Goal: Task Accomplishment & Management: Manage account settings

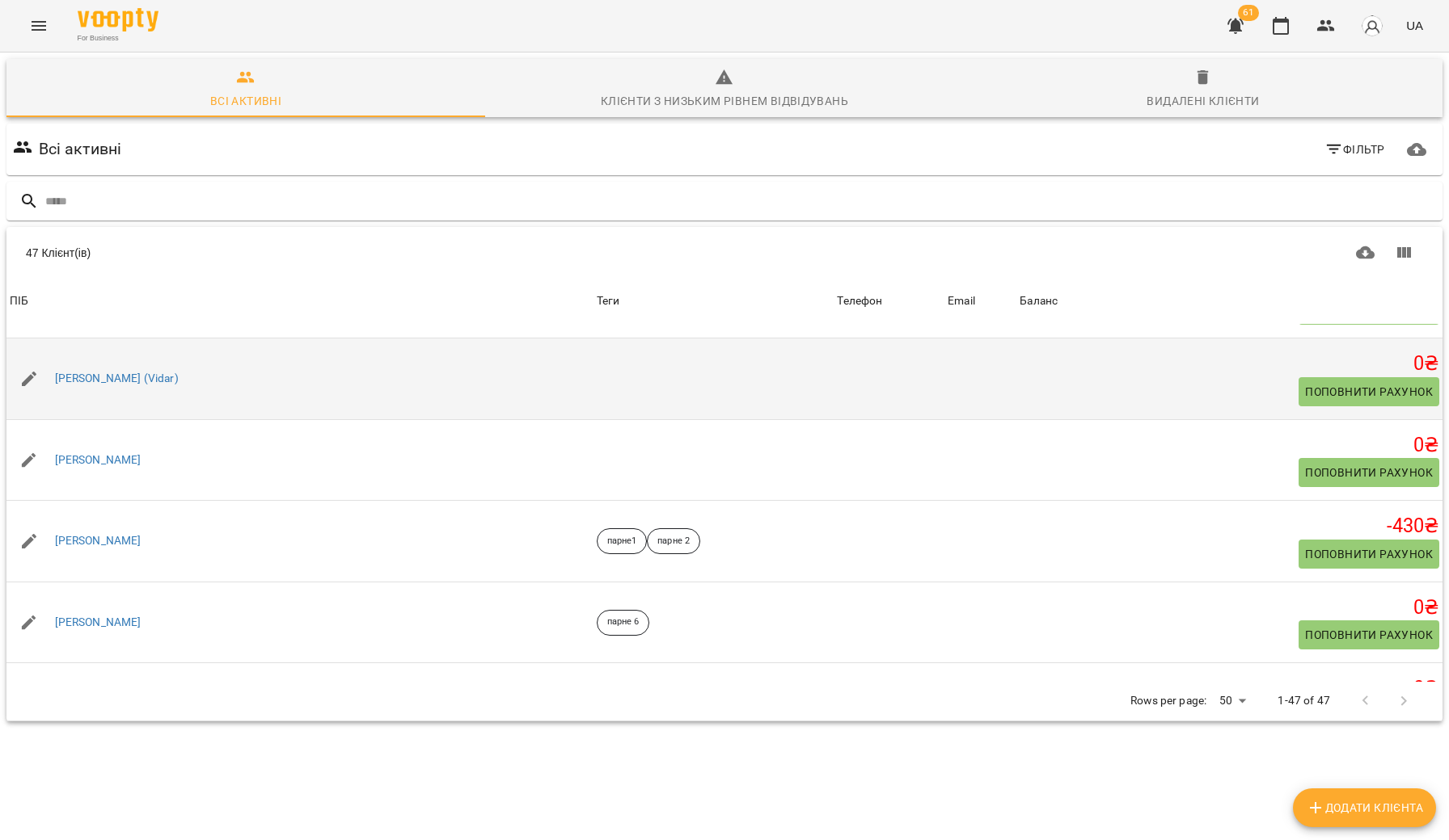
scroll to position [393, 0]
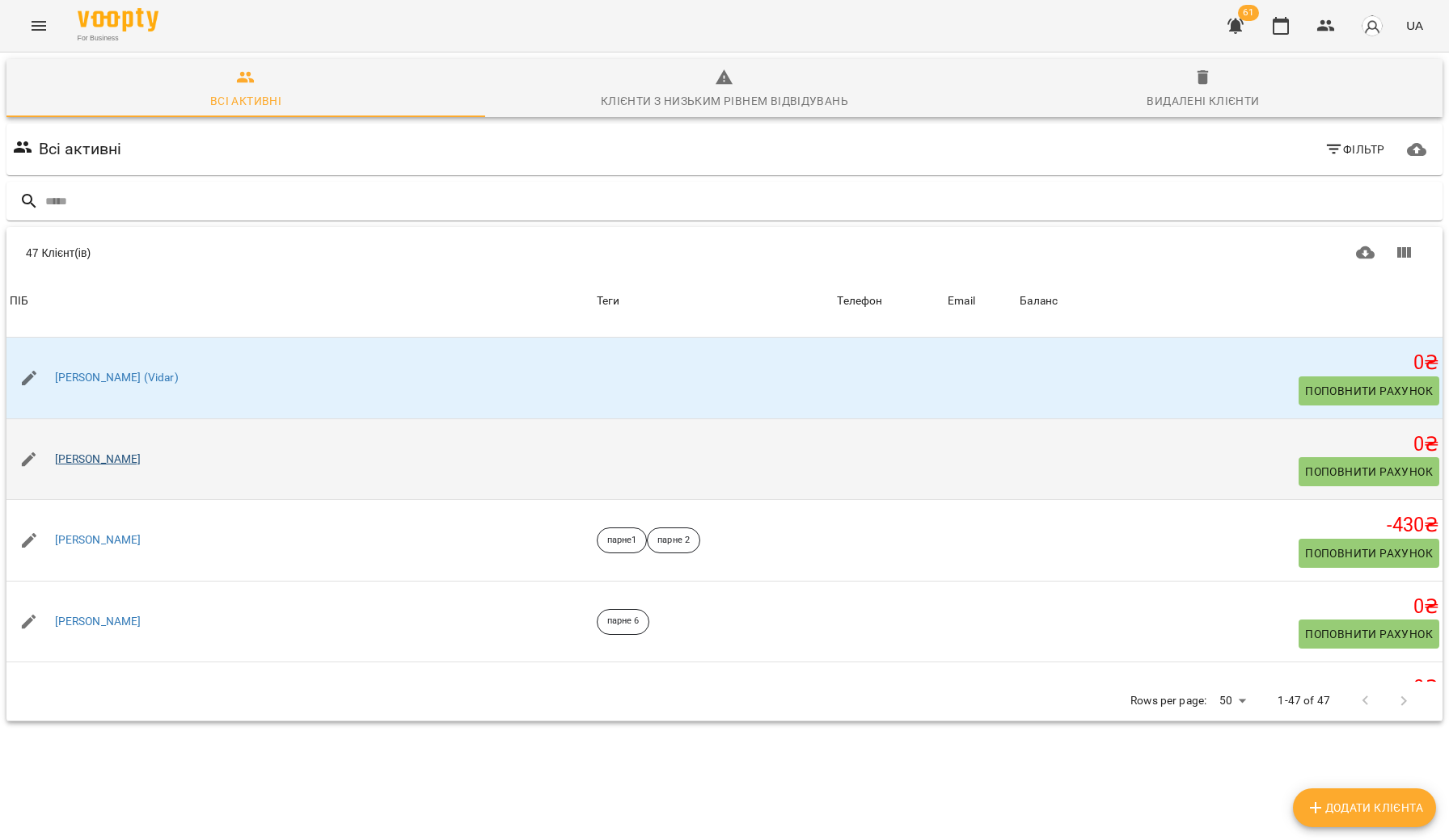
click at [72, 459] on link "[PERSON_NAME]" at bounding box center [99, 460] width 87 height 17
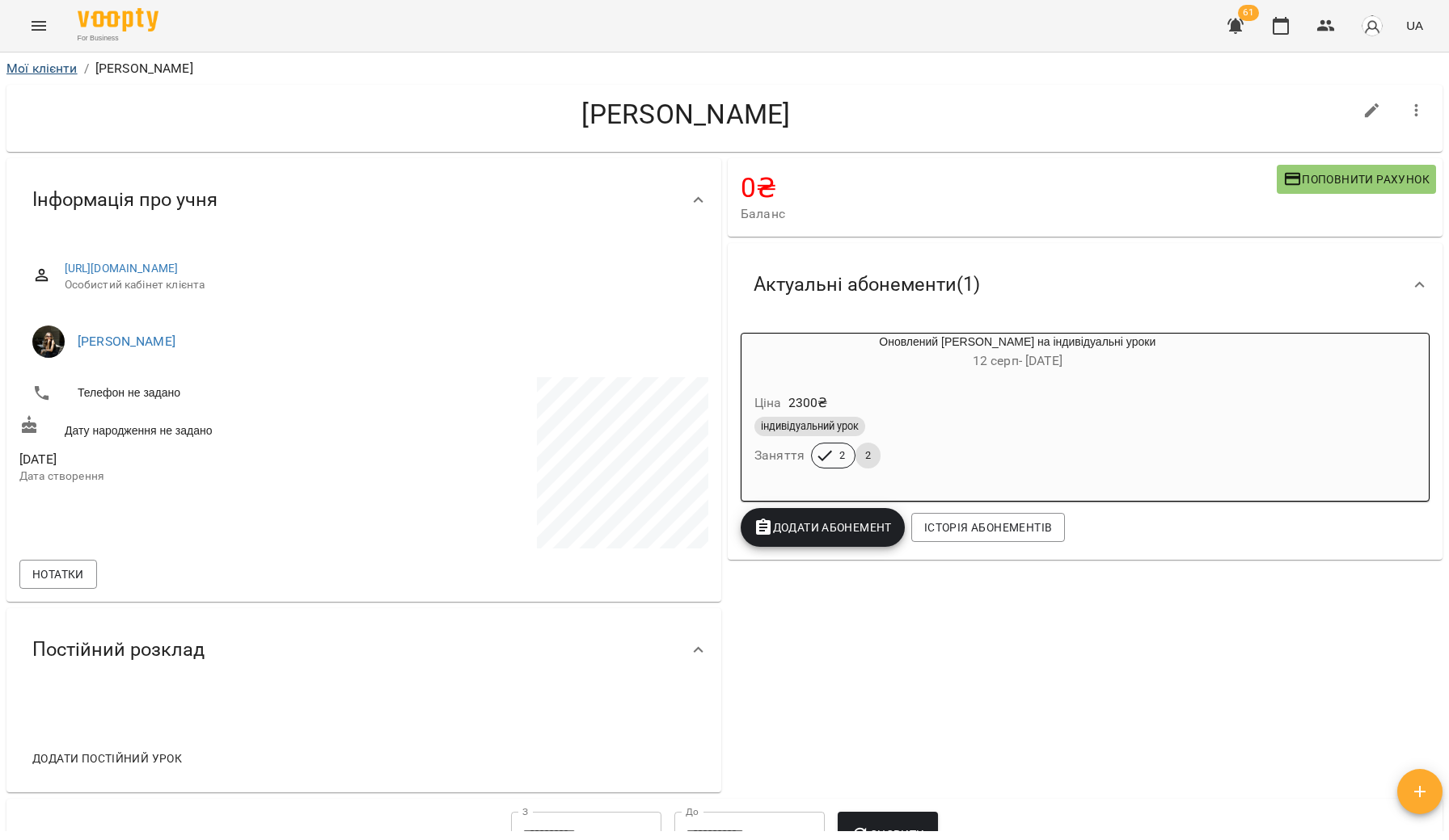
click at [29, 66] on link "Мої клієнти" at bounding box center [41, 68] width 71 height 16
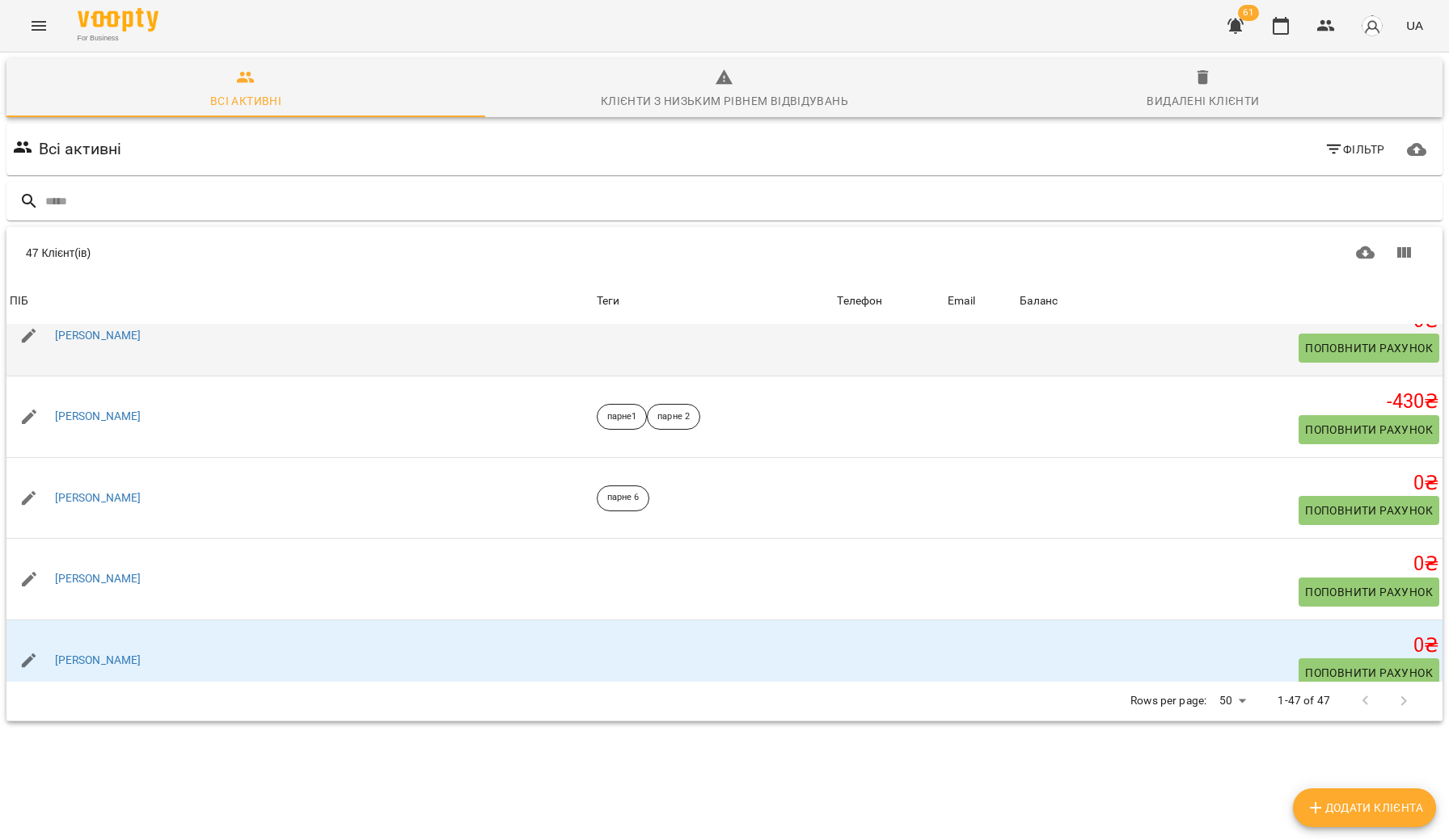
scroll to position [523, 0]
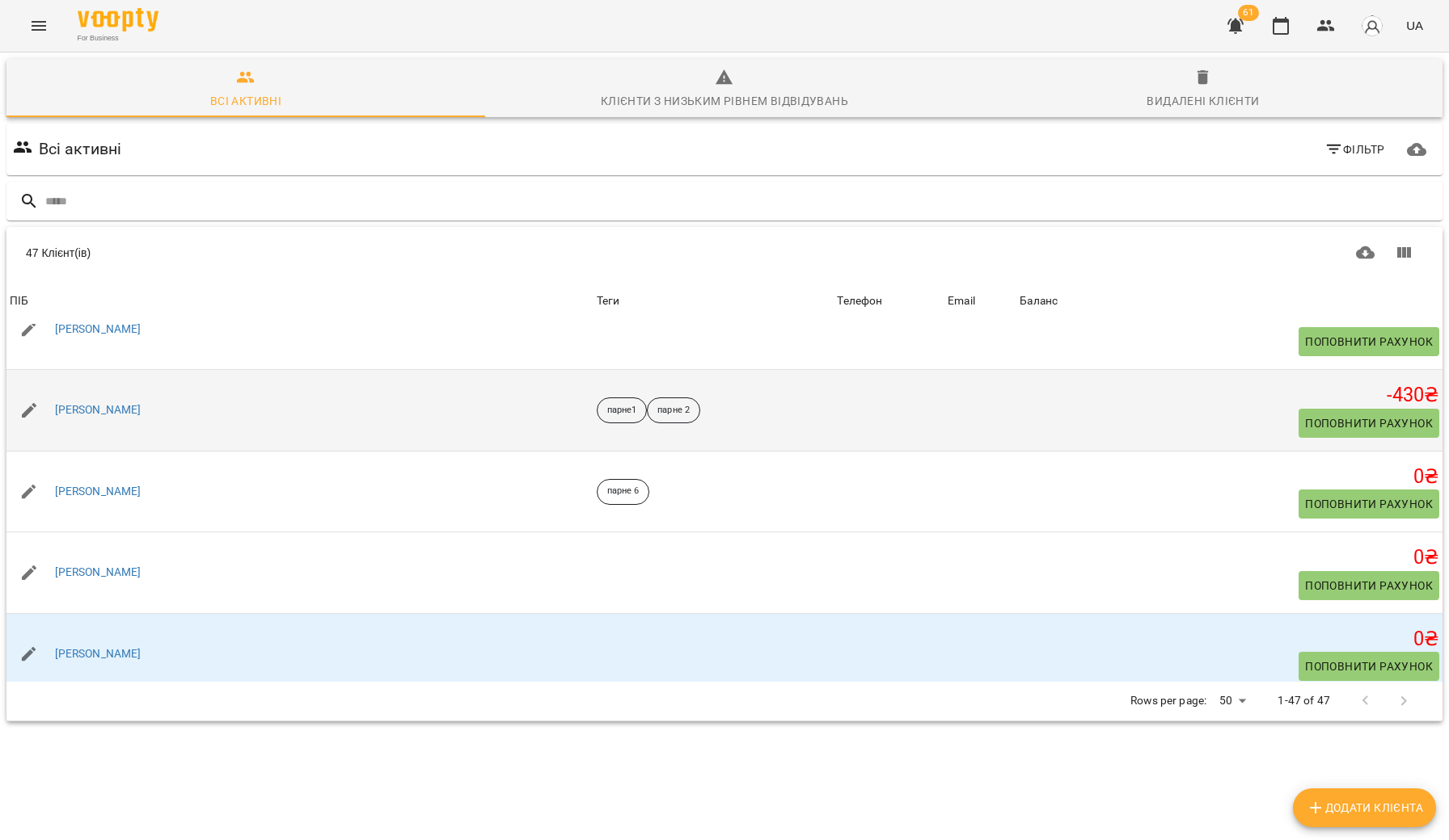
click at [1324, 421] on span "Поповнити рахунок" at bounding box center [1368, 423] width 128 height 19
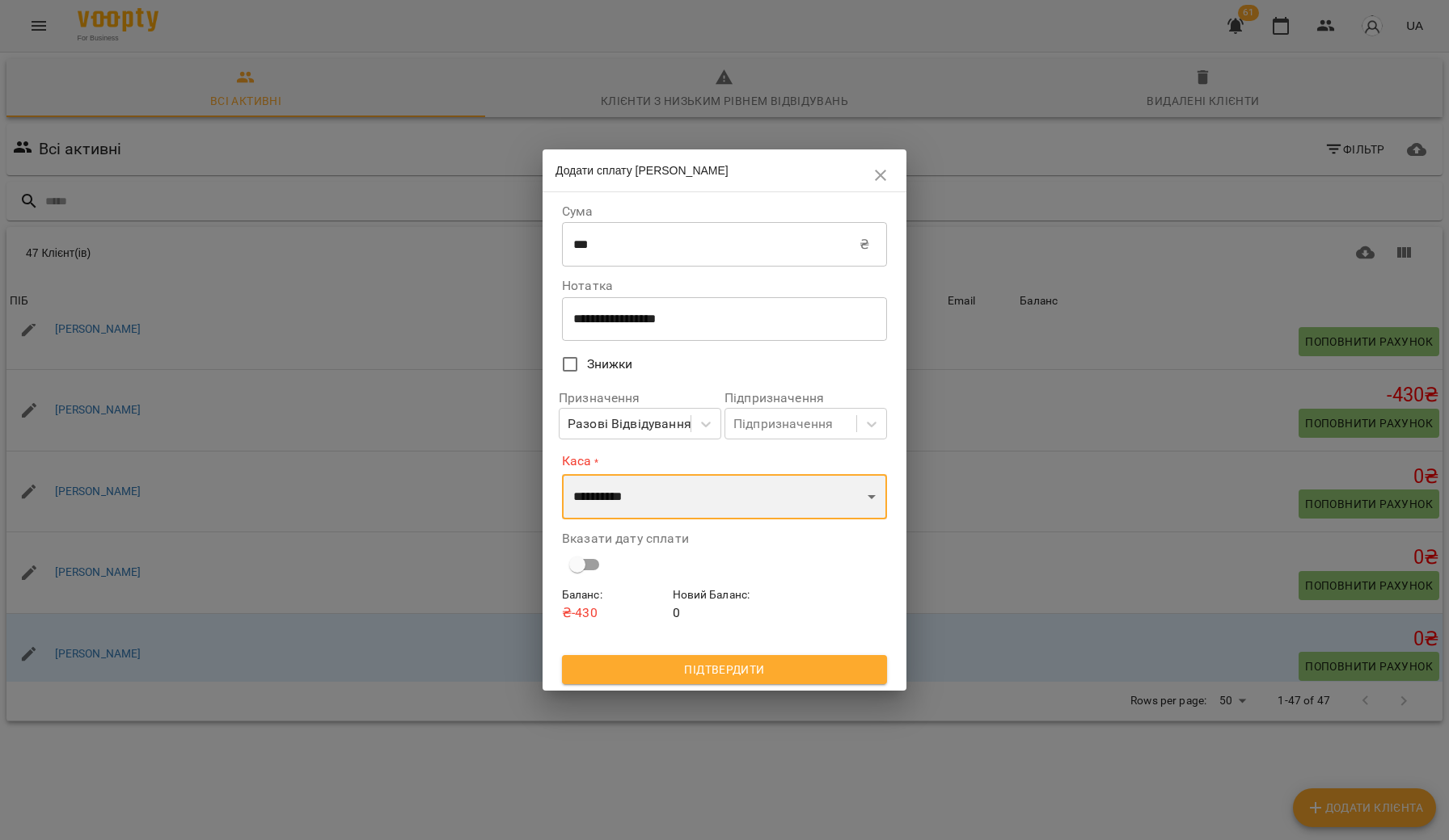
select select "****"
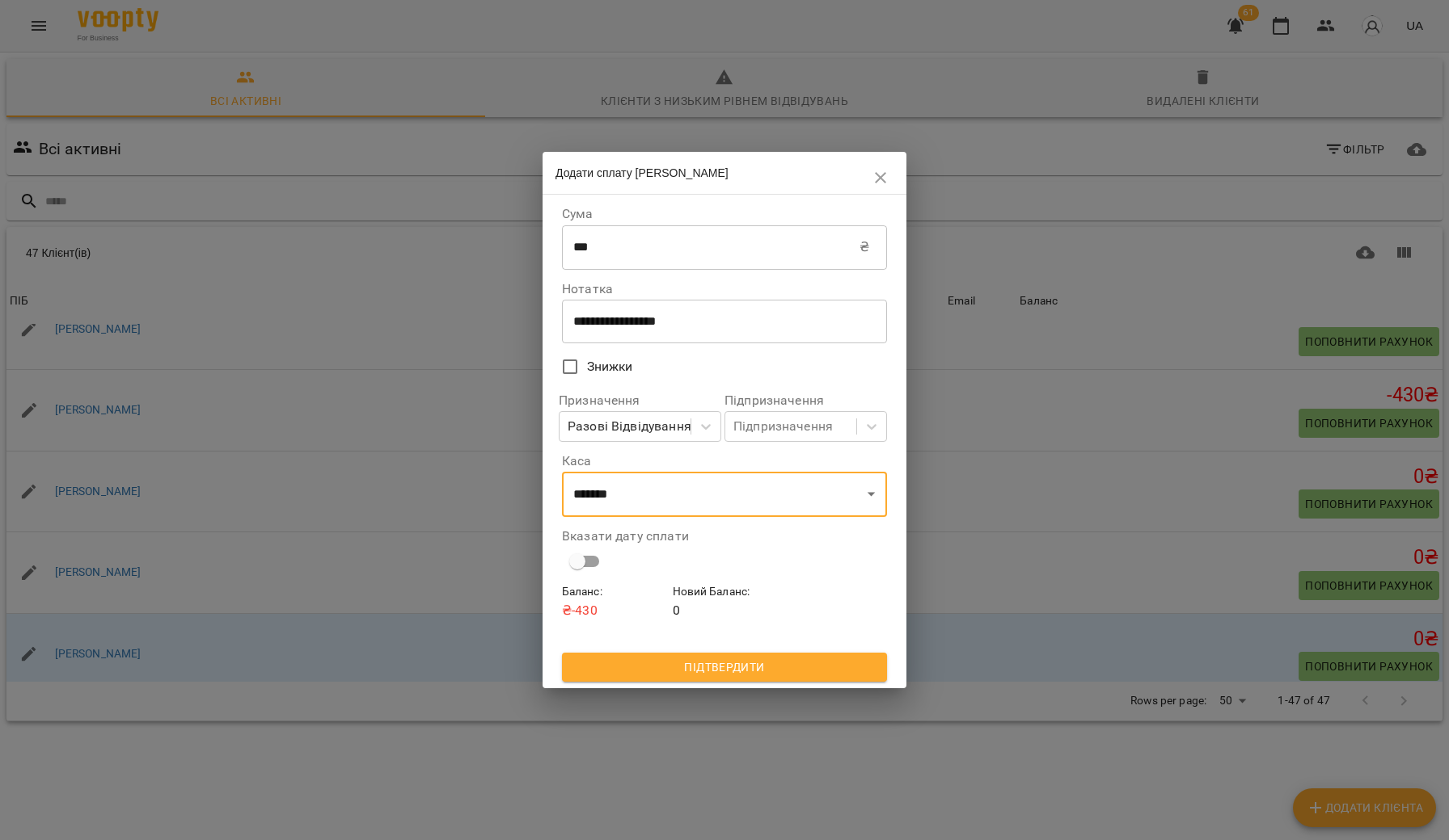
click at [678, 673] on span "Підтвердити" at bounding box center [724, 667] width 299 height 19
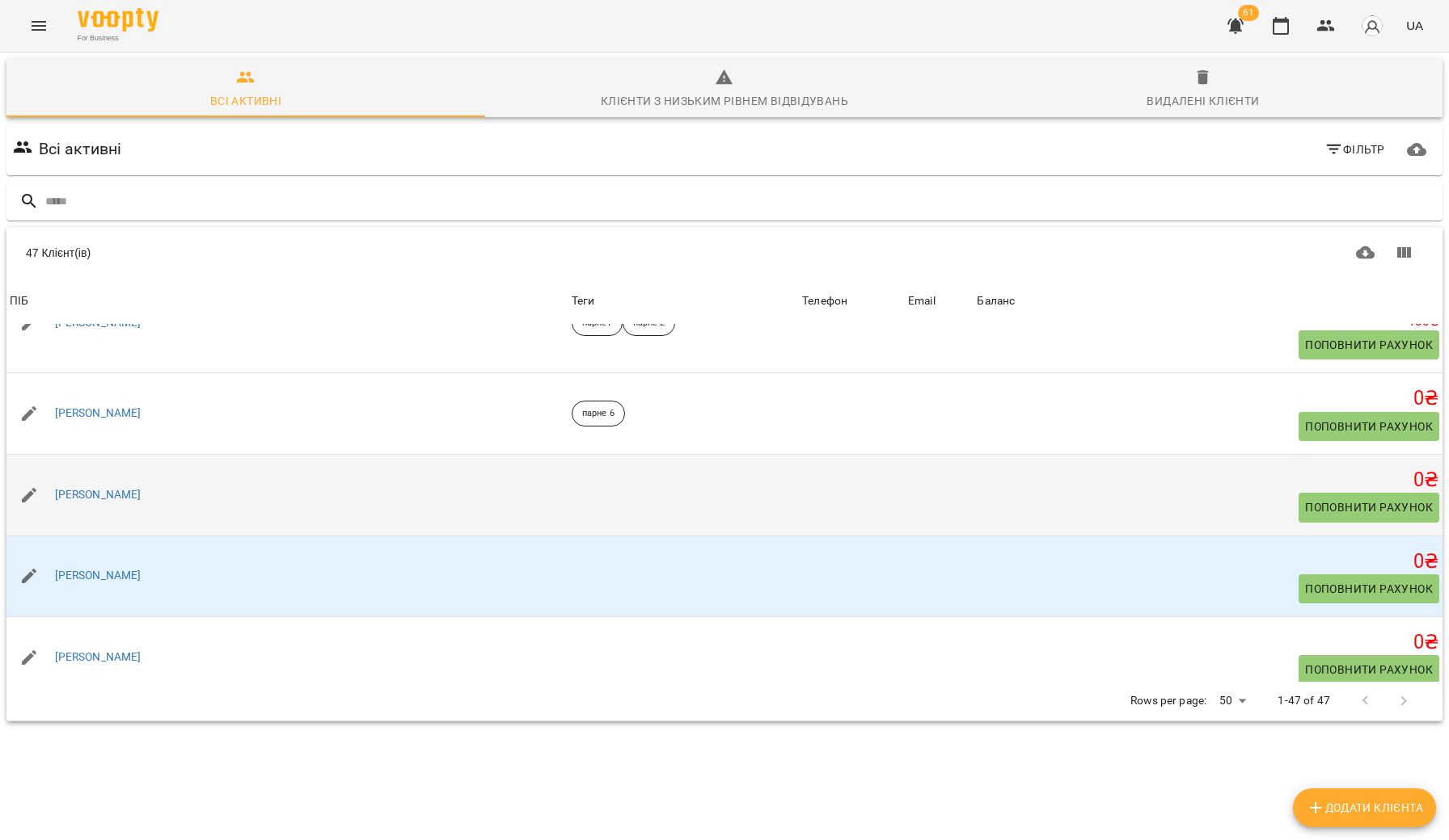
scroll to position [627, 0]
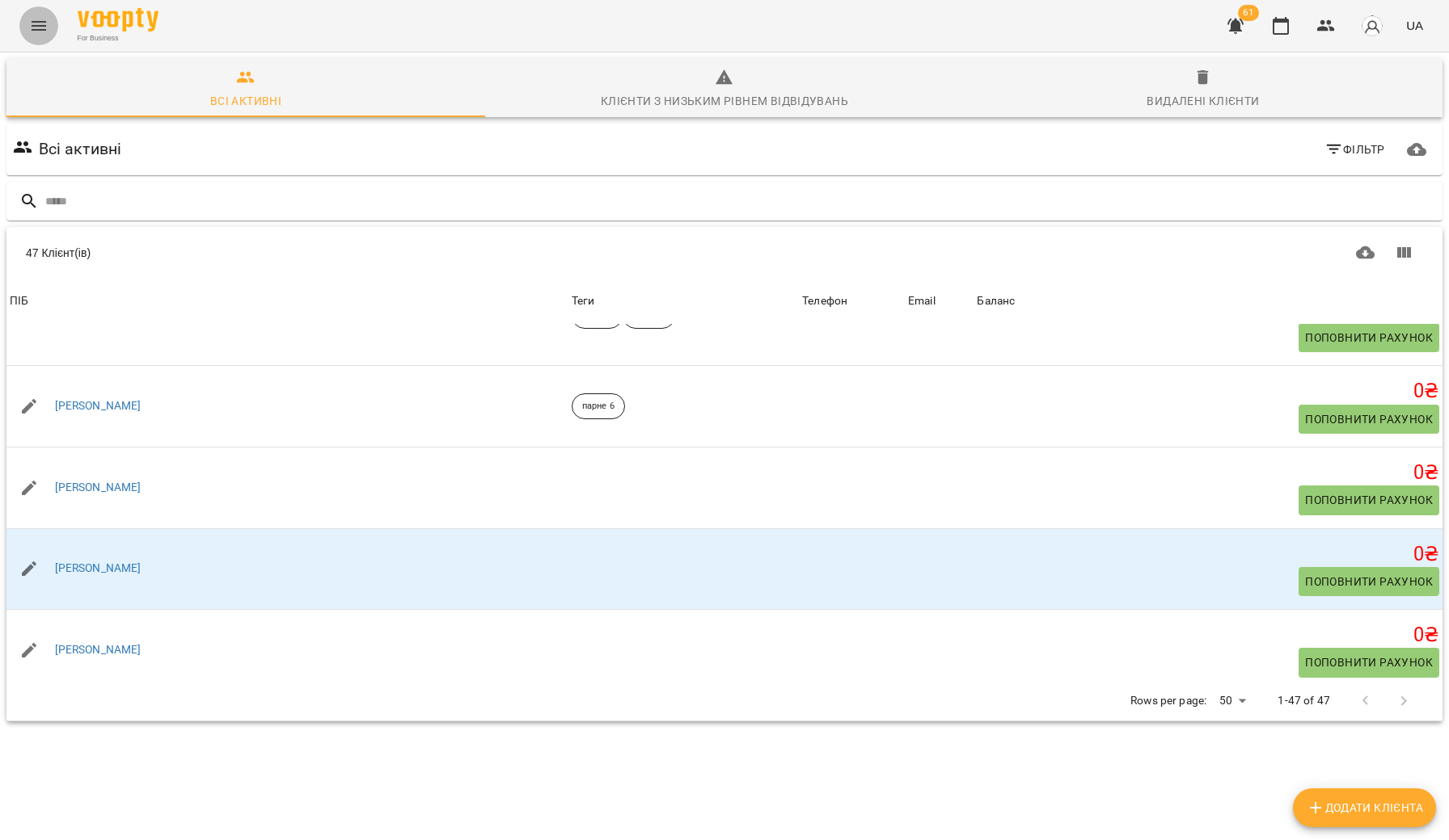
click at [29, 20] on icon "Menu" at bounding box center [39, 26] width 19 height 19
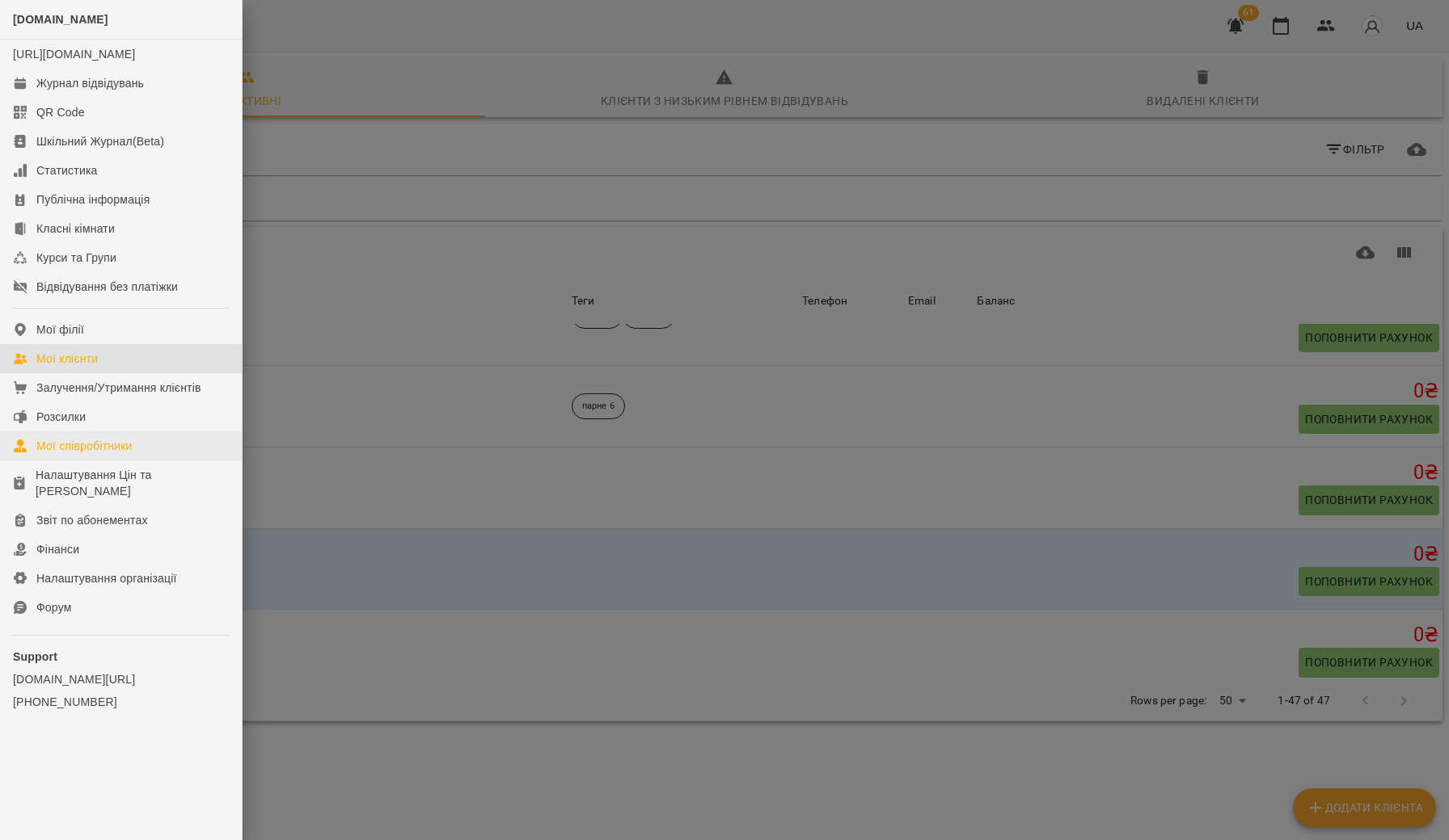
click at [96, 455] on div "Мої співробітники" at bounding box center [85, 446] width 96 height 17
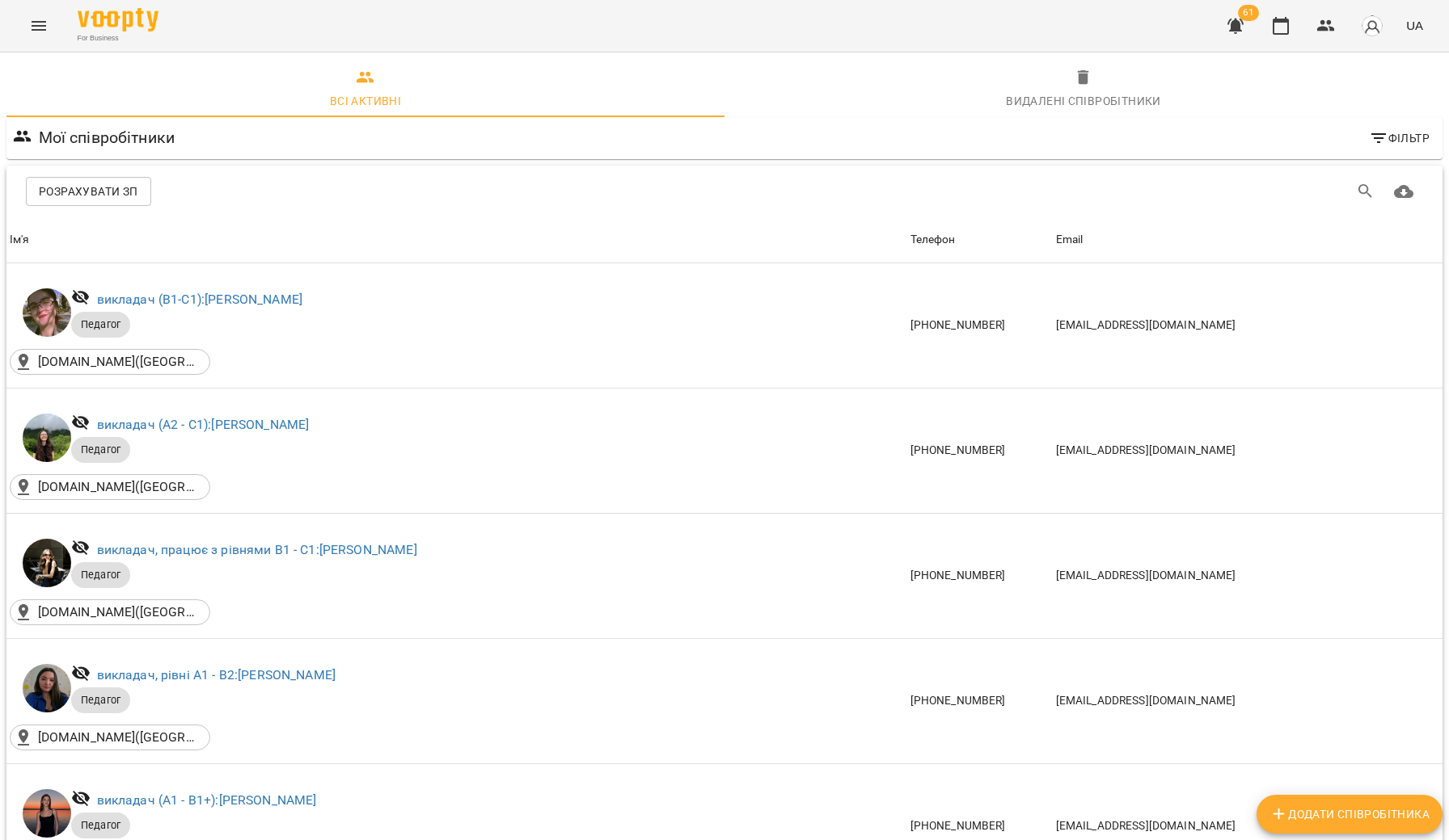
click at [29, 37] on button "Menu" at bounding box center [39, 26] width 39 height 39
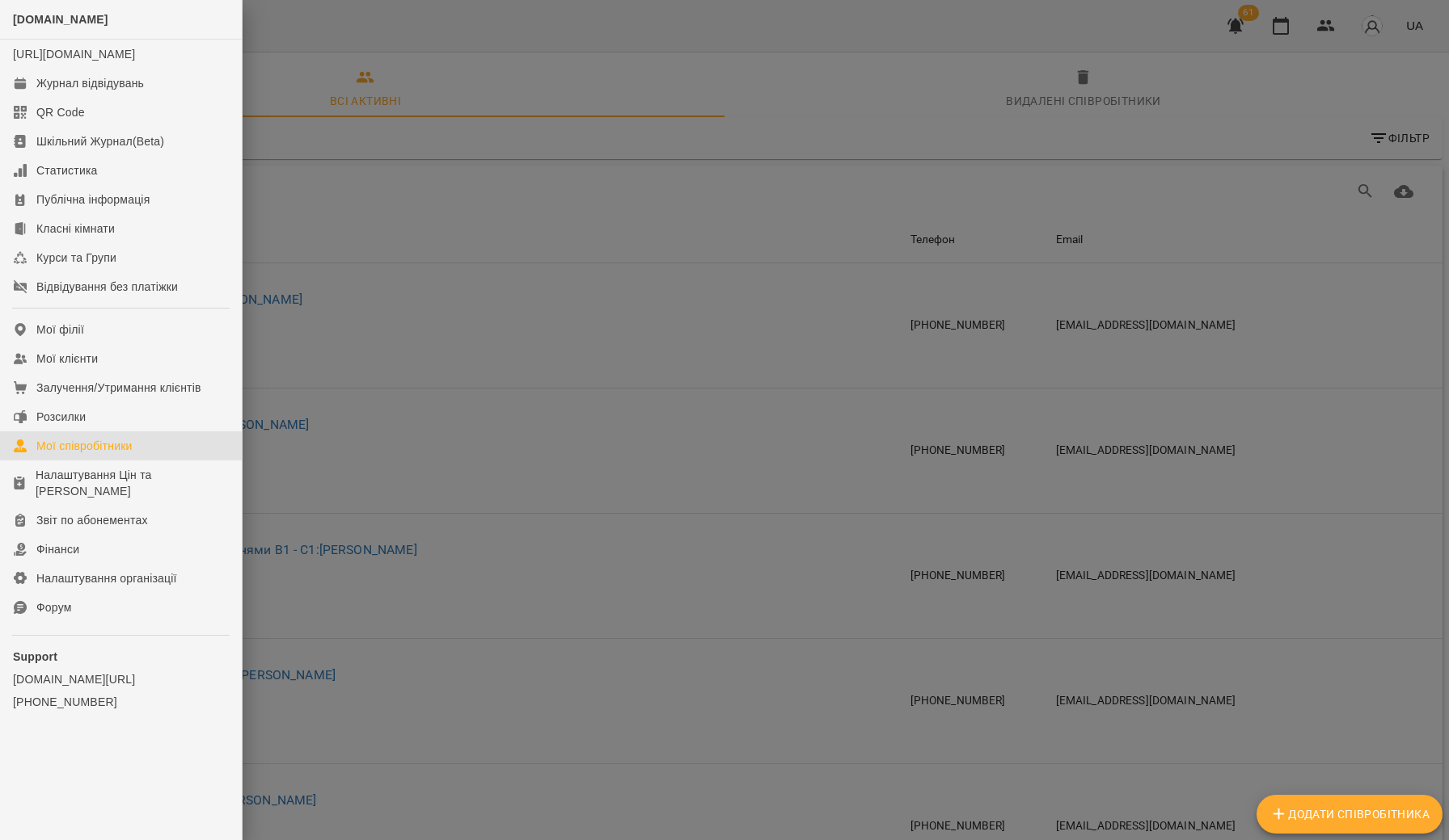
click at [388, 249] on div at bounding box center [724, 420] width 1449 height 840
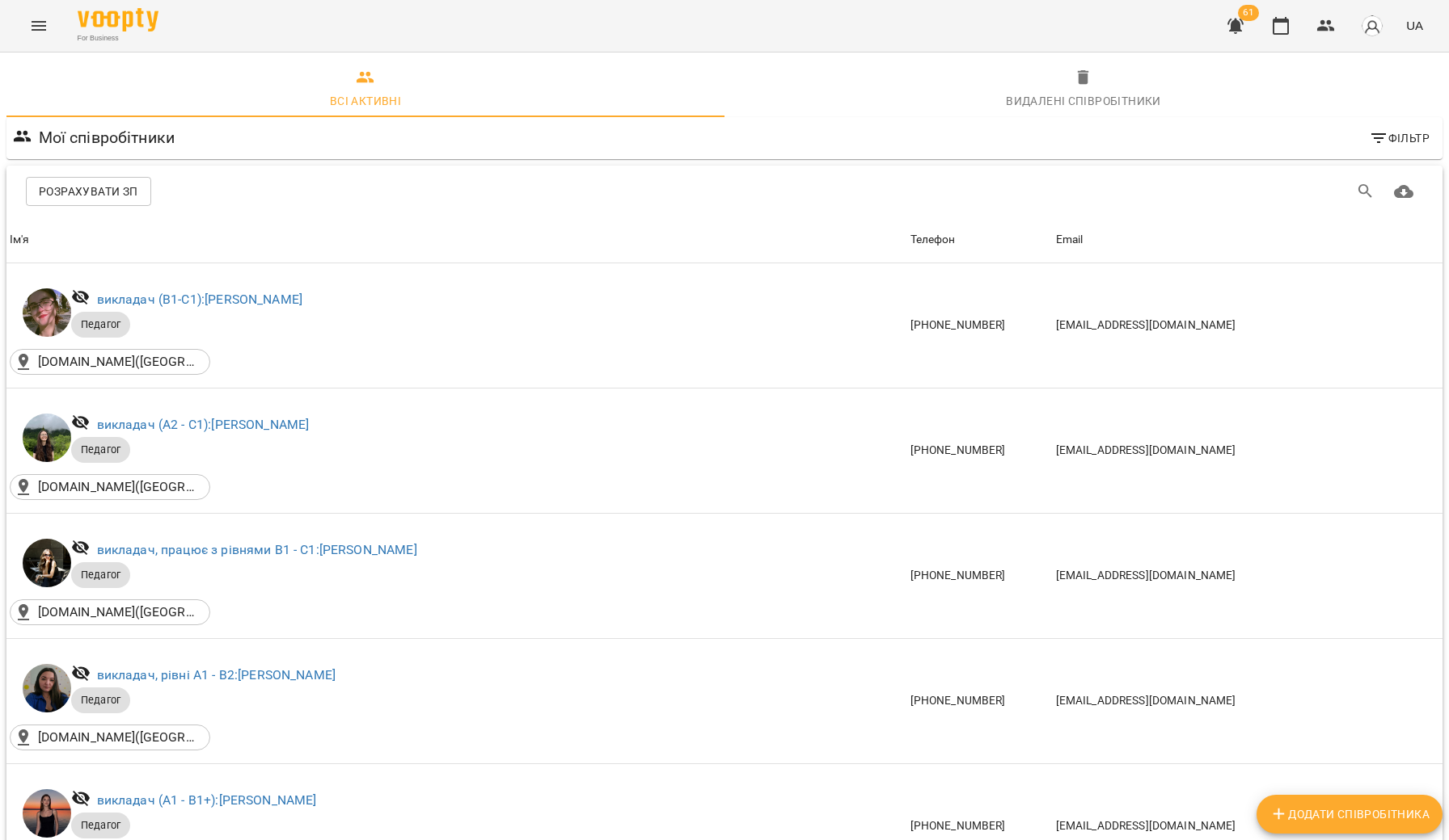
click at [44, 38] on button "Menu" at bounding box center [39, 26] width 39 height 39
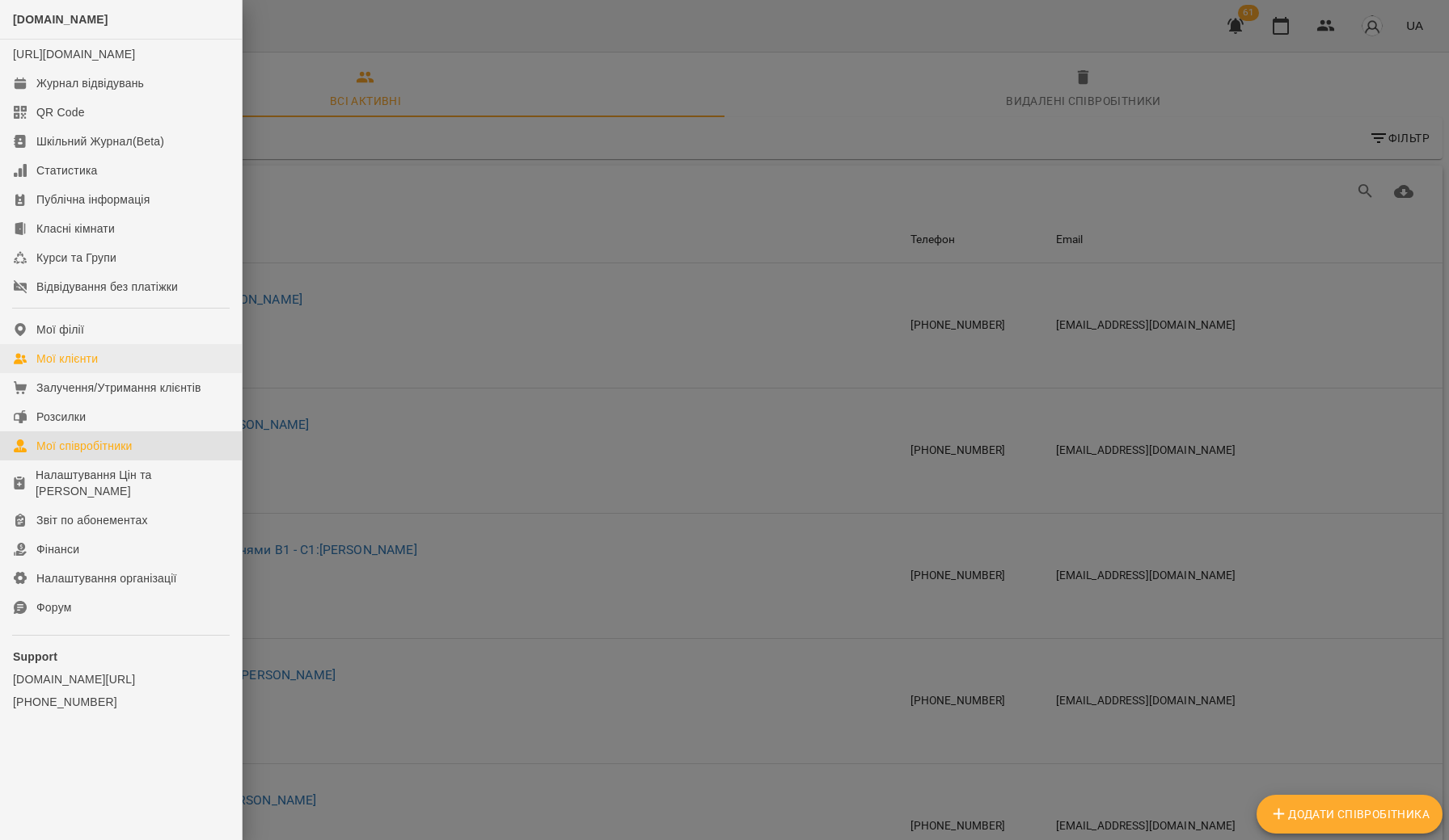
click at [75, 367] on div "Мої клієнти" at bounding box center [67, 359] width 62 height 17
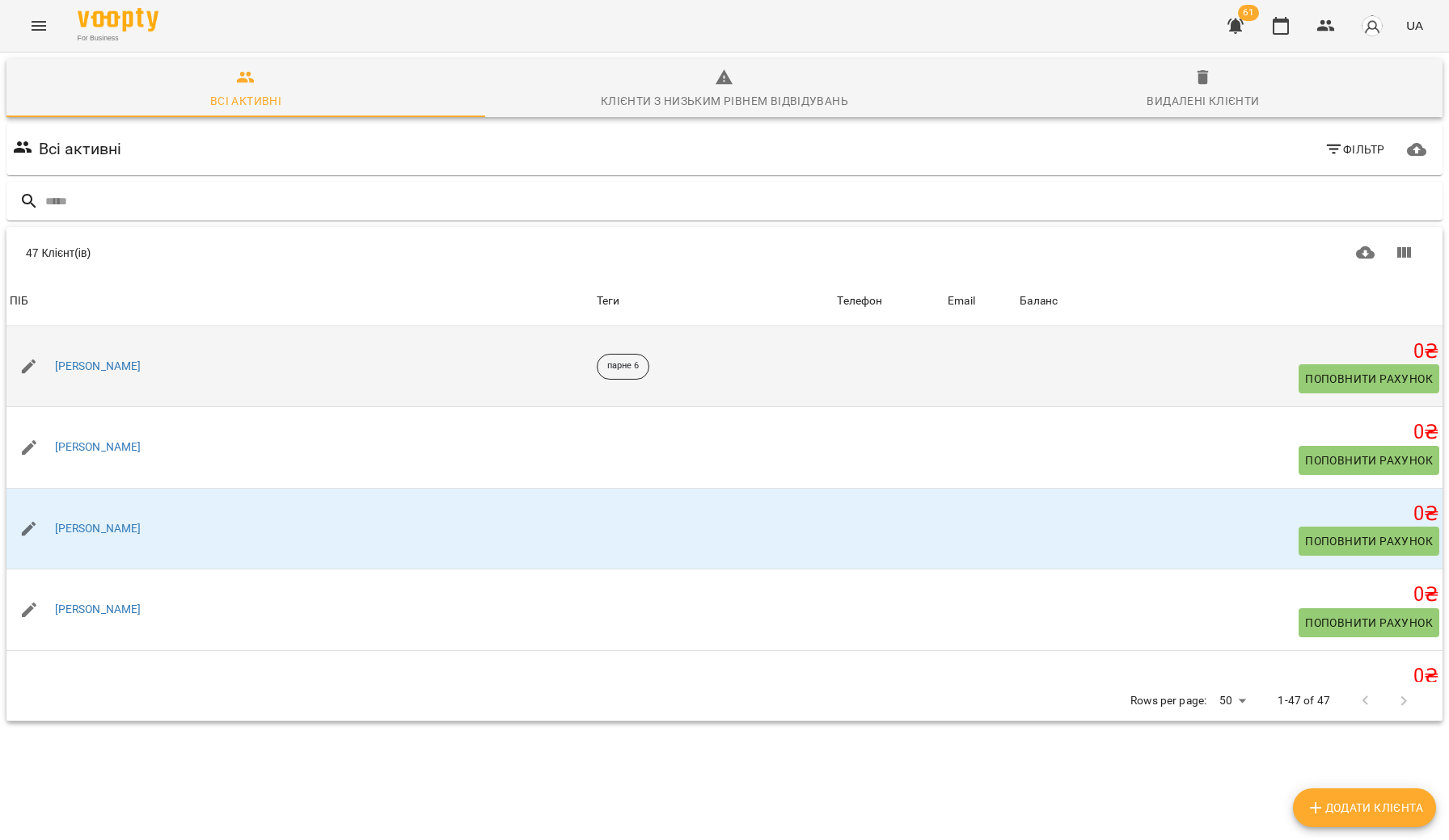
scroll to position [662, 0]
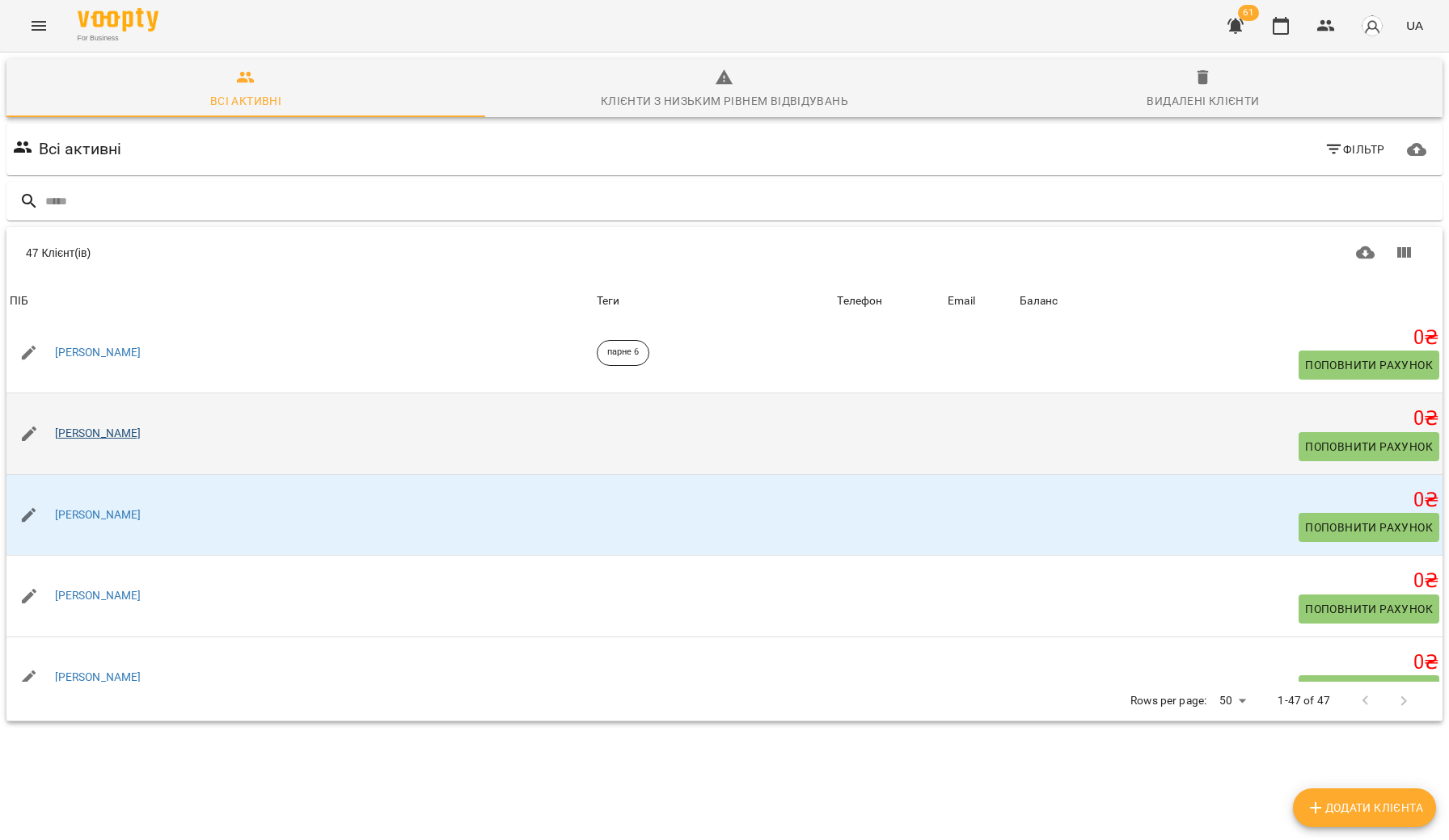
click at [87, 432] on link "[PERSON_NAME]" at bounding box center [99, 434] width 87 height 17
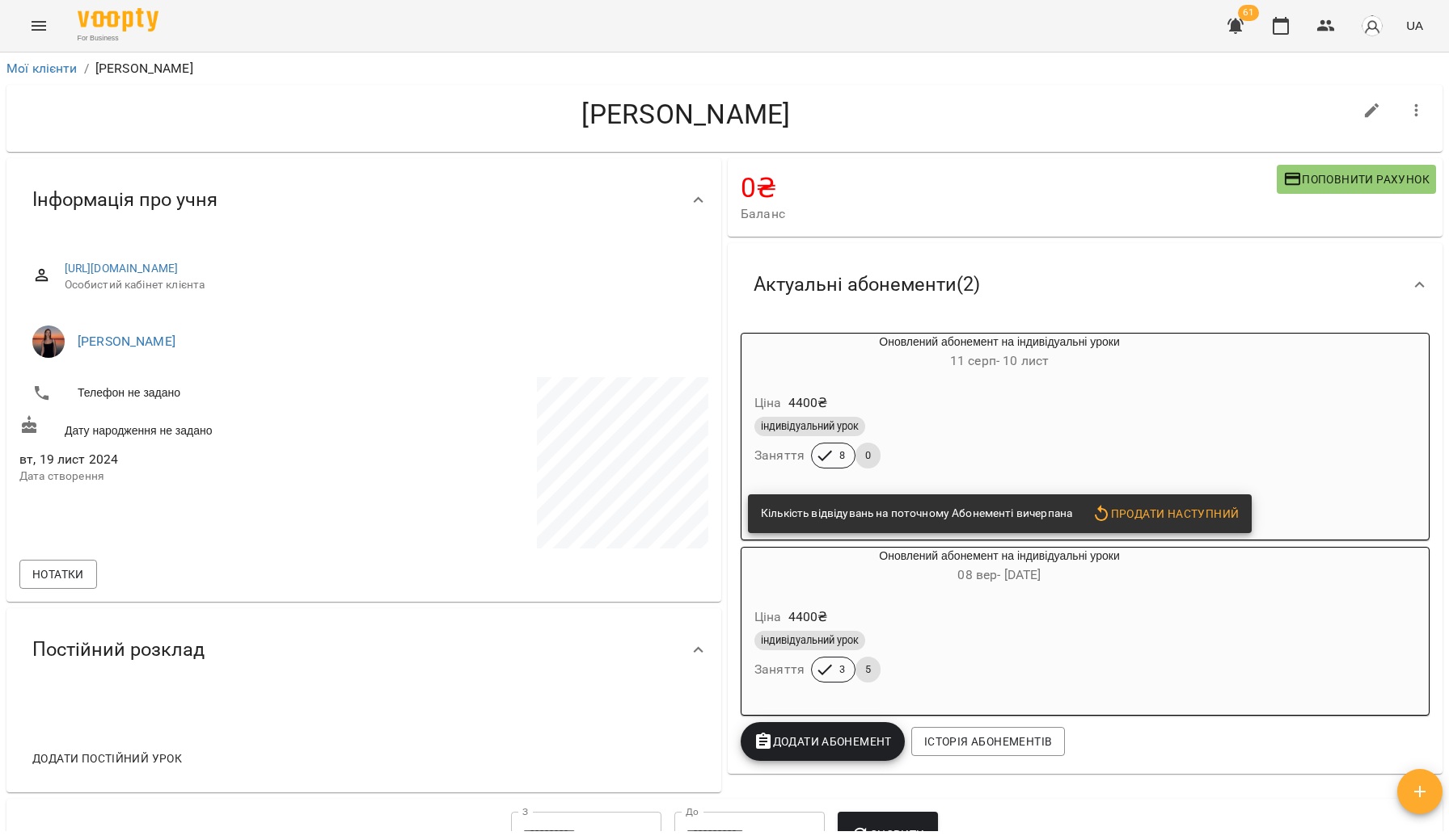
click at [1418, 104] on icon "button" at bounding box center [1416, 110] width 19 height 19
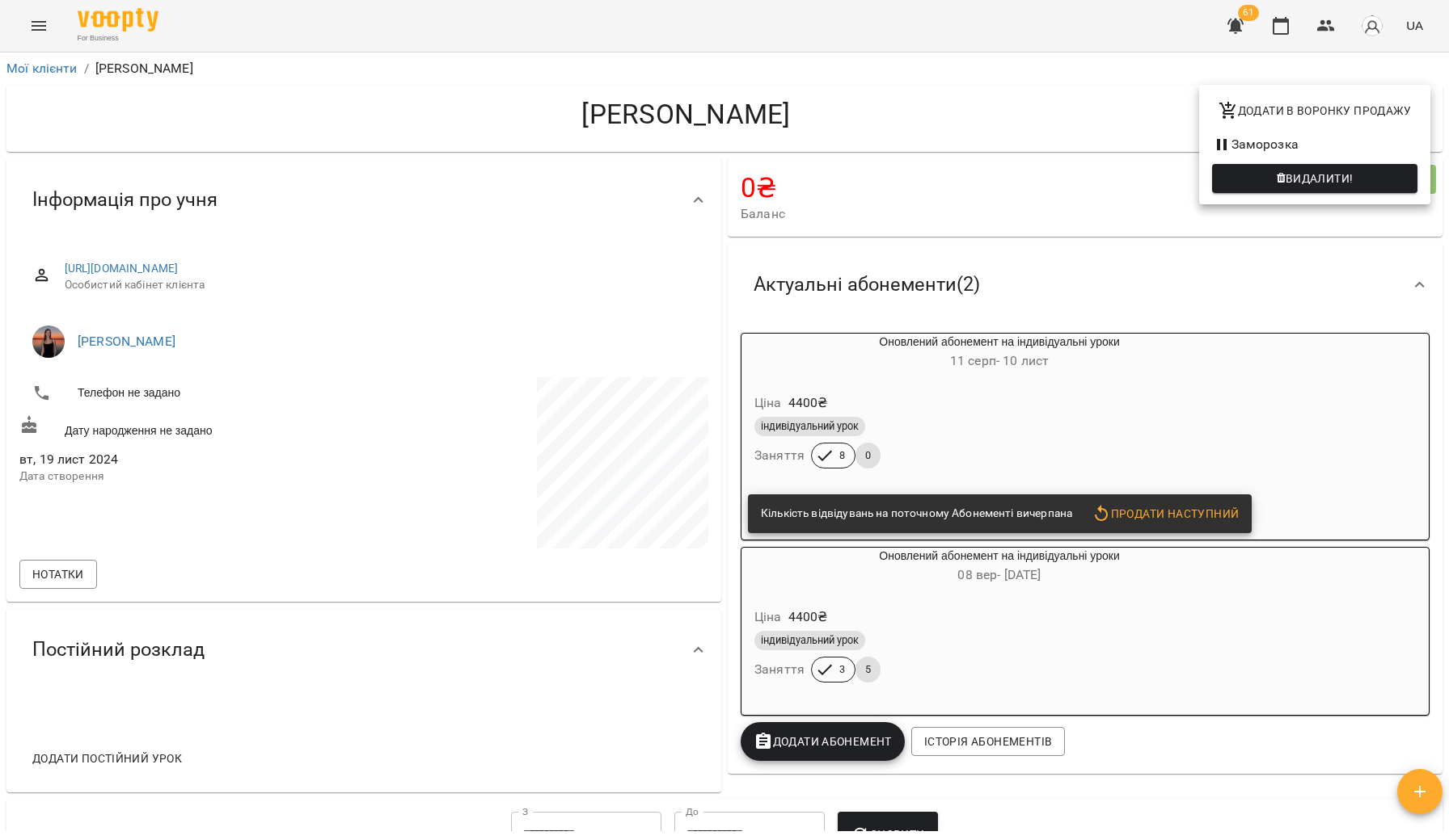
click at [1165, 117] on div at bounding box center [724, 420] width 1449 height 840
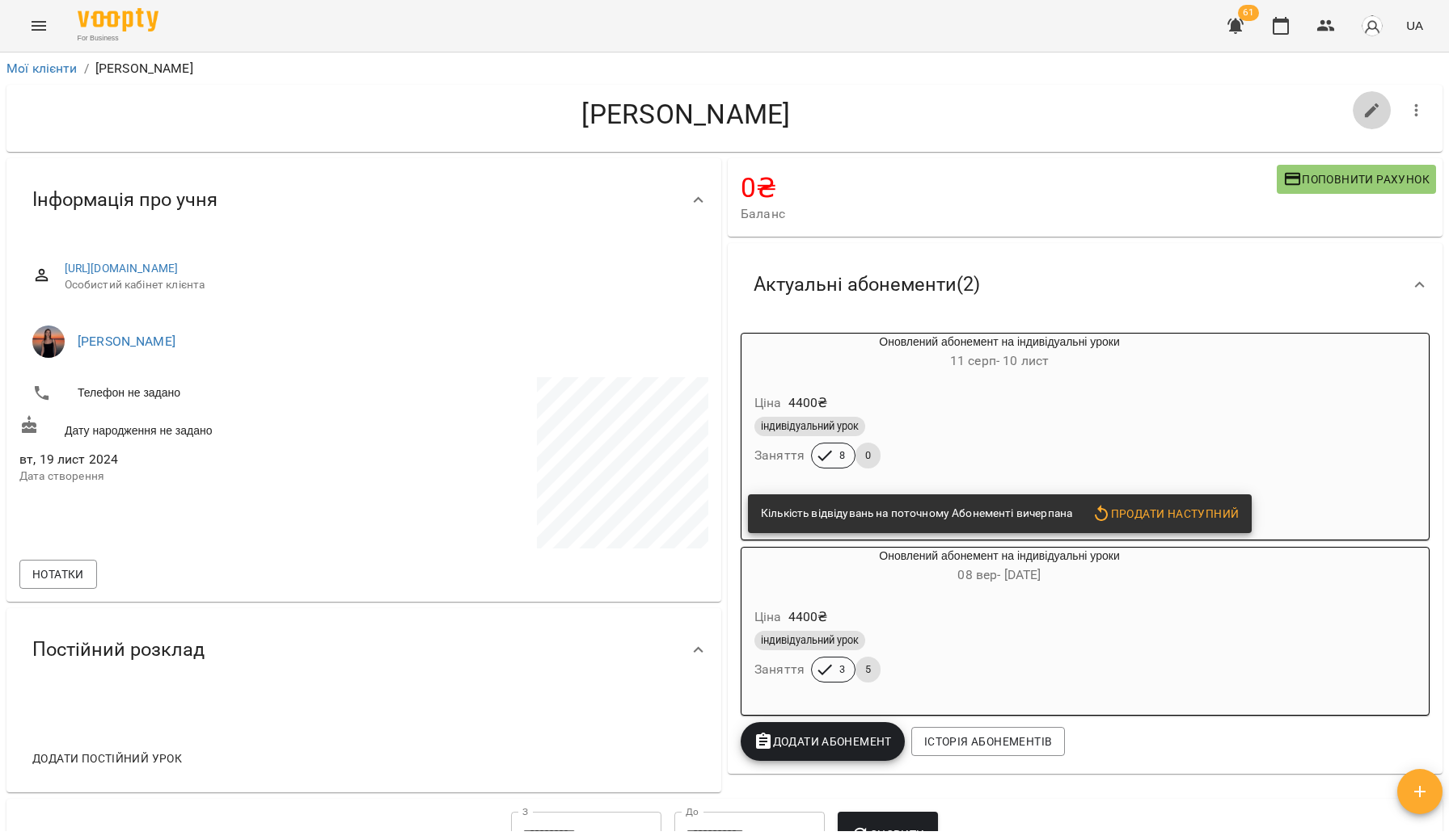
click at [1369, 105] on icon "button" at bounding box center [1372, 110] width 19 height 19
select select "**"
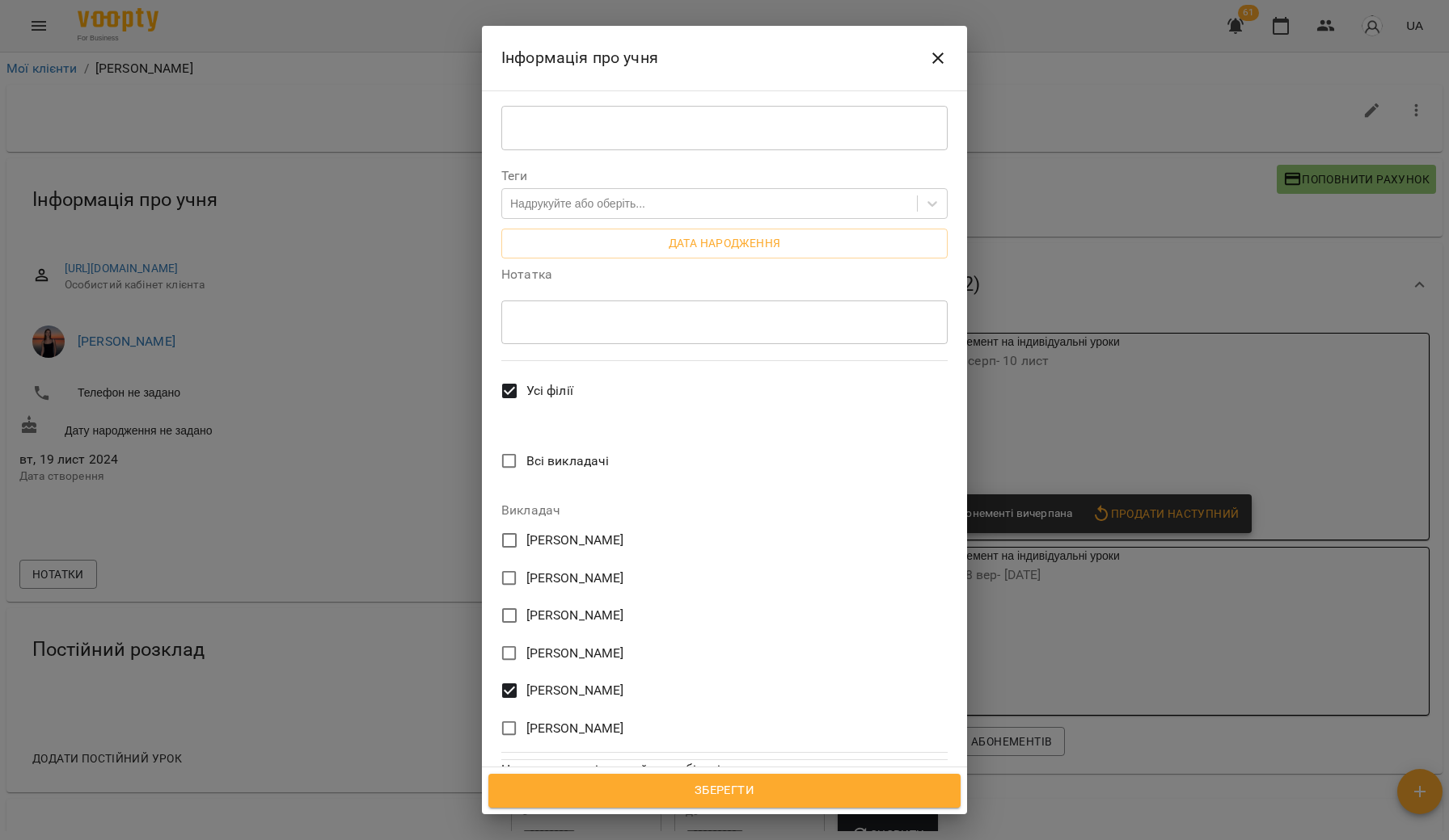
scroll to position [398, 0]
click at [606, 786] on span "Зберегти" at bounding box center [724, 790] width 436 height 21
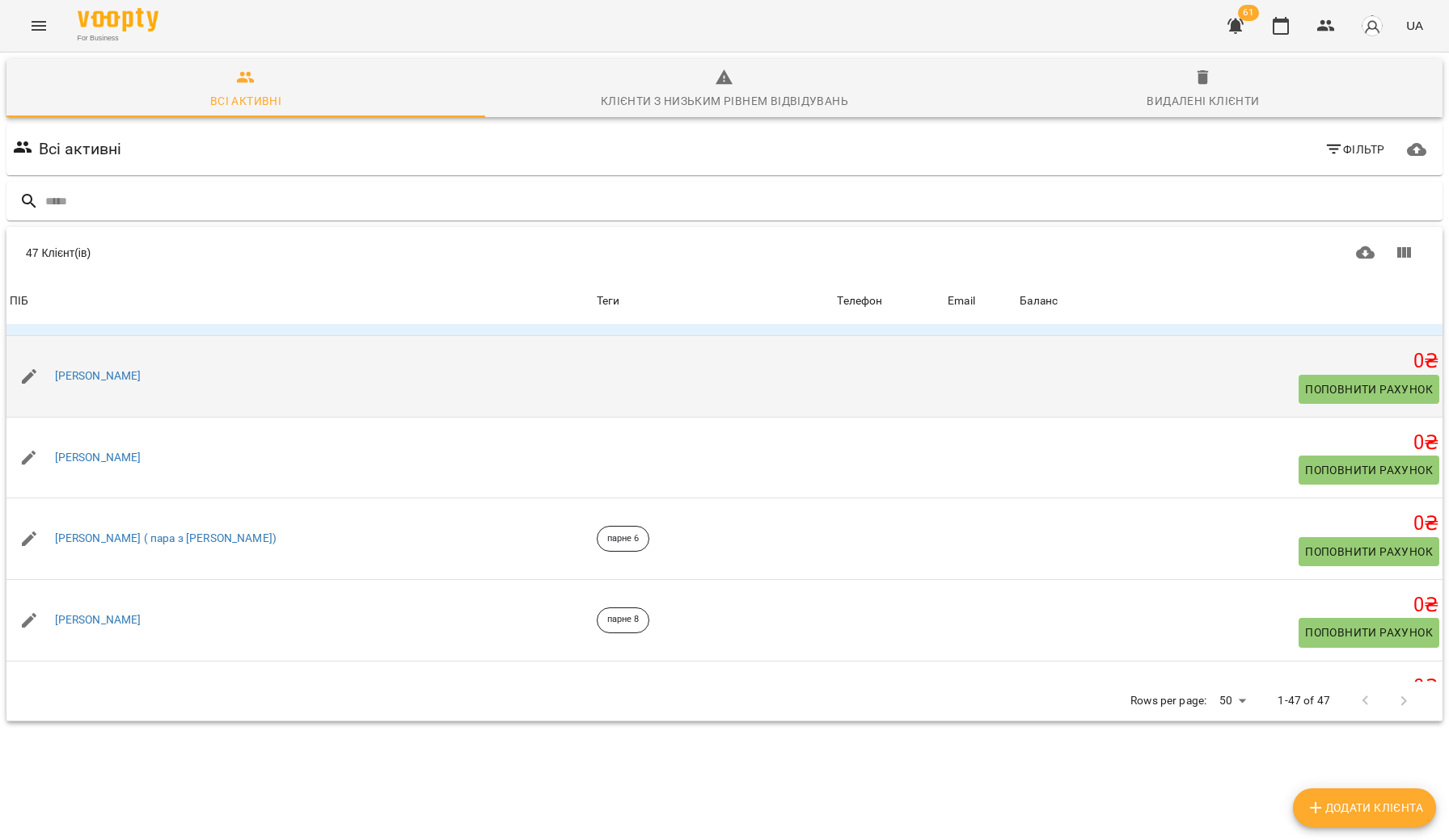
scroll to position [885, 0]
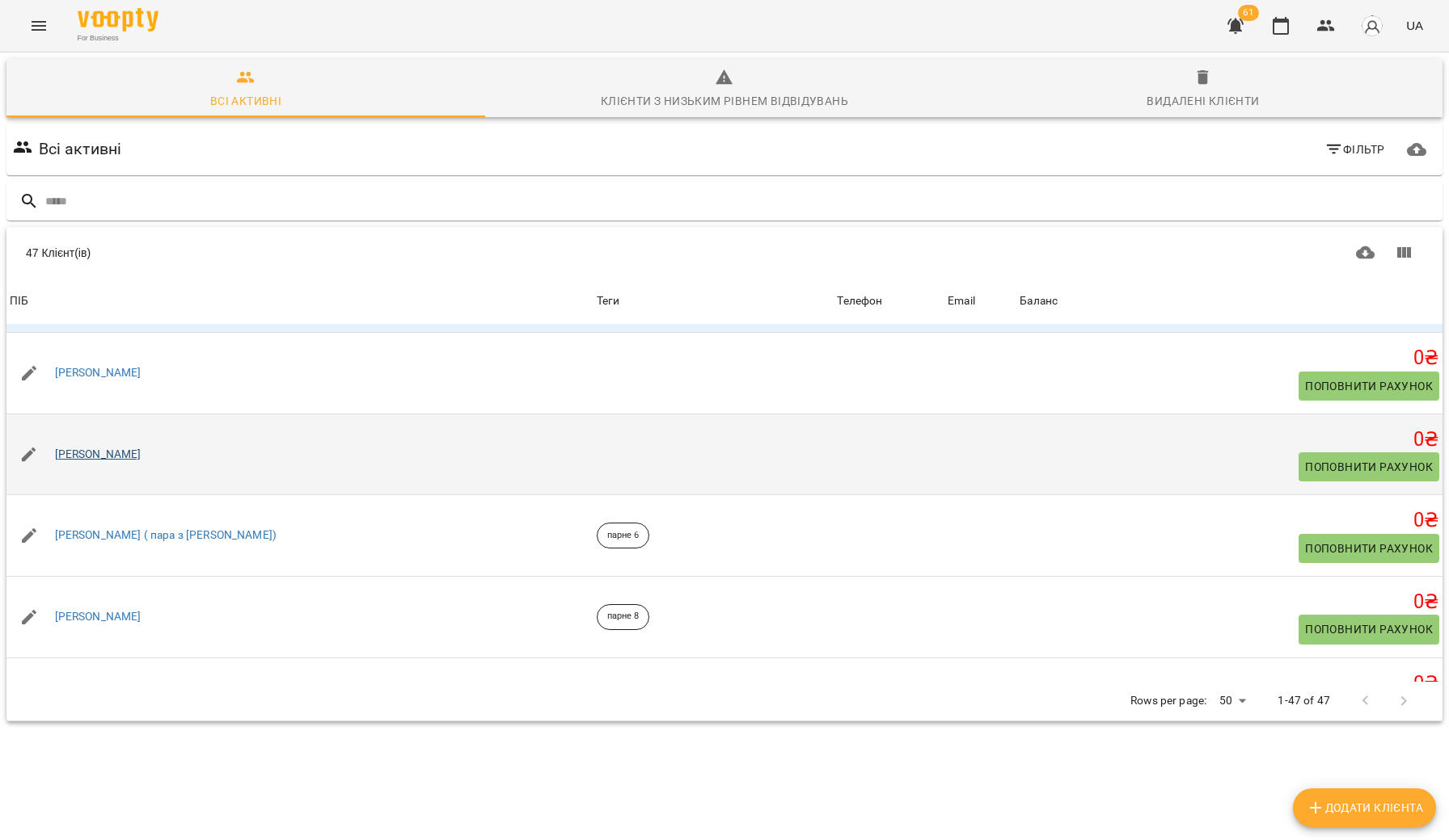
click at [142, 459] on link "[PERSON_NAME]" at bounding box center [99, 455] width 87 height 17
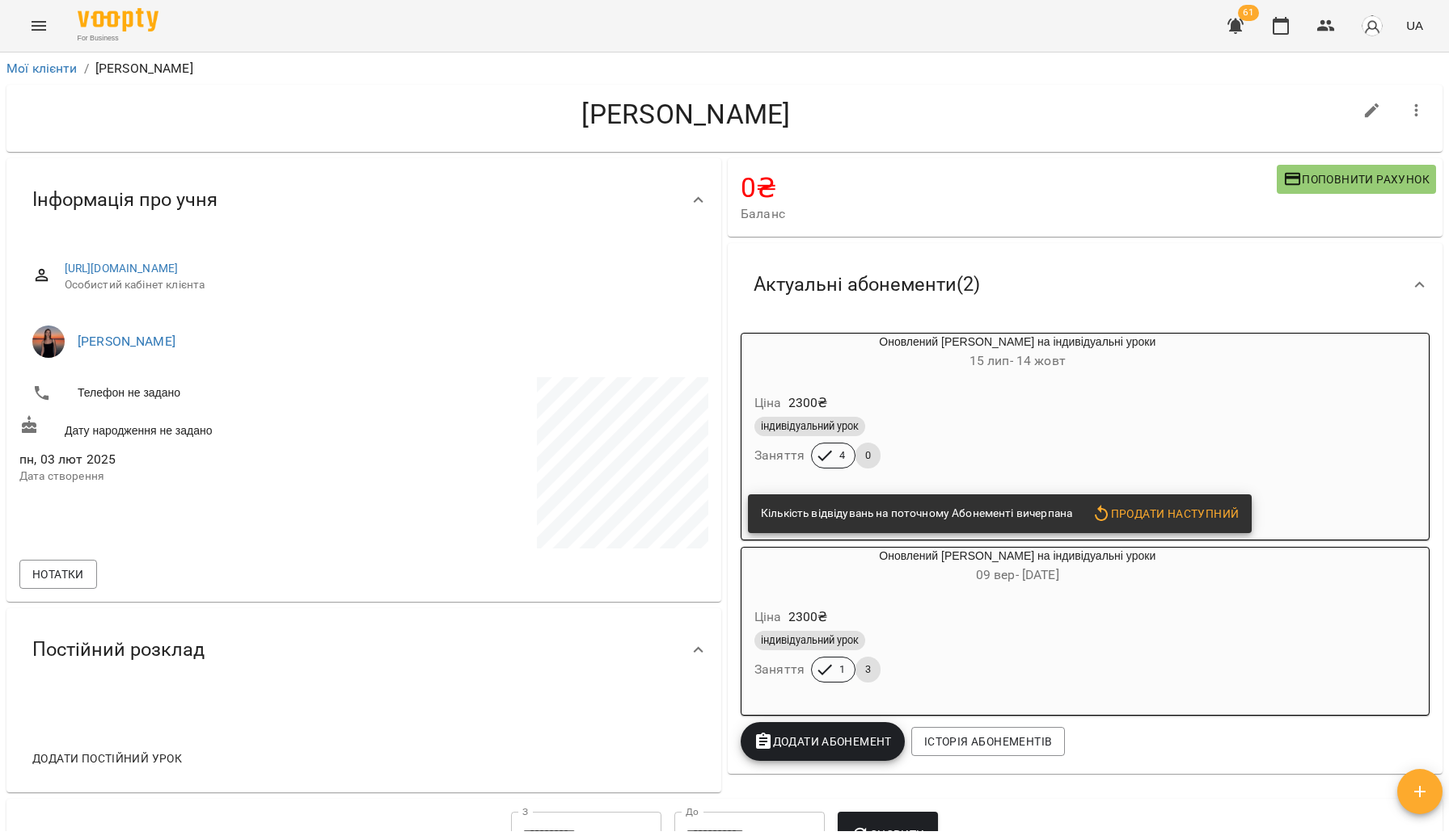
click at [1381, 115] on icon "button" at bounding box center [1372, 110] width 19 height 19
select select "**"
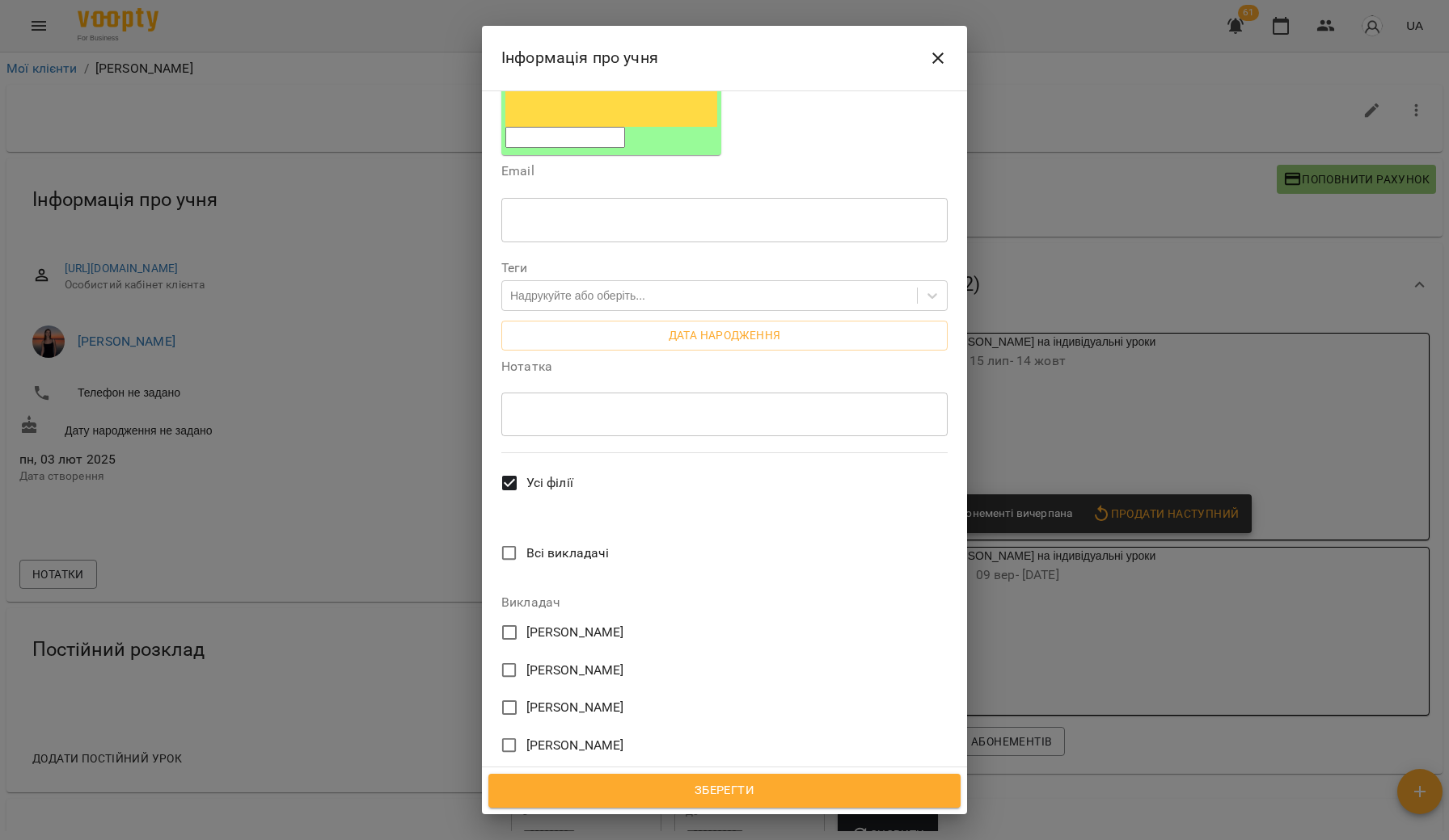
scroll to position [316, 0]
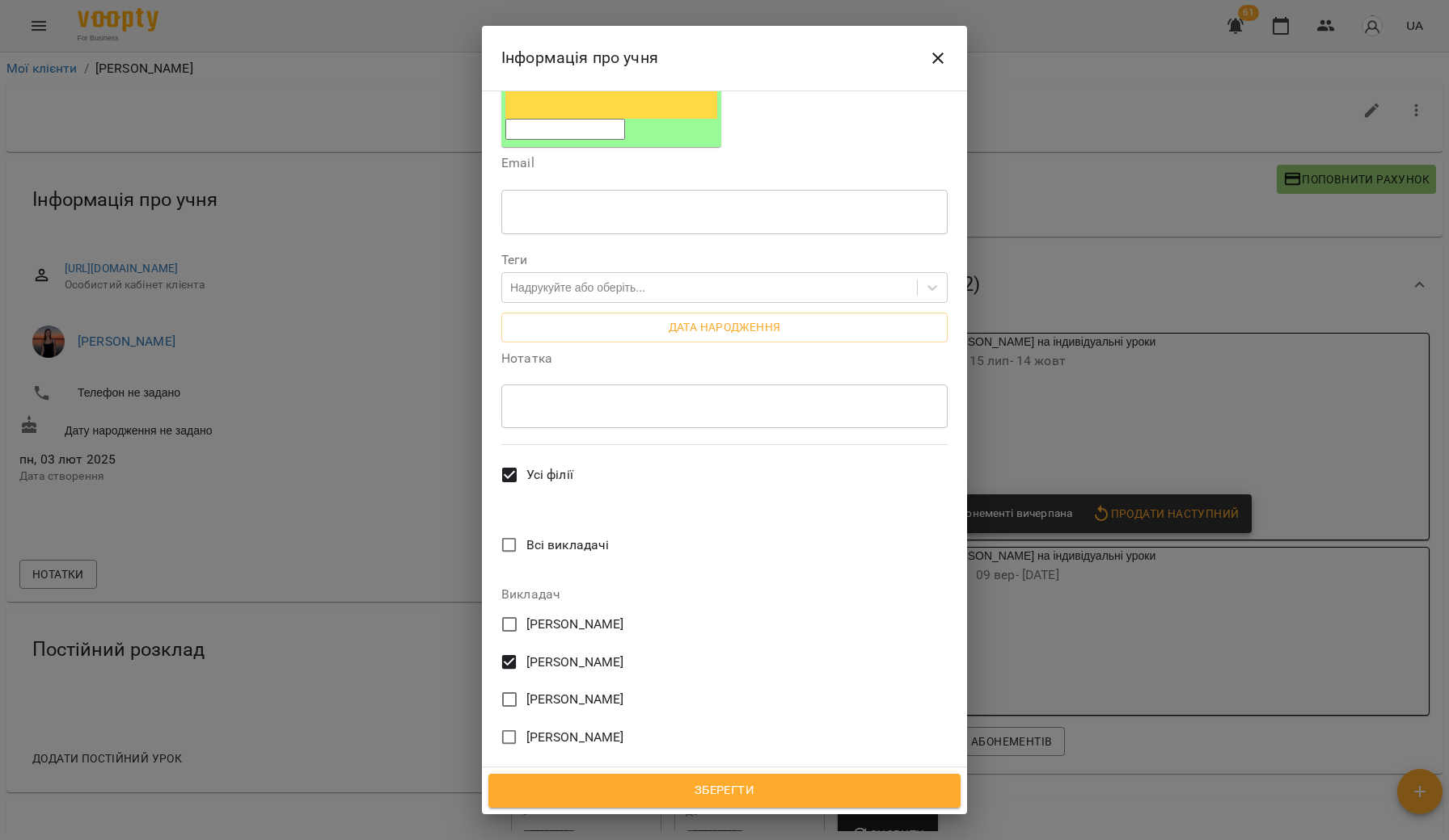
click at [735, 786] on span "Зберегти" at bounding box center [724, 790] width 436 height 21
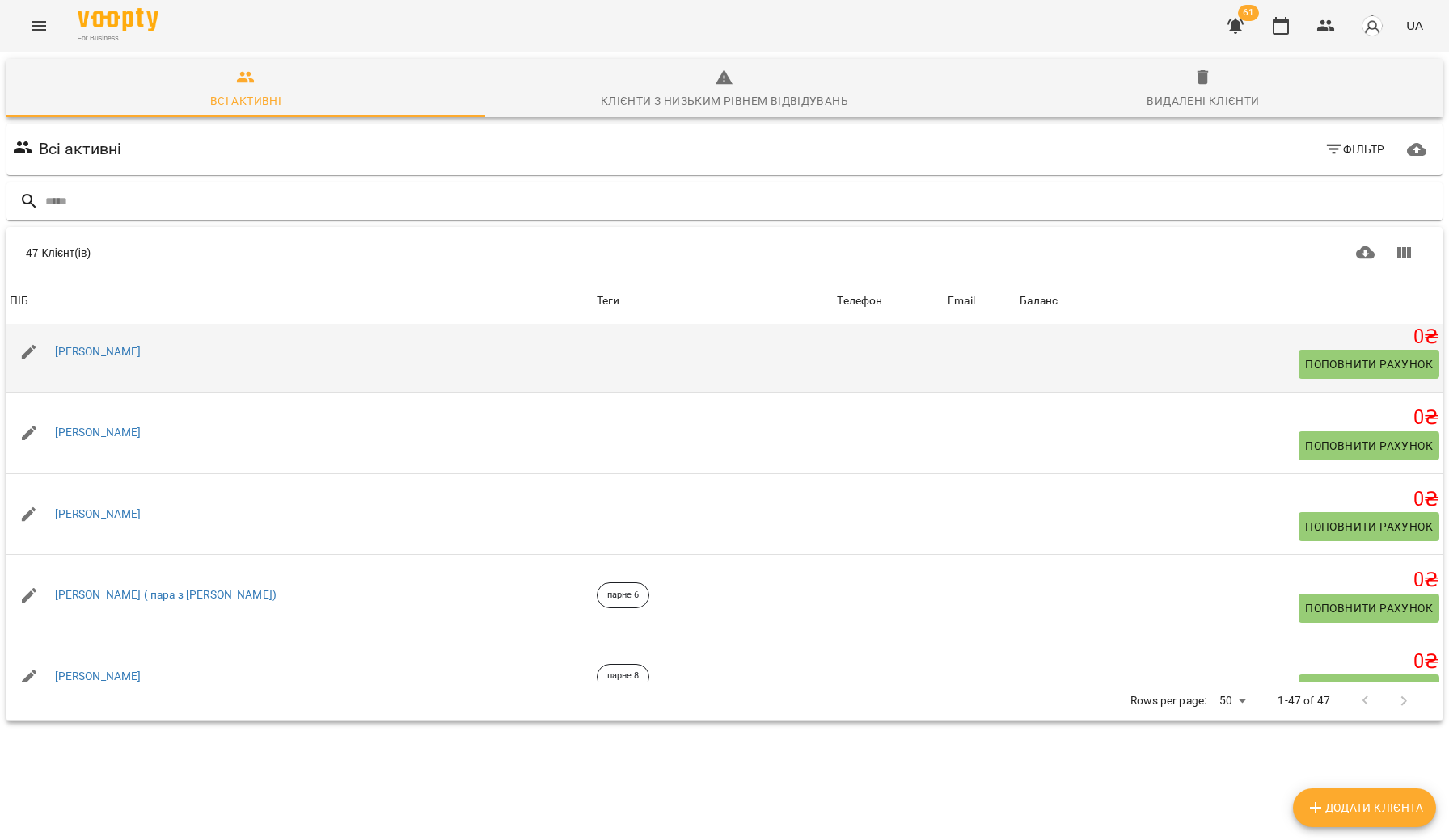
scroll to position [829, 0]
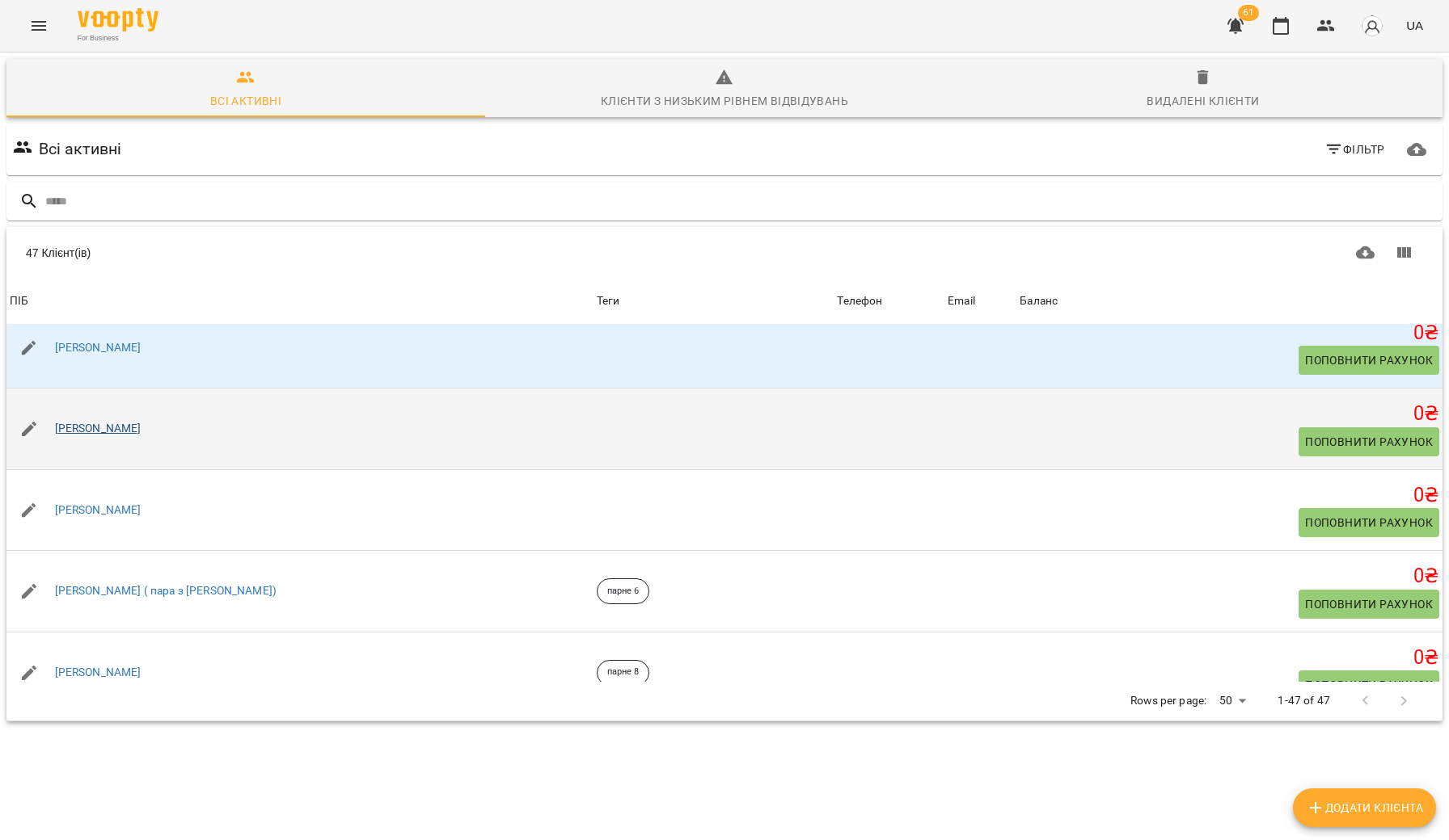
click at [130, 430] on link "[PERSON_NAME]" at bounding box center [99, 430] width 87 height 17
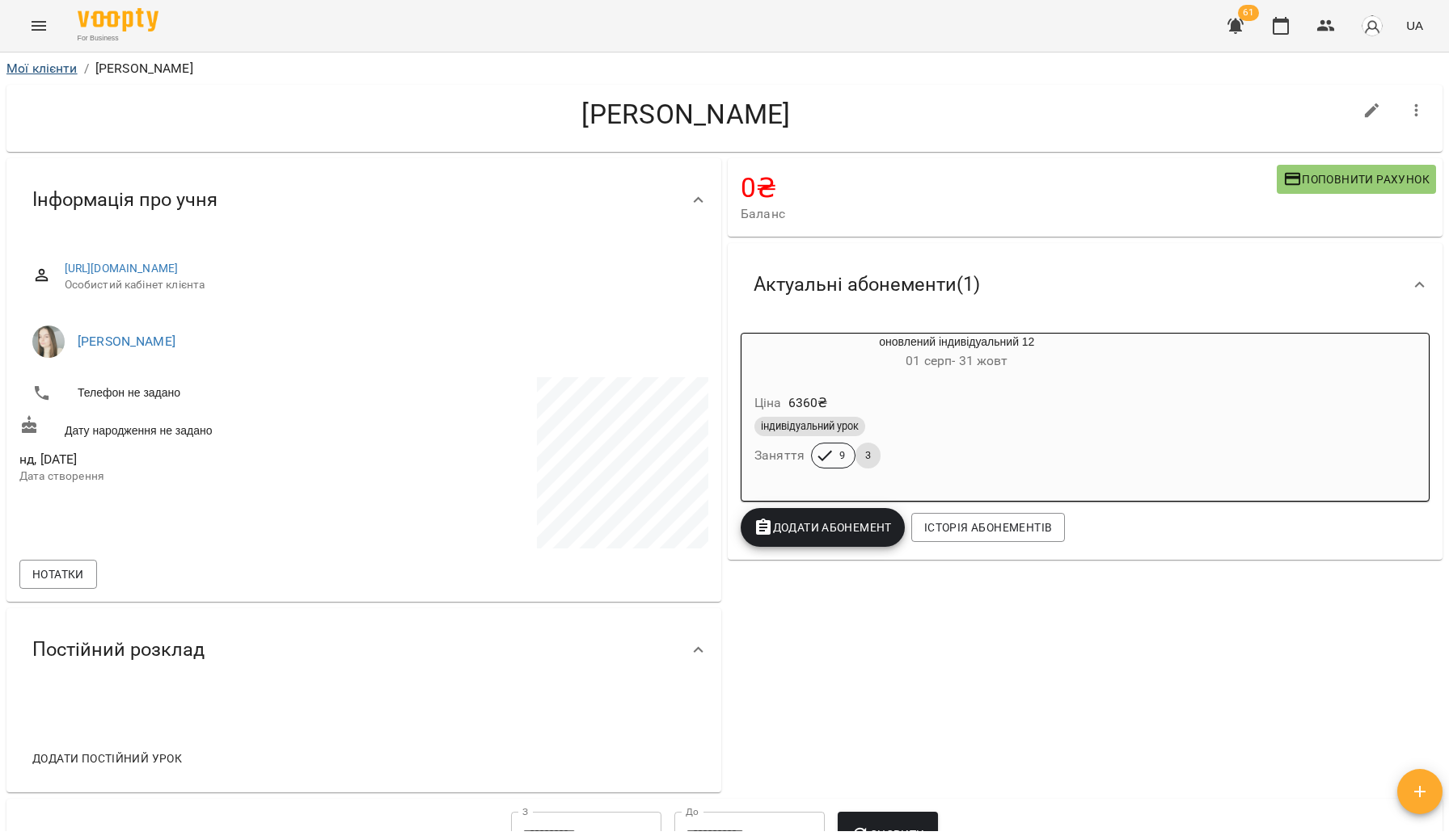
click at [51, 66] on link "Мої клієнти" at bounding box center [41, 68] width 71 height 16
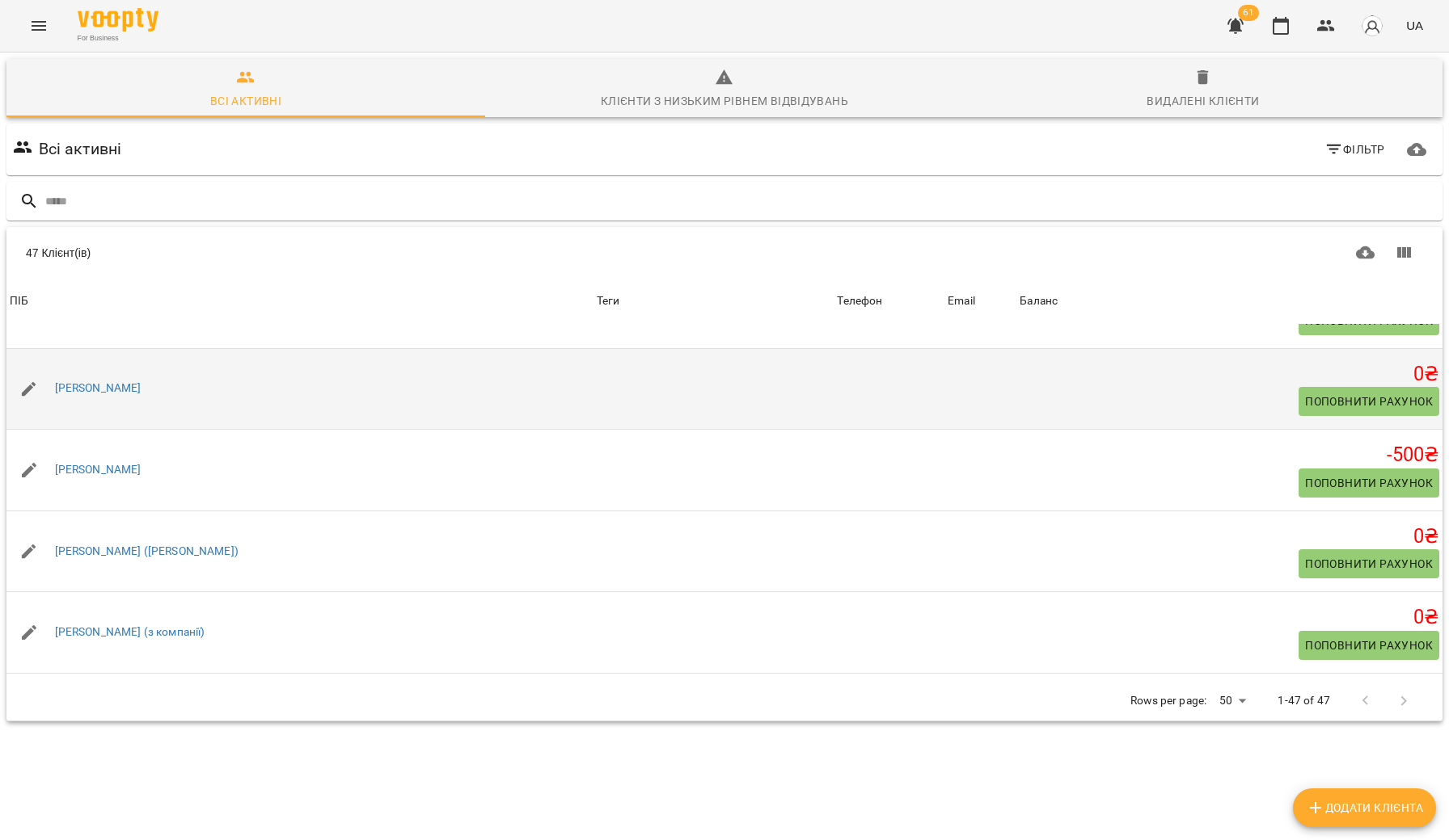
scroll to position [1525, 0]
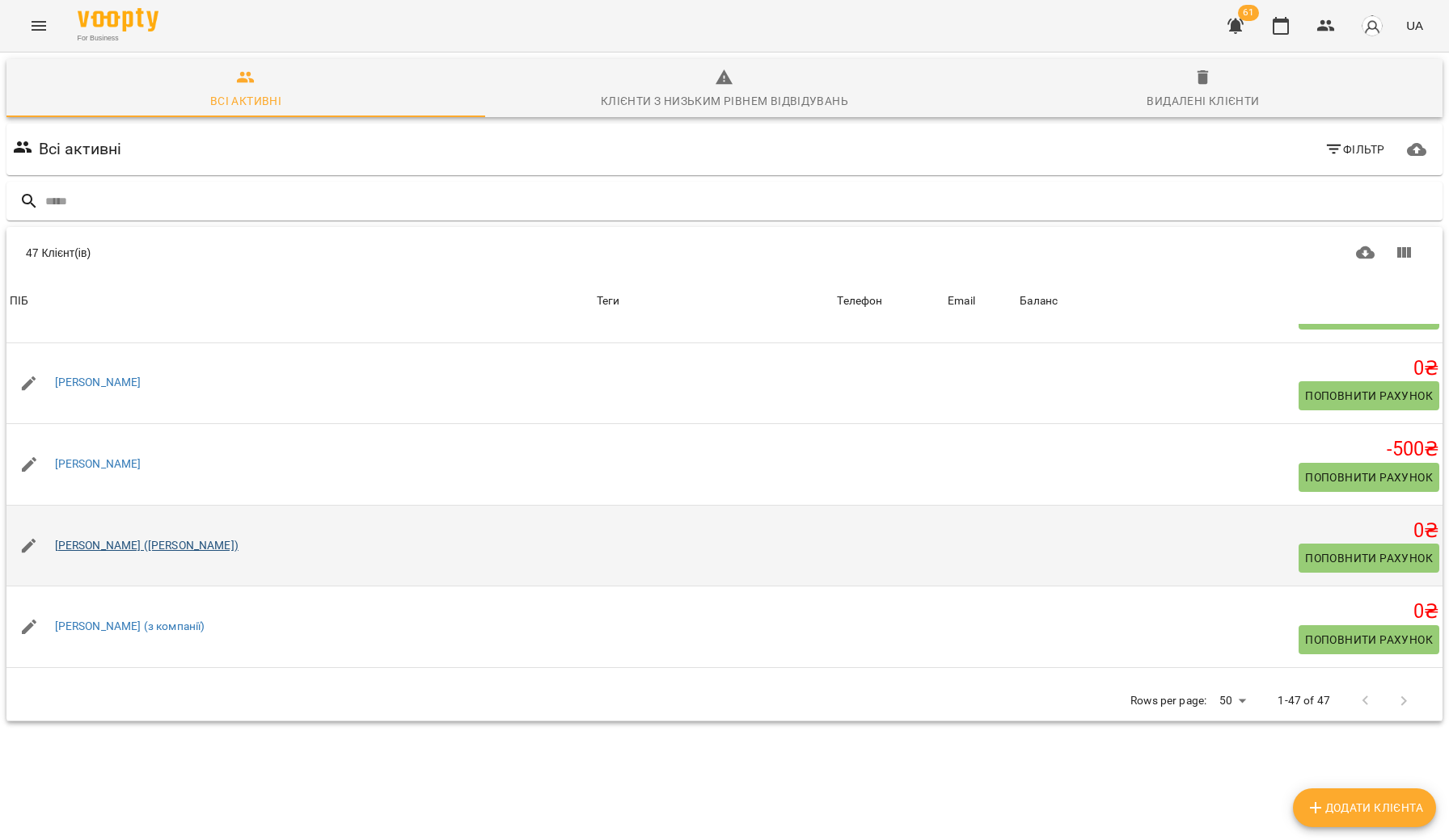
click at [105, 548] on link "Денис (Відар)" at bounding box center [146, 547] width 183 height 17
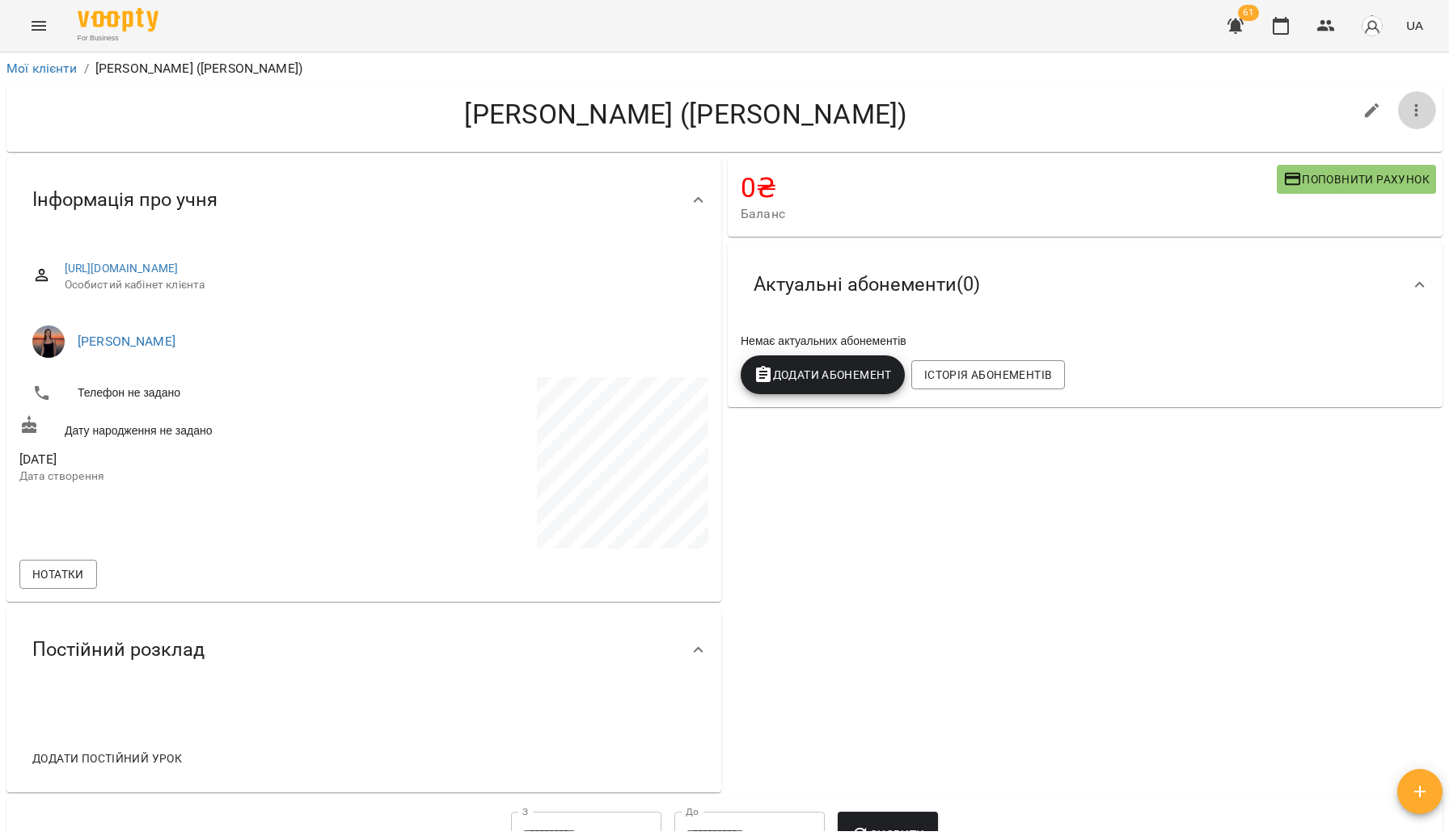
click at [1417, 107] on icon "button" at bounding box center [1417, 110] width 4 height 13
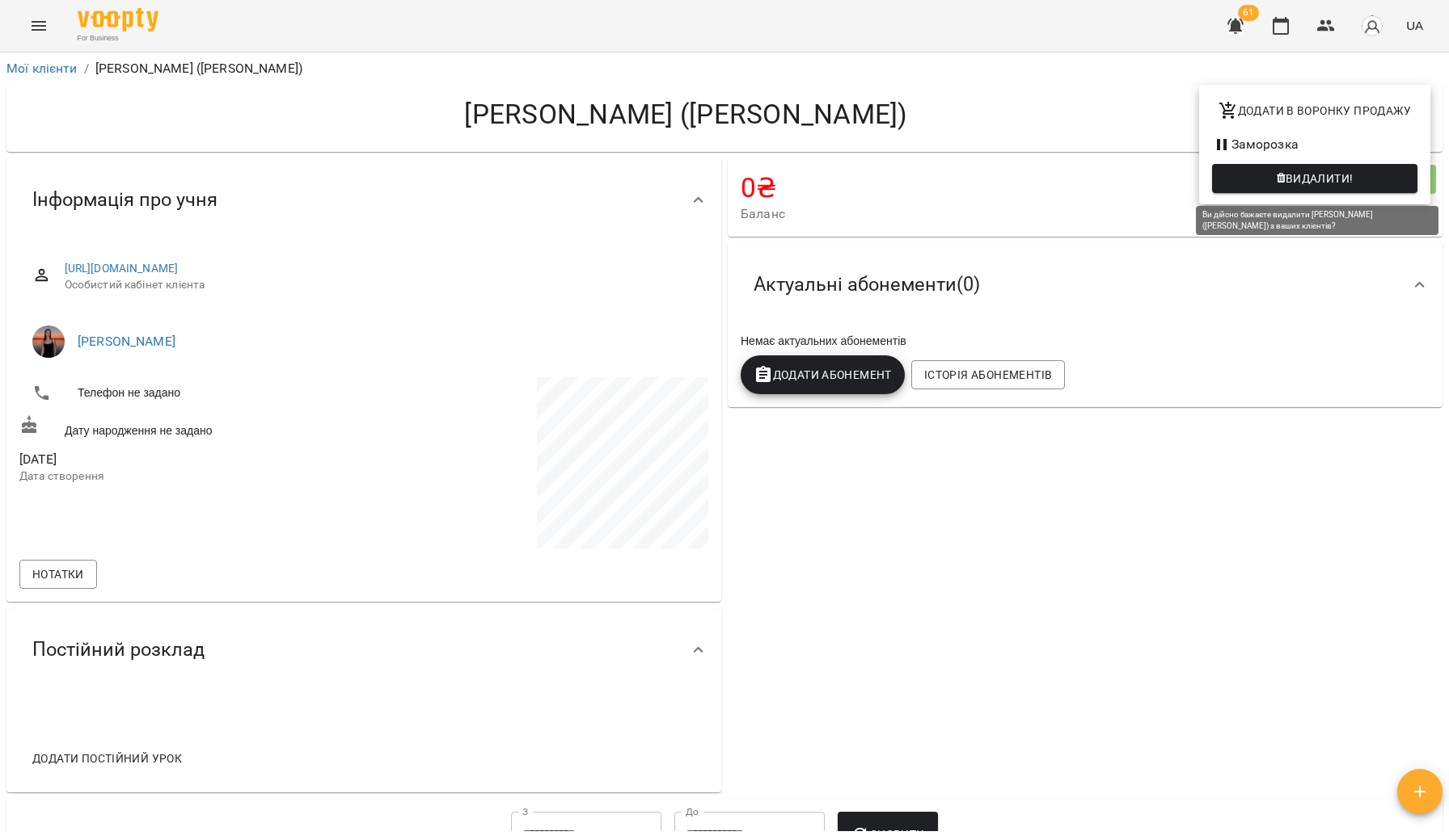
click at [1337, 170] on span "Видалити!" at bounding box center [1319, 178] width 68 height 19
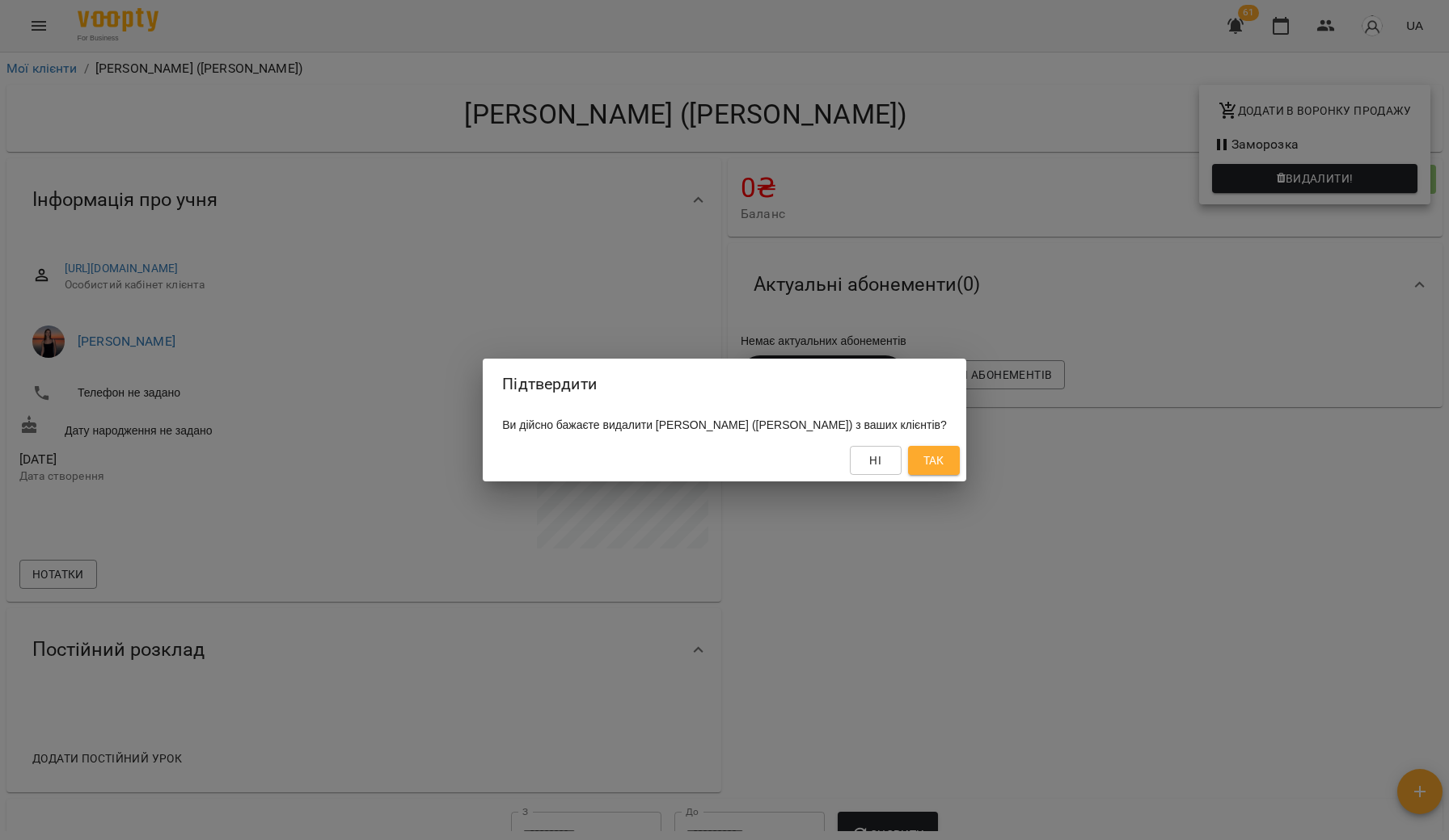
click at [923, 458] on span "Так" at bounding box center [933, 460] width 21 height 19
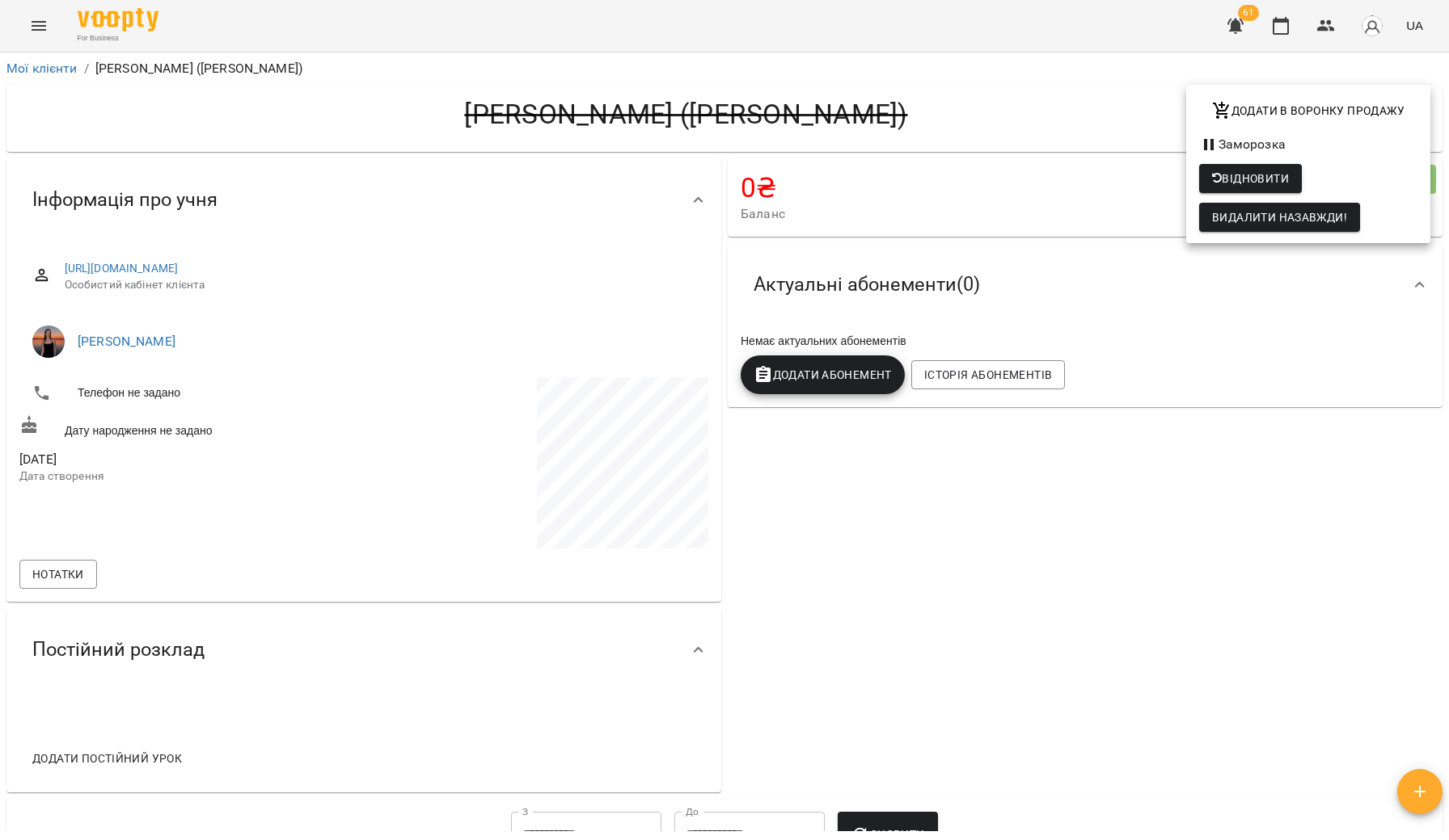
click at [52, 71] on div at bounding box center [724, 420] width 1449 height 840
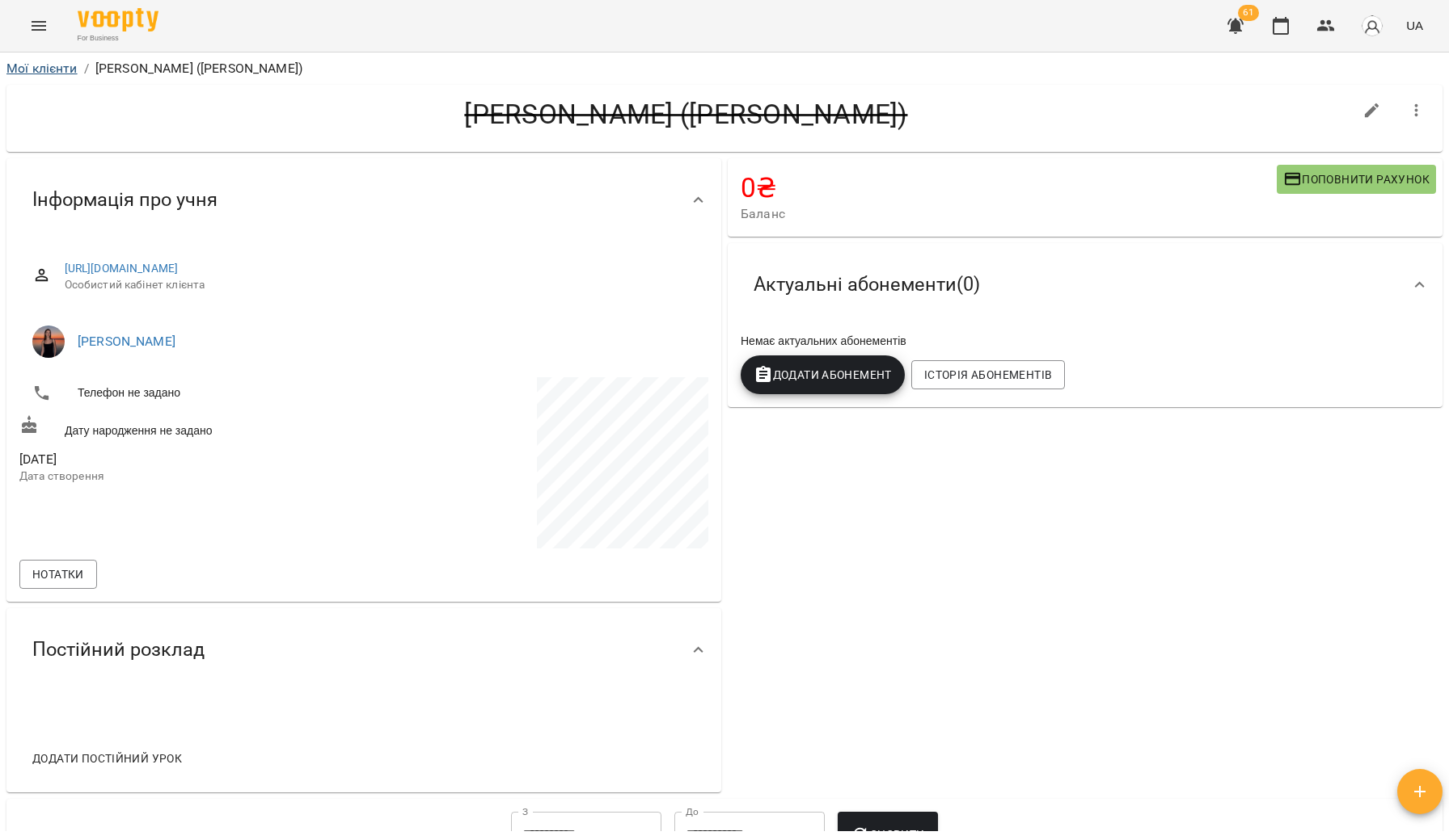
click at [60, 68] on link "Мої клієнти" at bounding box center [41, 68] width 71 height 16
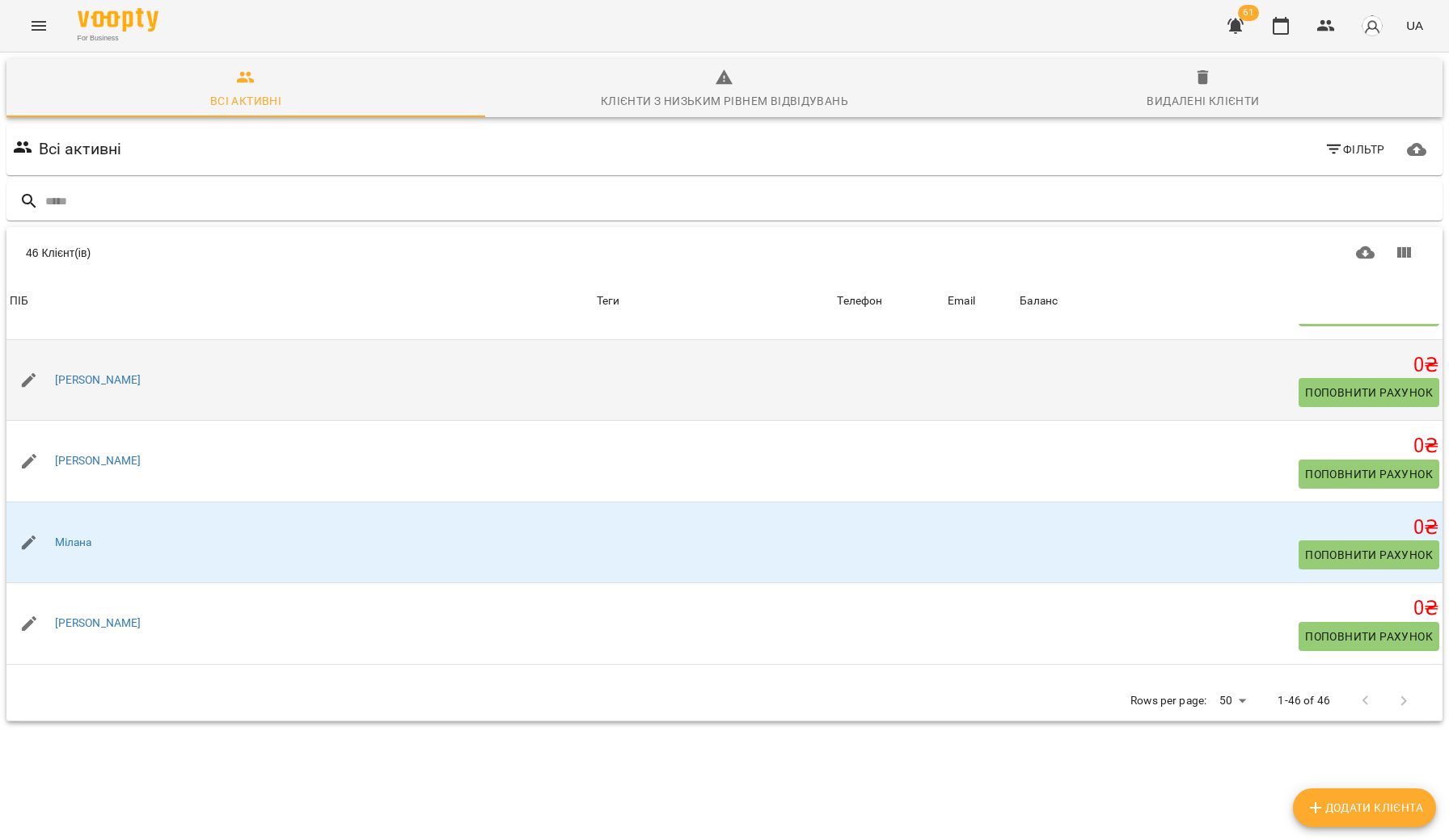
scroll to position [2350, 0]
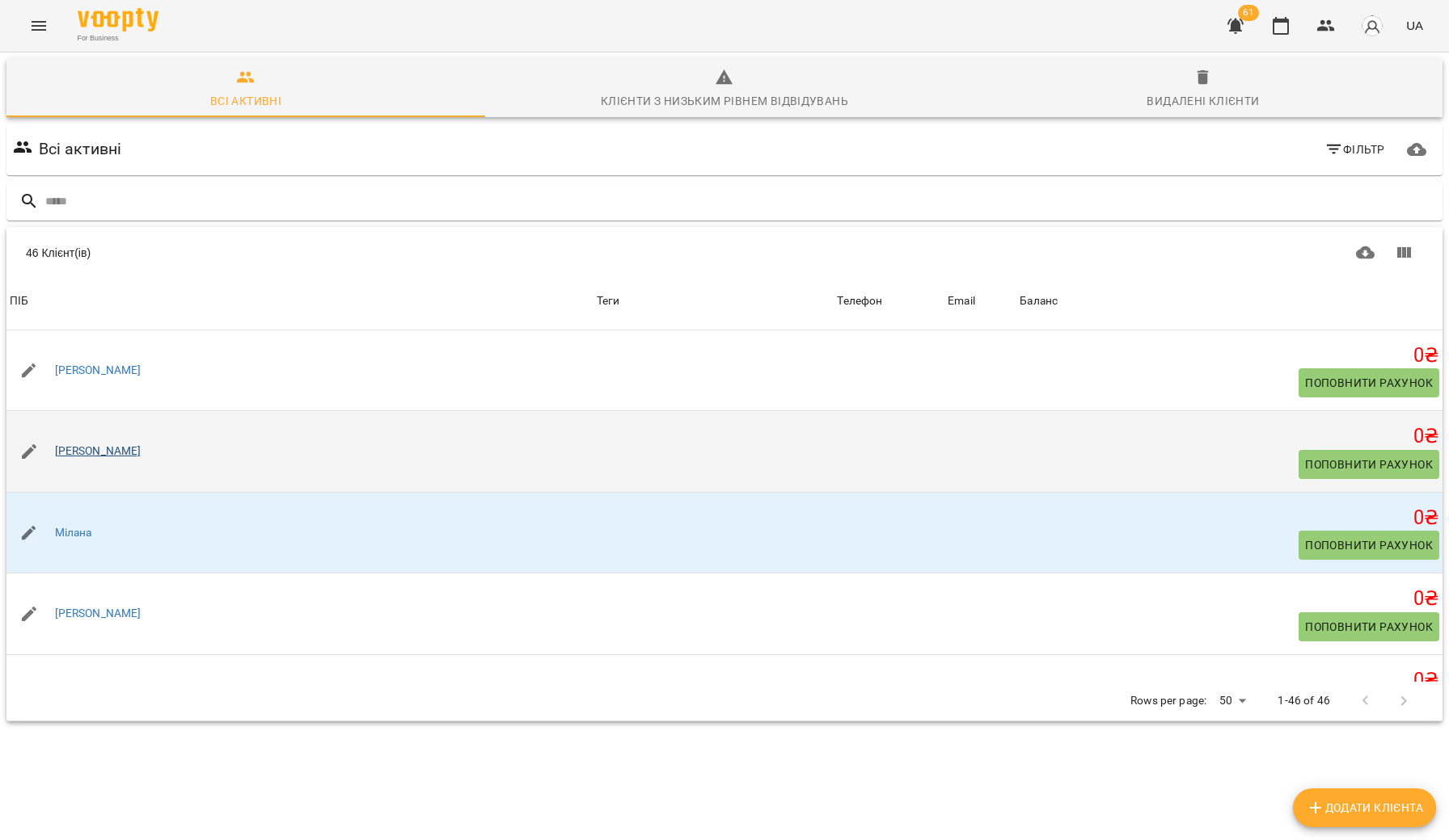
click at [108, 460] on link "[PERSON_NAME]" at bounding box center [99, 452] width 87 height 17
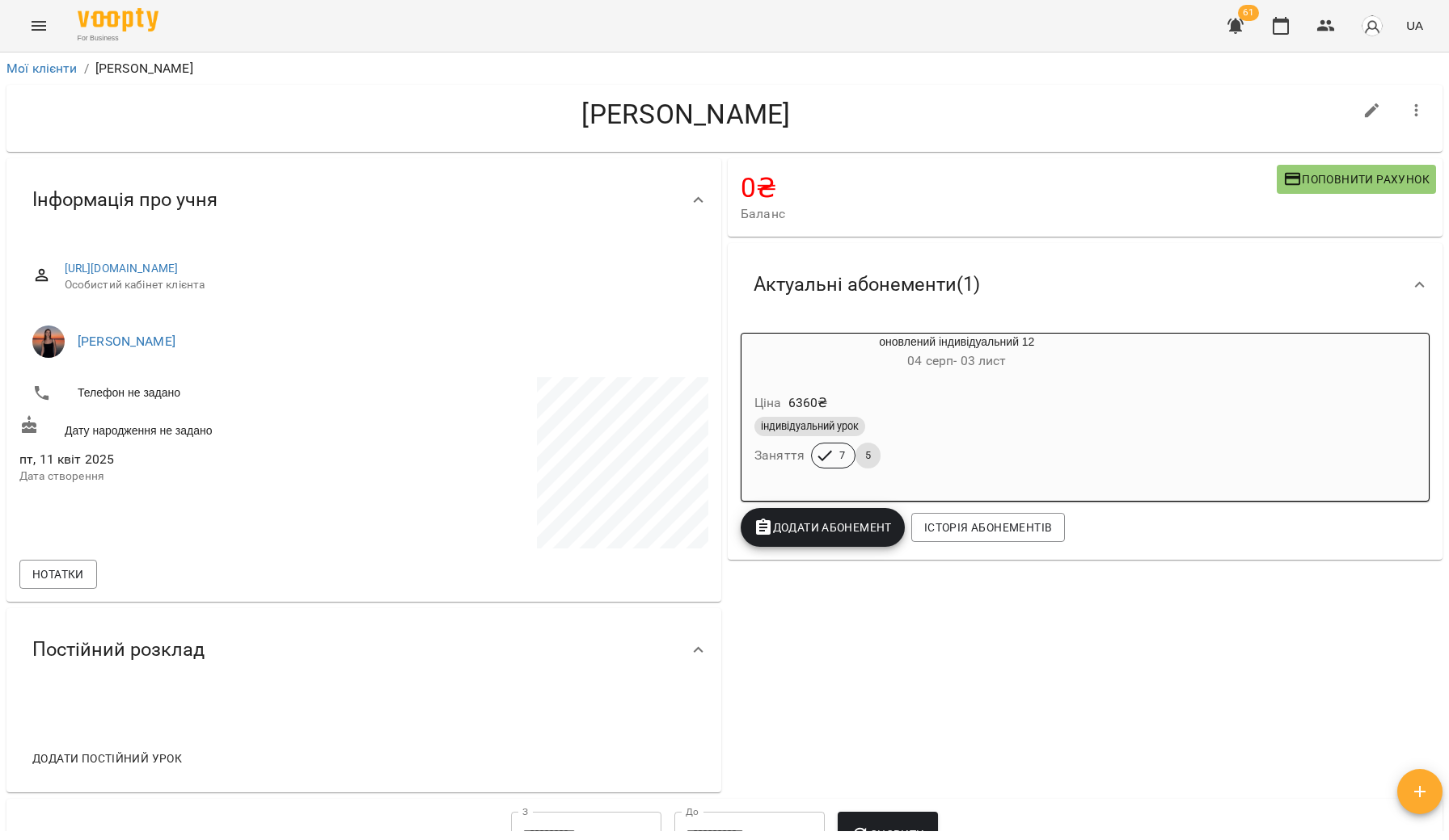
click at [1374, 106] on icon "button" at bounding box center [1372, 110] width 19 height 19
select select "**"
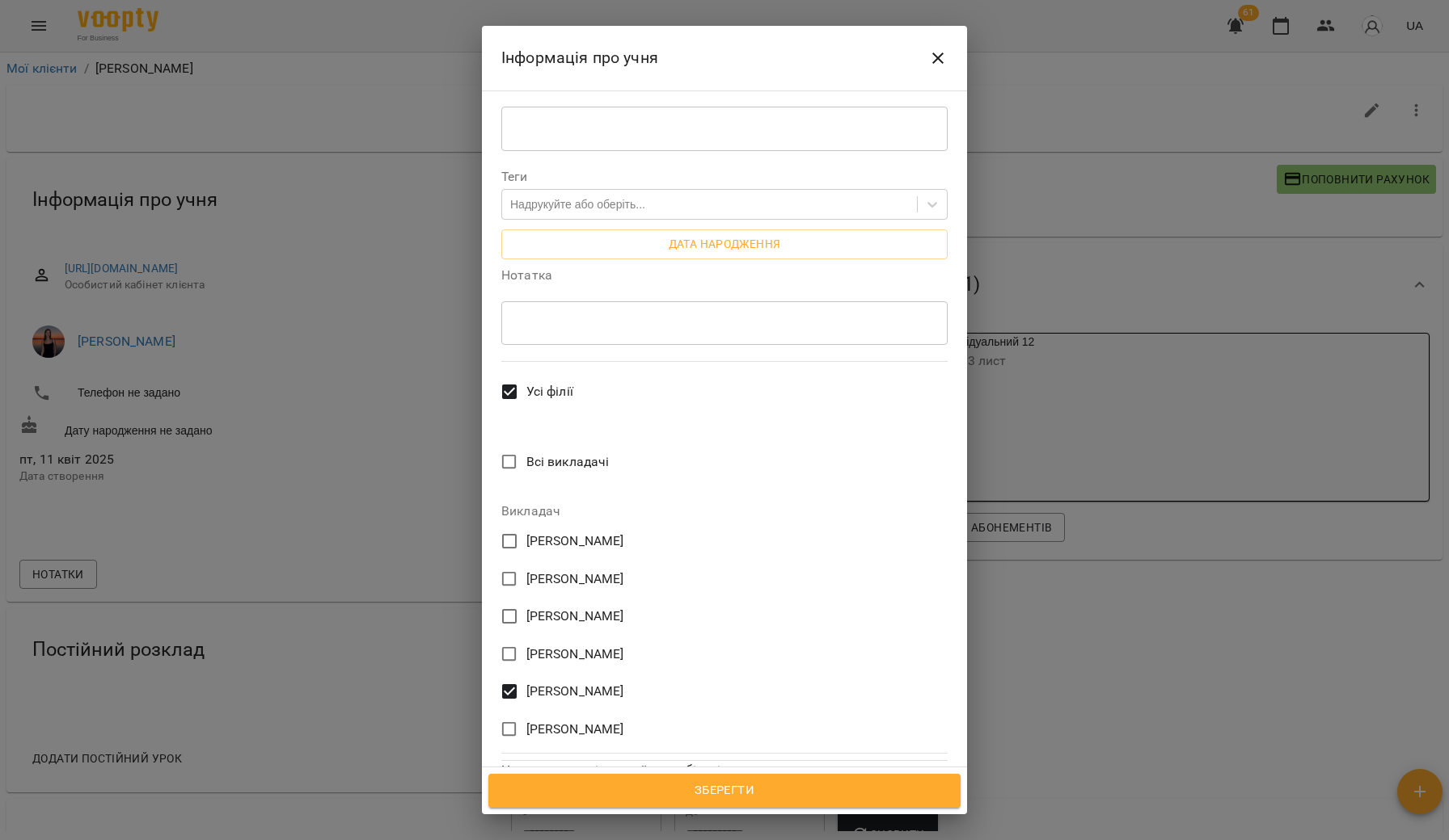
scroll to position [398, 0]
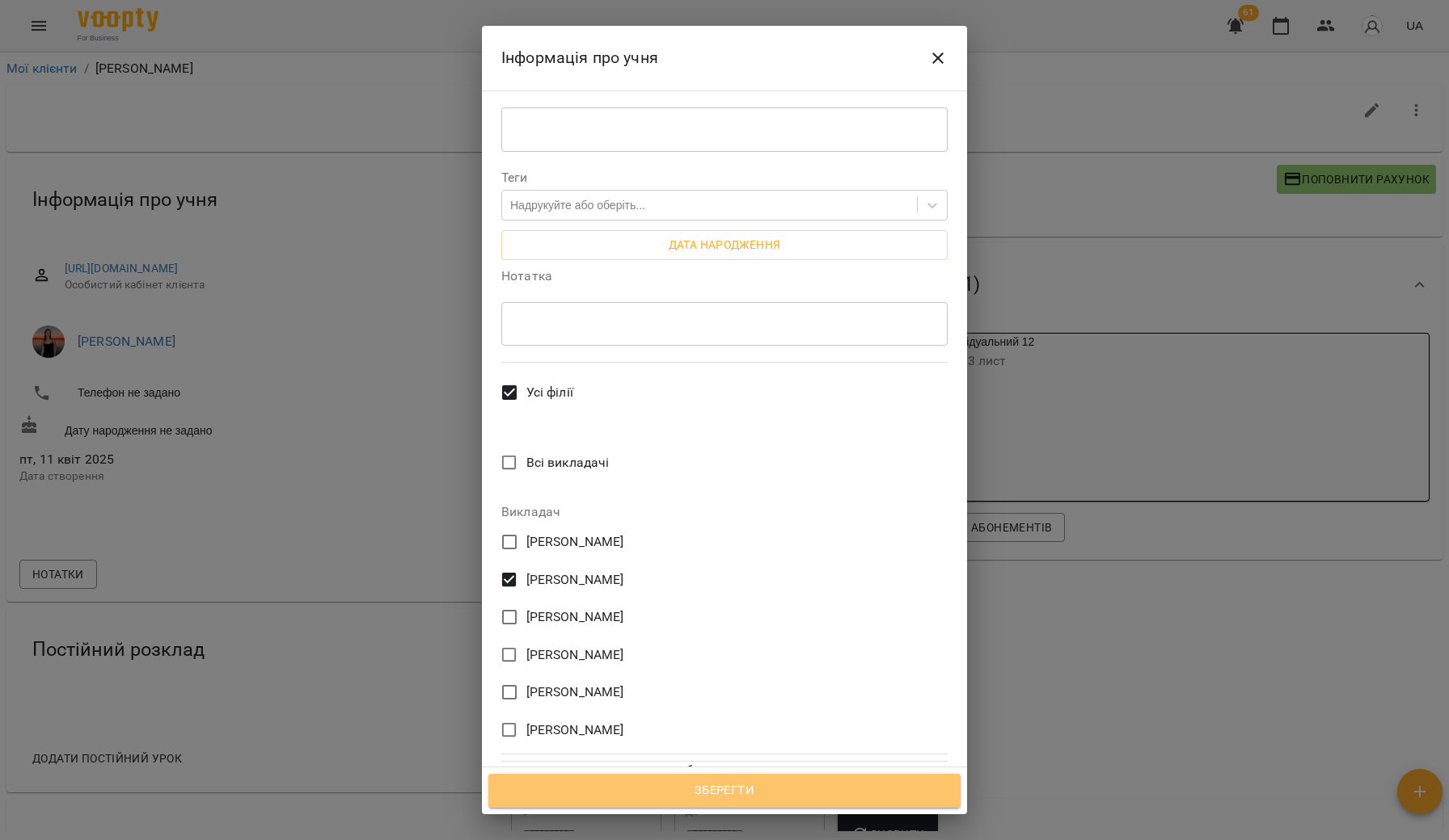
click at [606, 797] on span "Зберегти" at bounding box center [724, 790] width 436 height 21
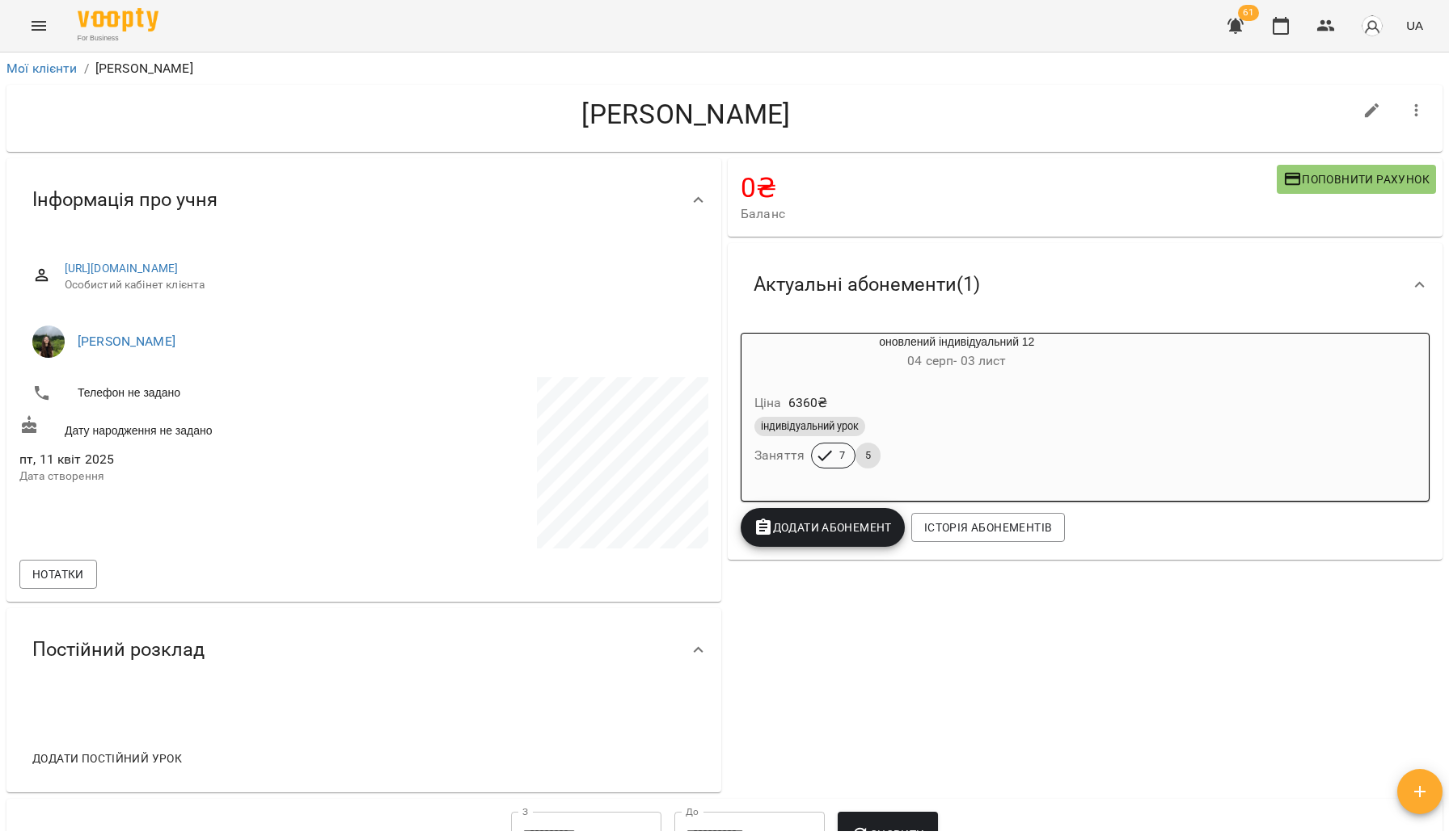
scroll to position [2, 0]
click at [31, 61] on link "Мої клієнти" at bounding box center [41, 66] width 71 height 16
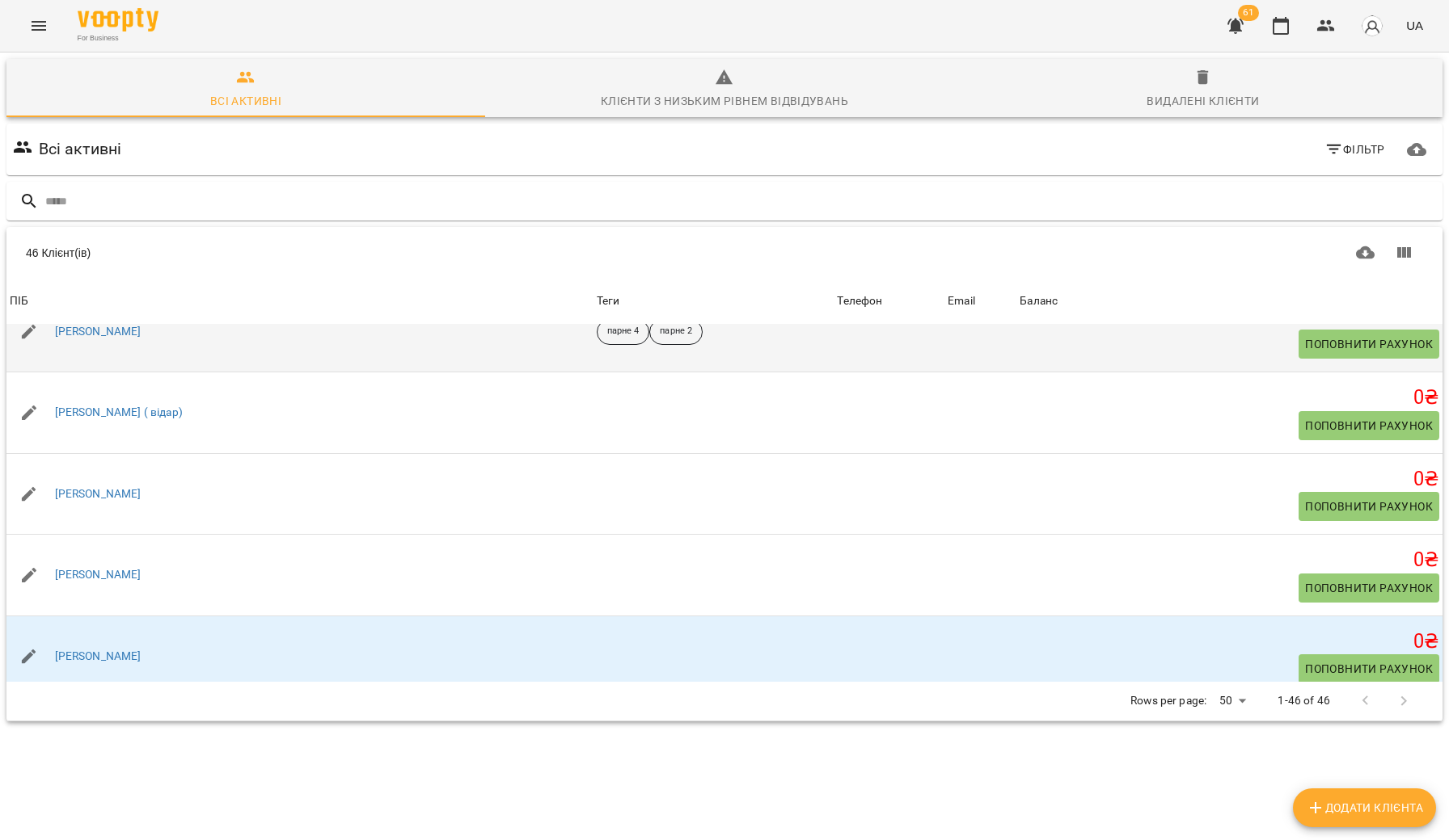
scroll to position [3204, 0]
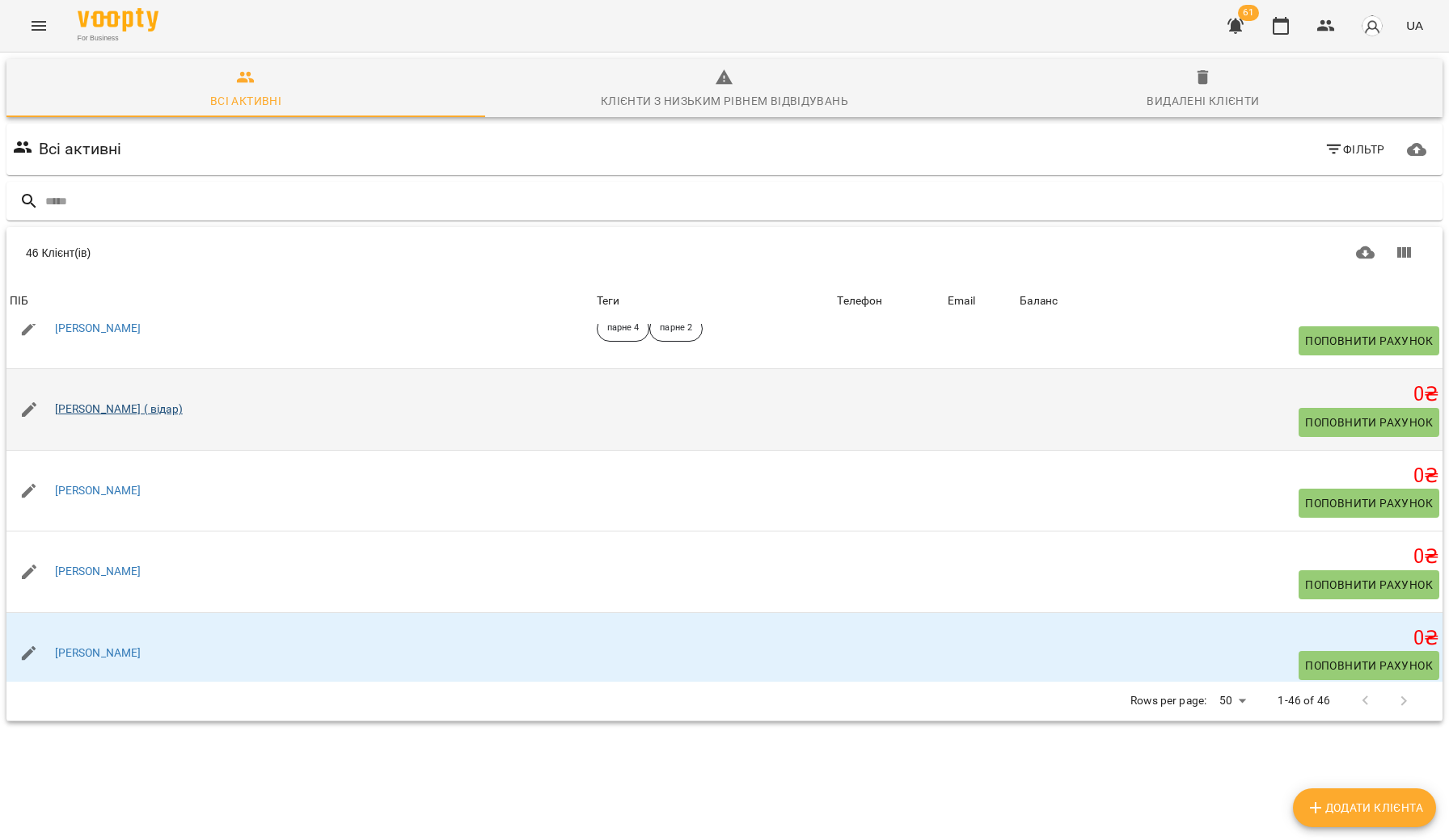
click at [110, 418] on link "[PERSON_NAME] ( відaр)" at bounding box center [119, 409] width 128 height 17
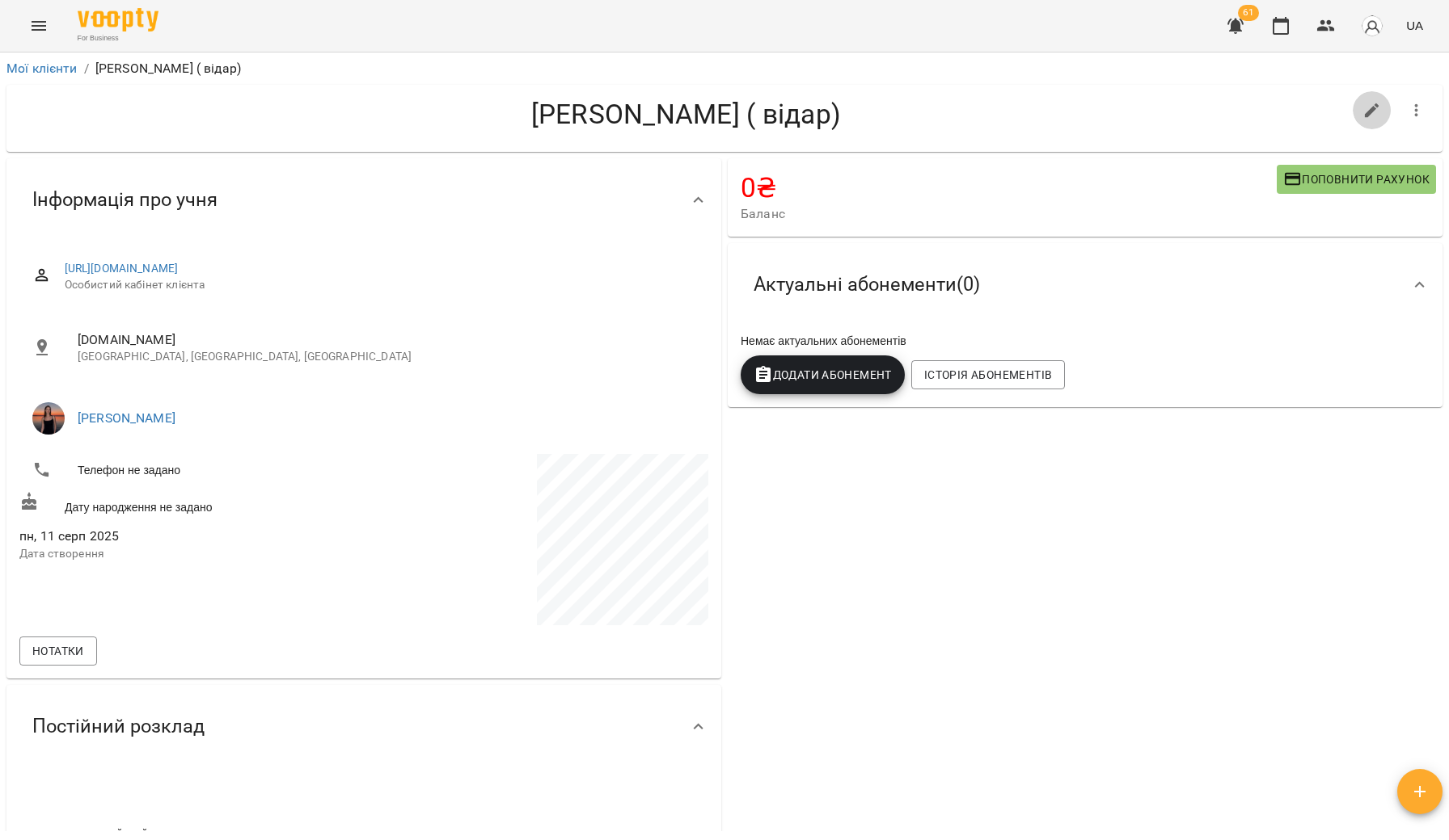
click at [1362, 111] on icon "button" at bounding box center [1372, 110] width 19 height 19
select select "**"
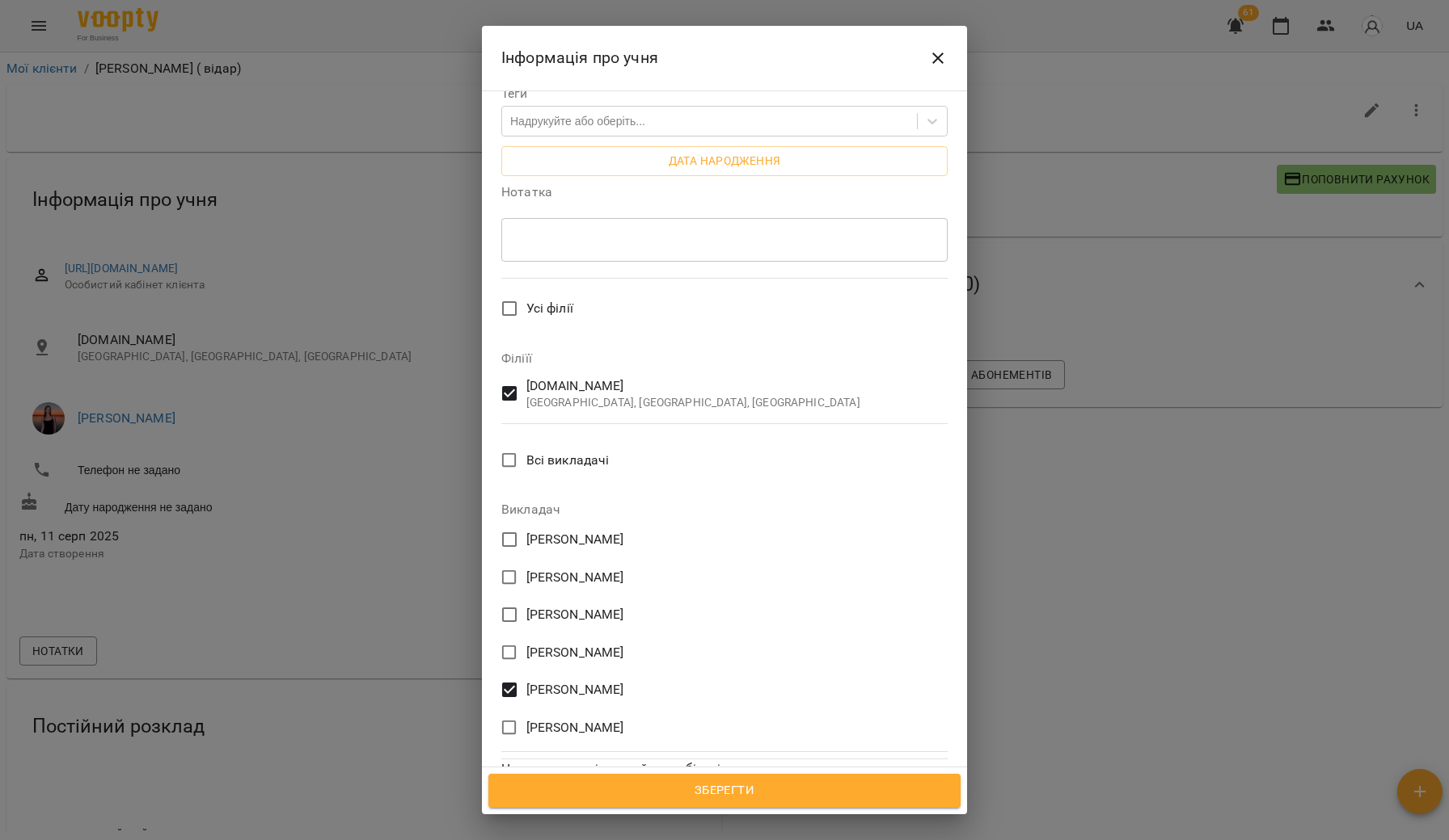
scroll to position [480, 0]
click at [630, 779] on button "Зберегти" at bounding box center [724, 790] width 472 height 34
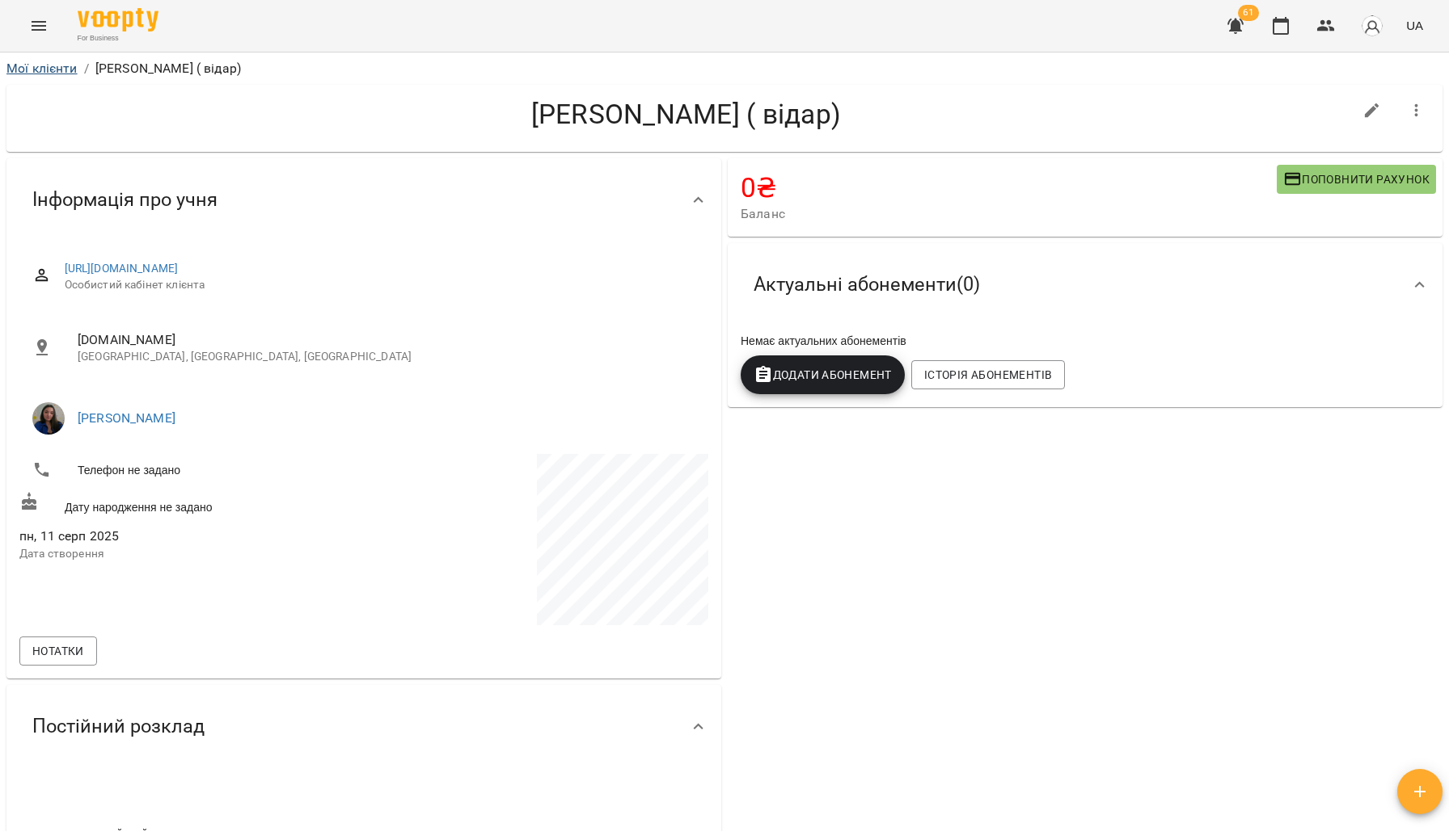
click at [29, 66] on link "Мої клієнти" at bounding box center [41, 68] width 71 height 16
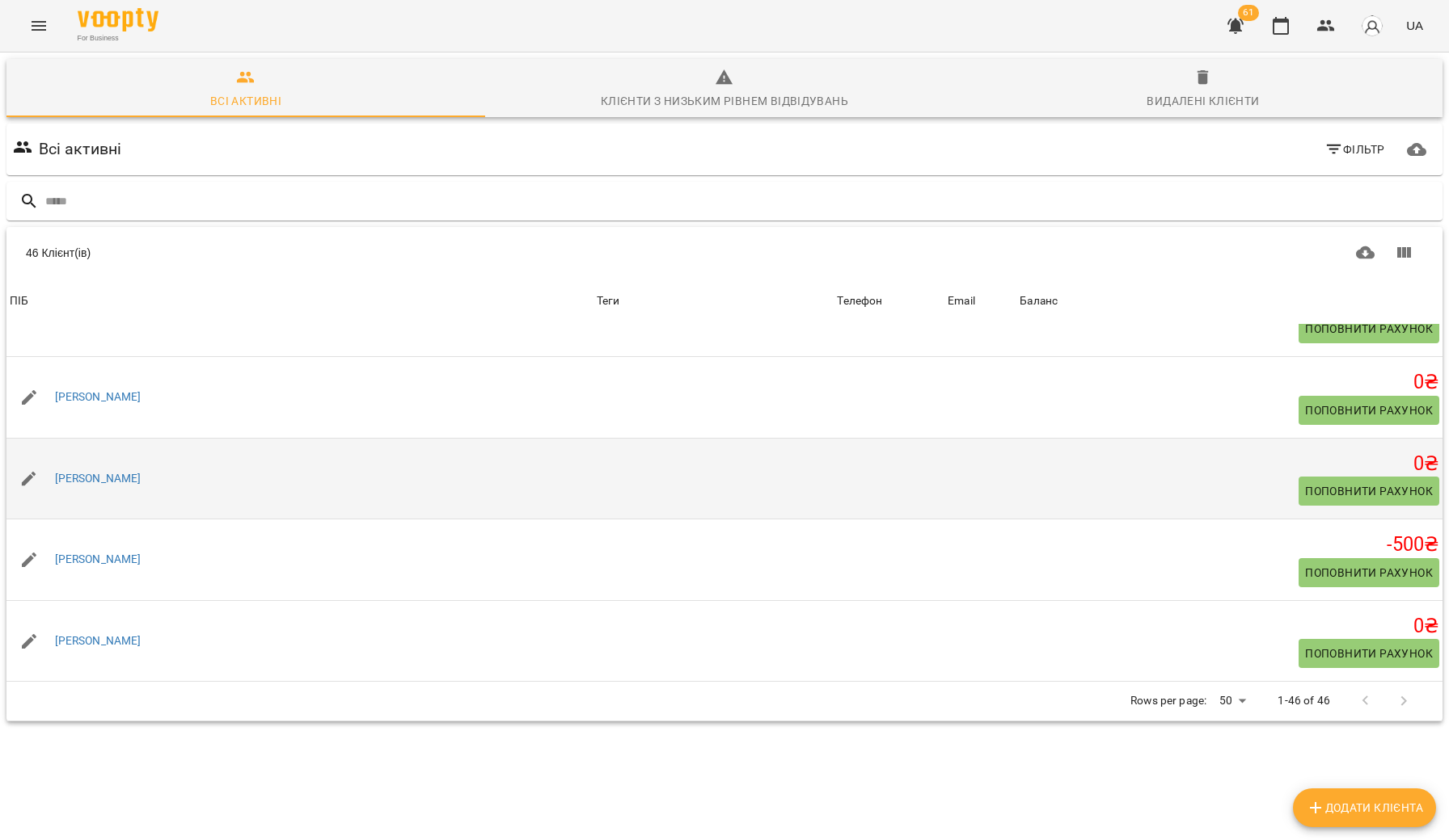
scroll to position [3396, 0]
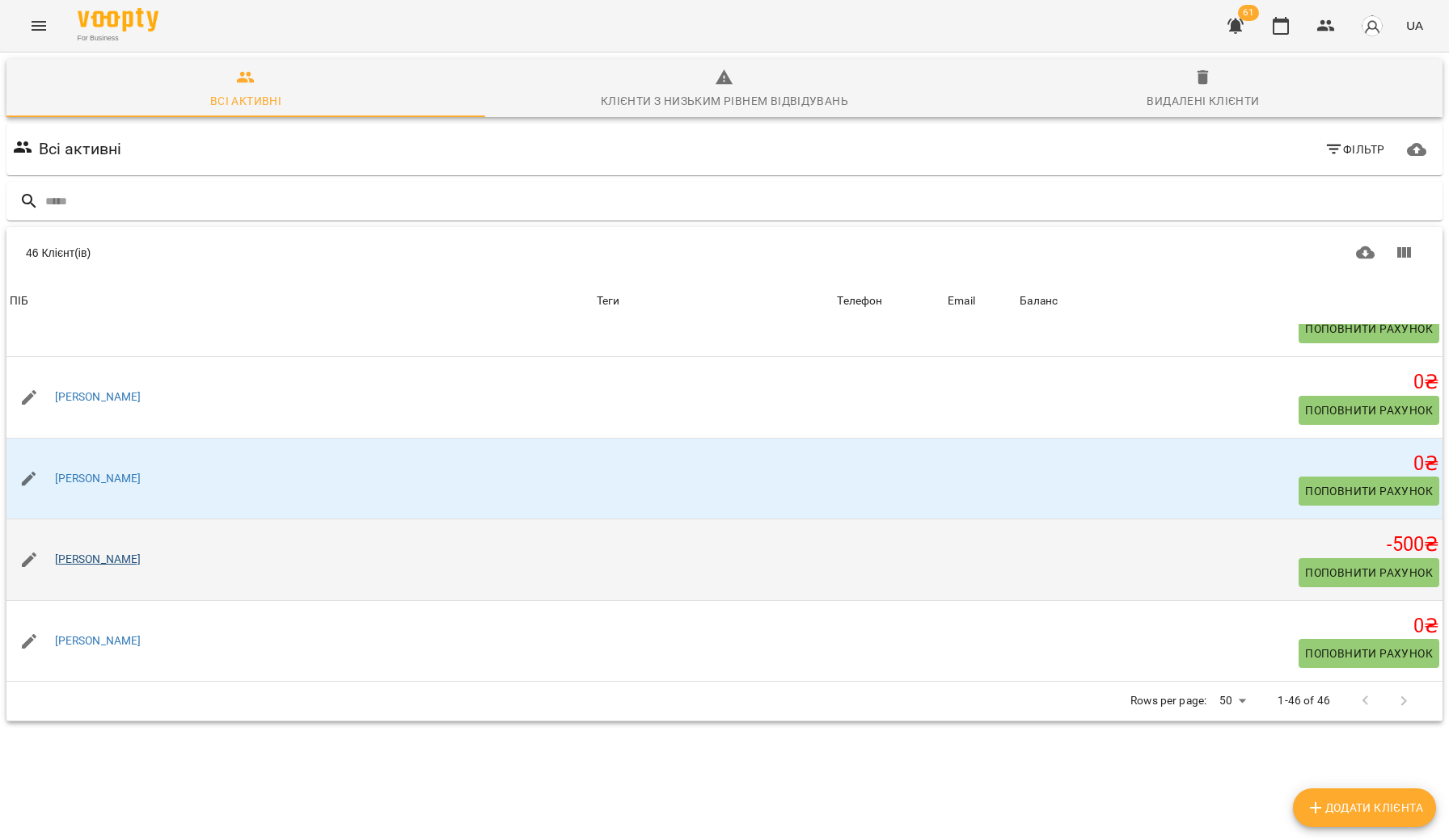
click at [104, 554] on link "[PERSON_NAME]" at bounding box center [99, 560] width 87 height 17
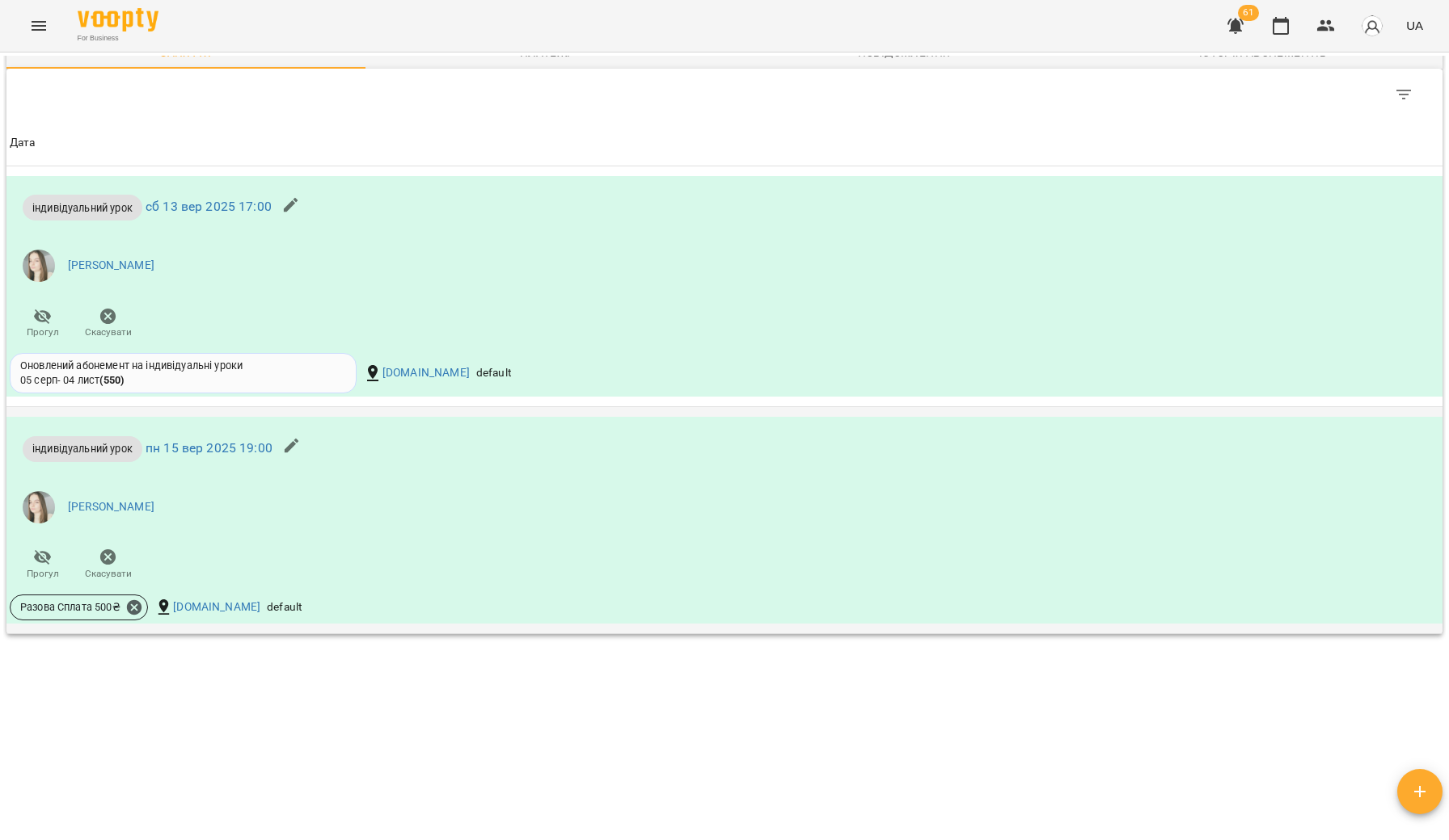
scroll to position [932, 0]
click at [136, 606] on icon at bounding box center [133, 607] width 17 height 17
click at [241, 663] on span "Скасувати" at bounding box center [256, 662] width 68 height 19
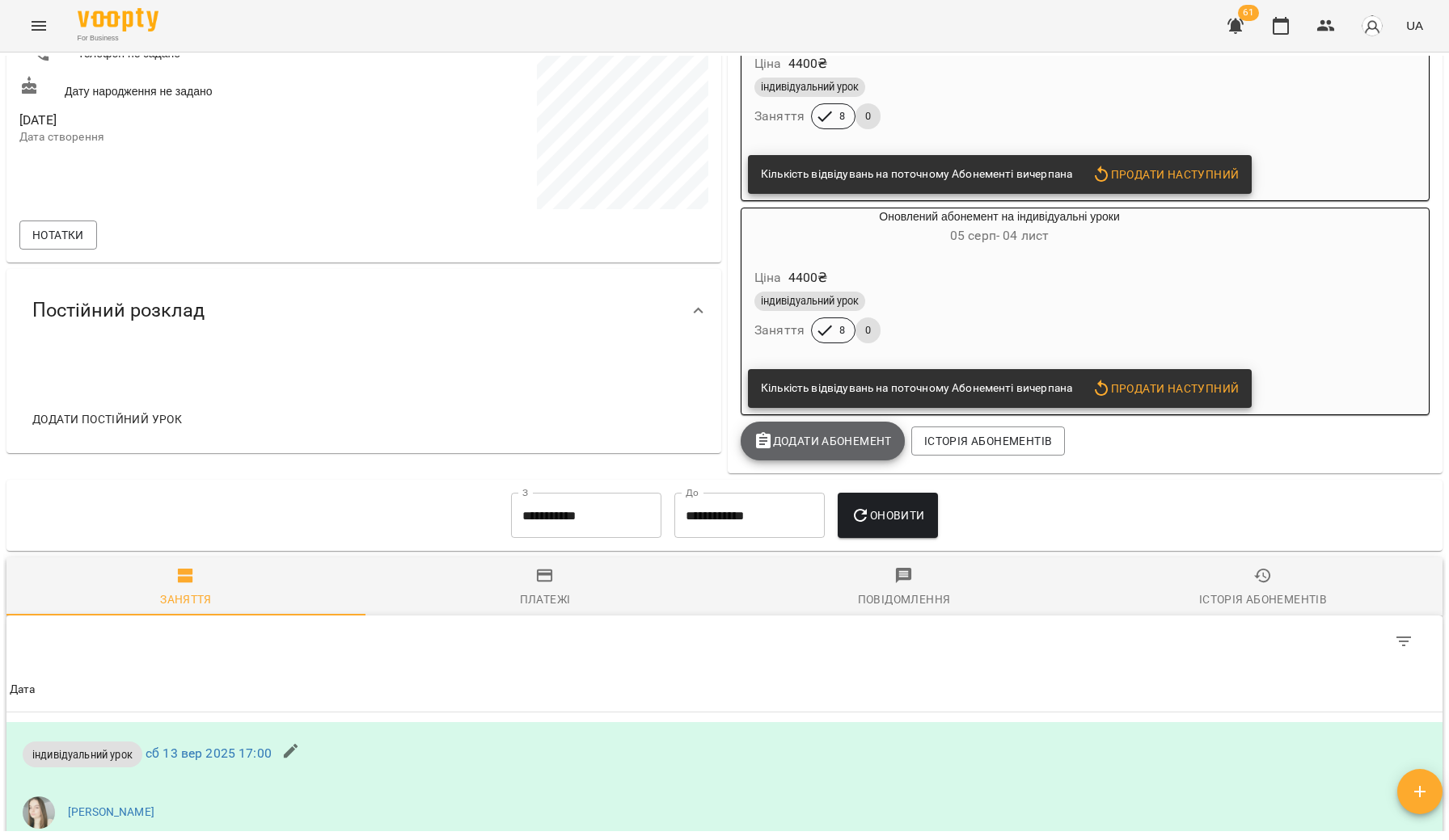
click at [848, 443] on span "Додати Абонемент" at bounding box center [822, 441] width 138 height 19
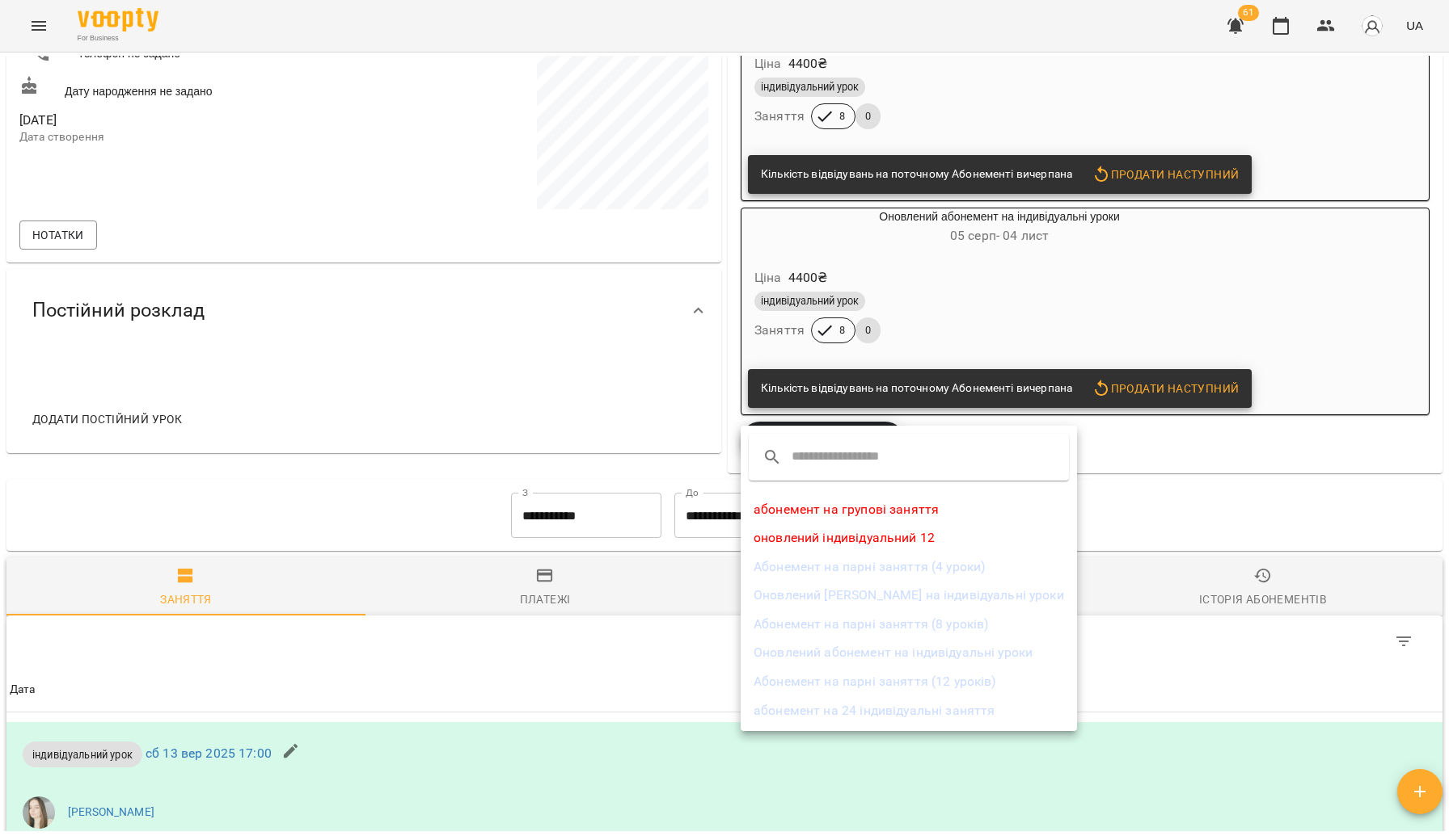
click at [869, 650] on li "Оновлений абонемент на індивідуальні уроки" at bounding box center [908, 653] width 336 height 29
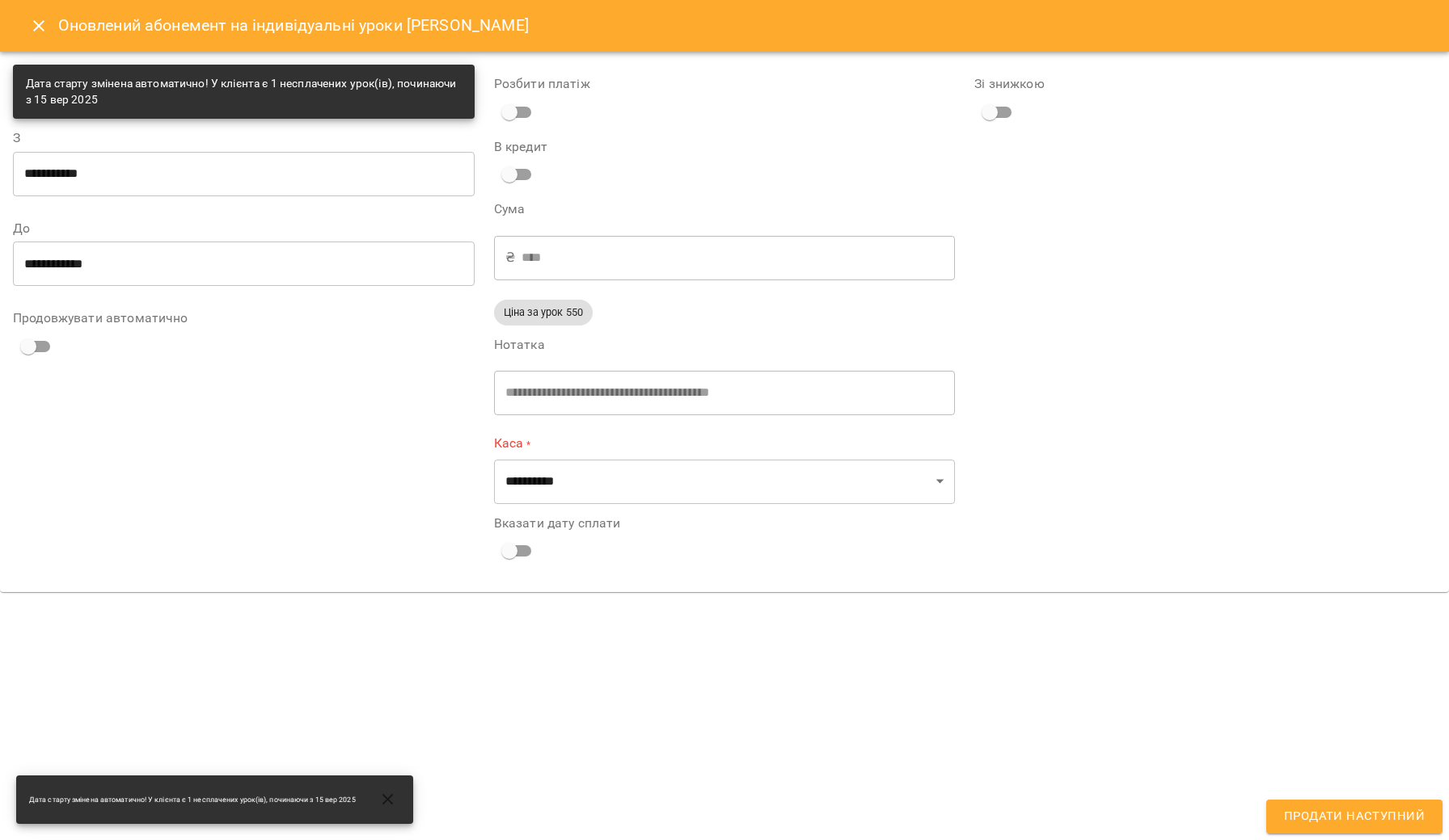
type input "**********"
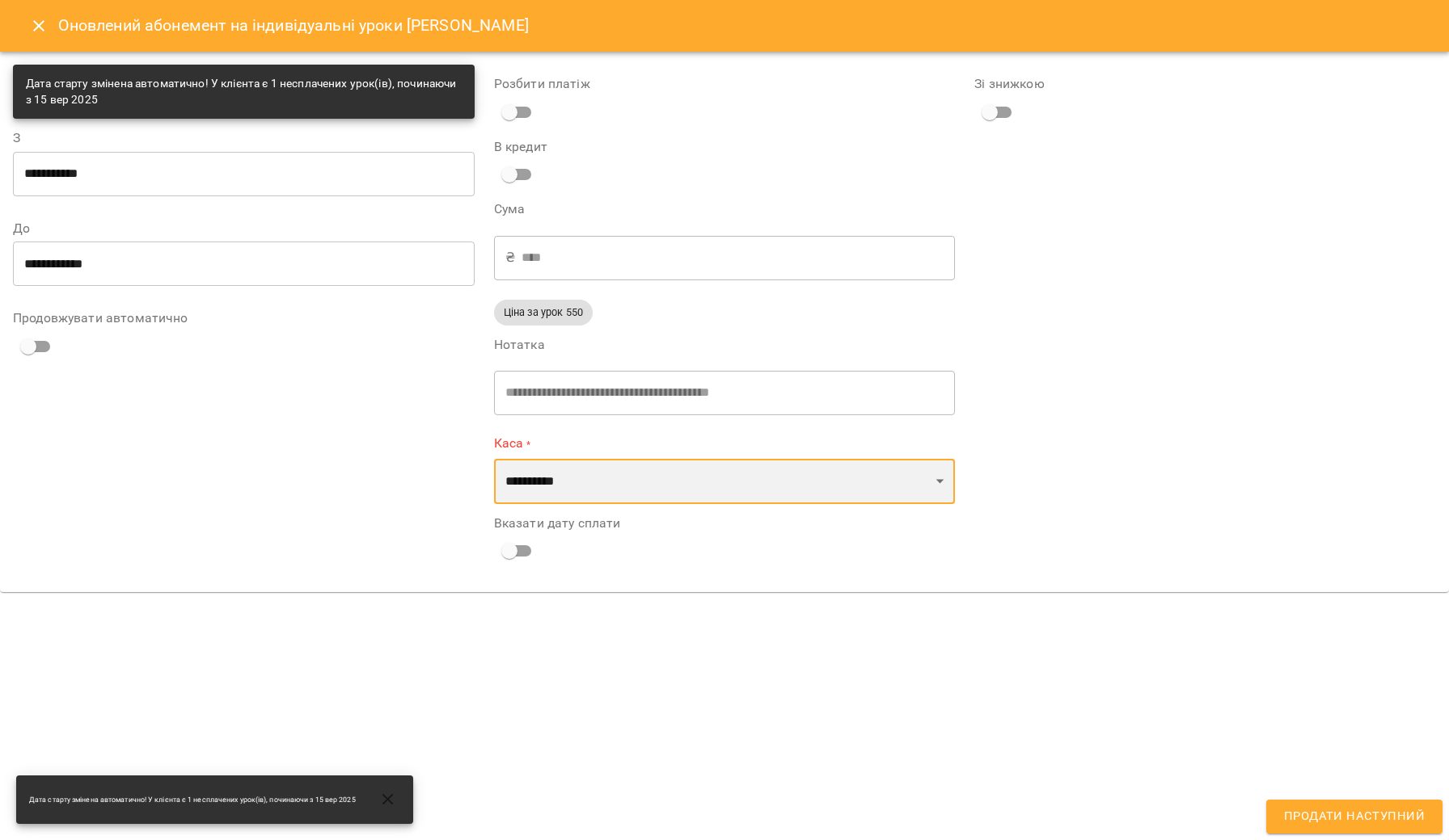
select select "****"
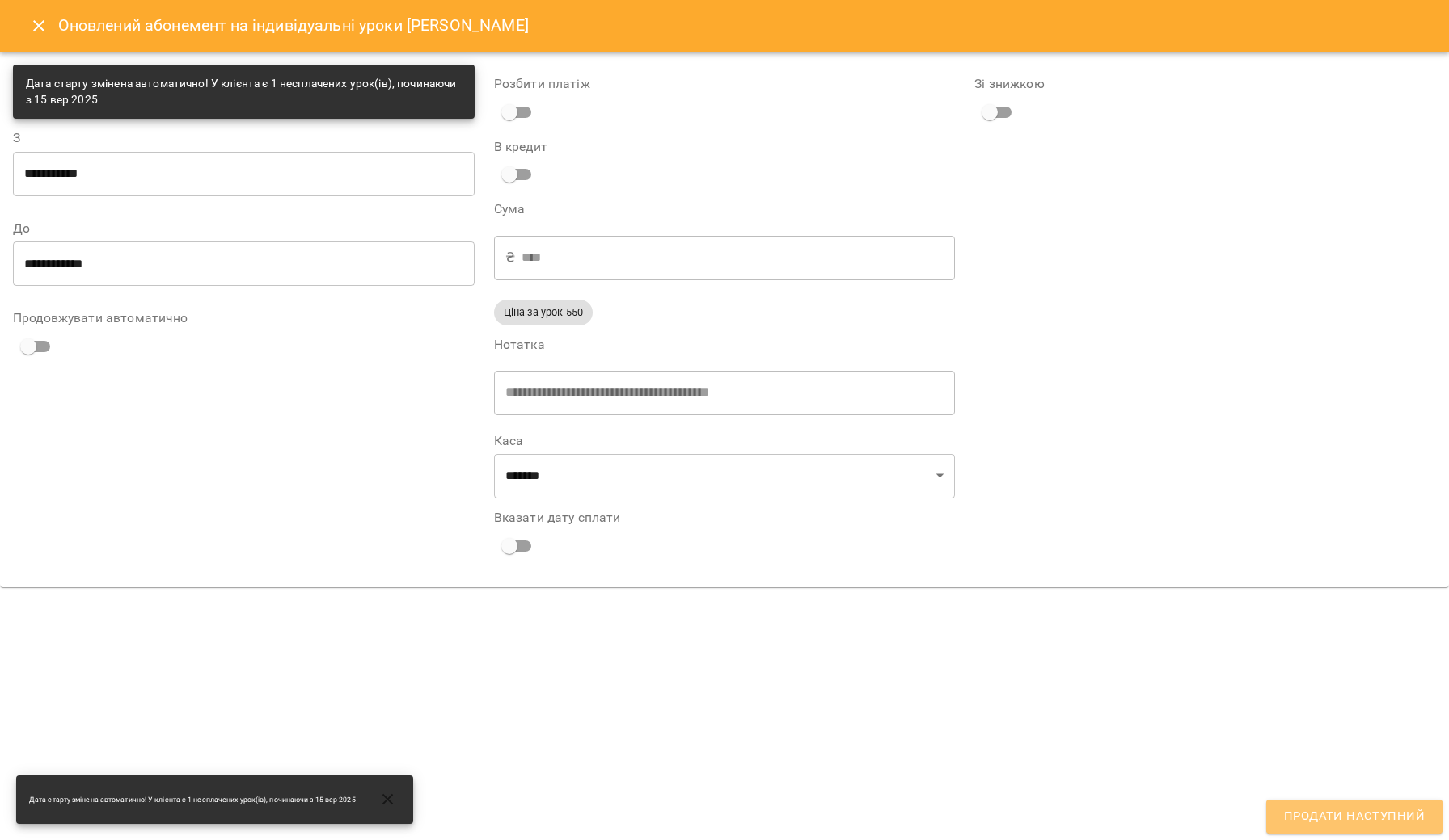
click at [1328, 833] on button "Продати наступний" at bounding box center [1353, 816] width 176 height 34
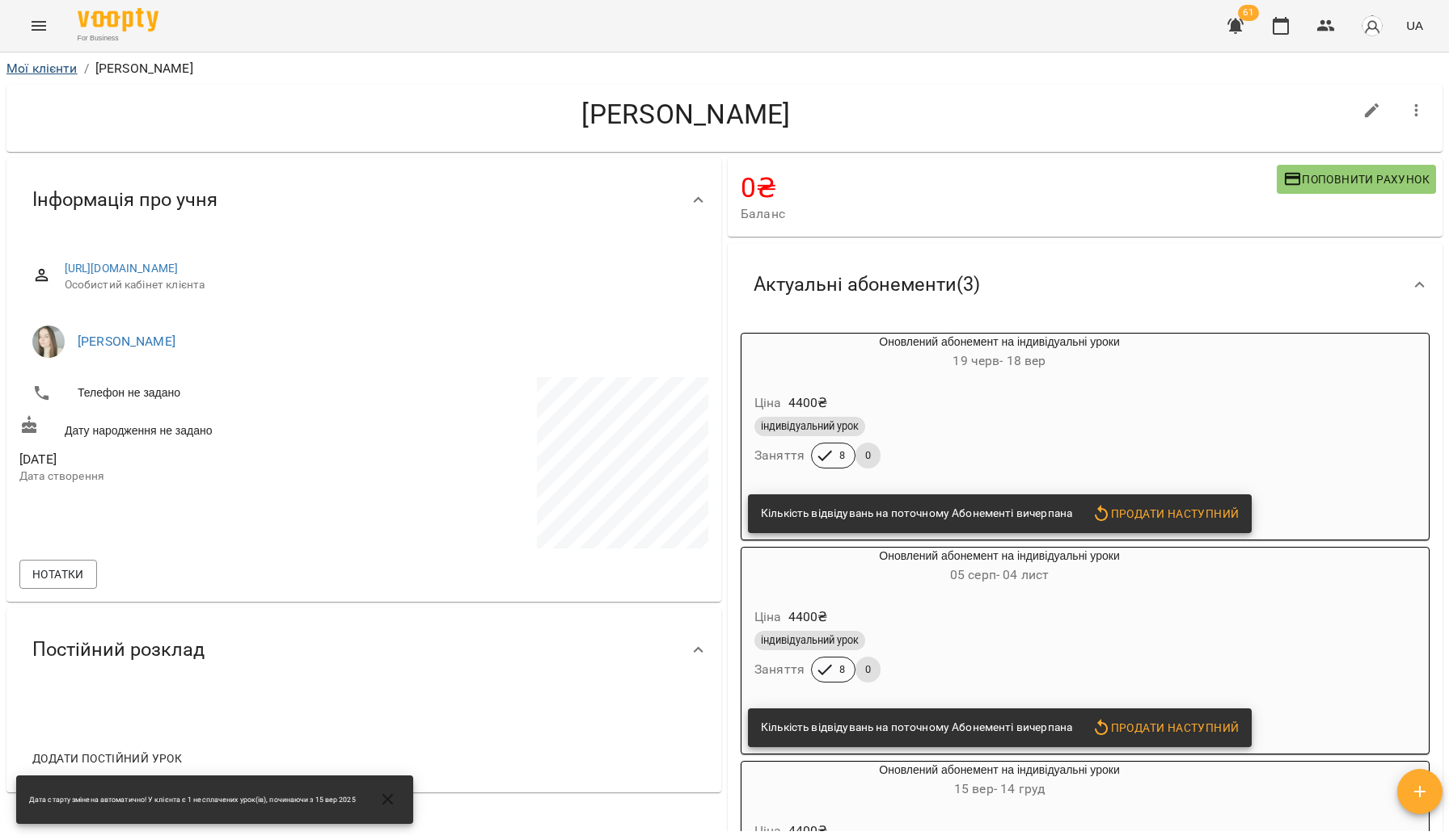
scroll to position [0, 0]
click at [23, 70] on link "Мої клієнти" at bounding box center [41, 68] width 71 height 16
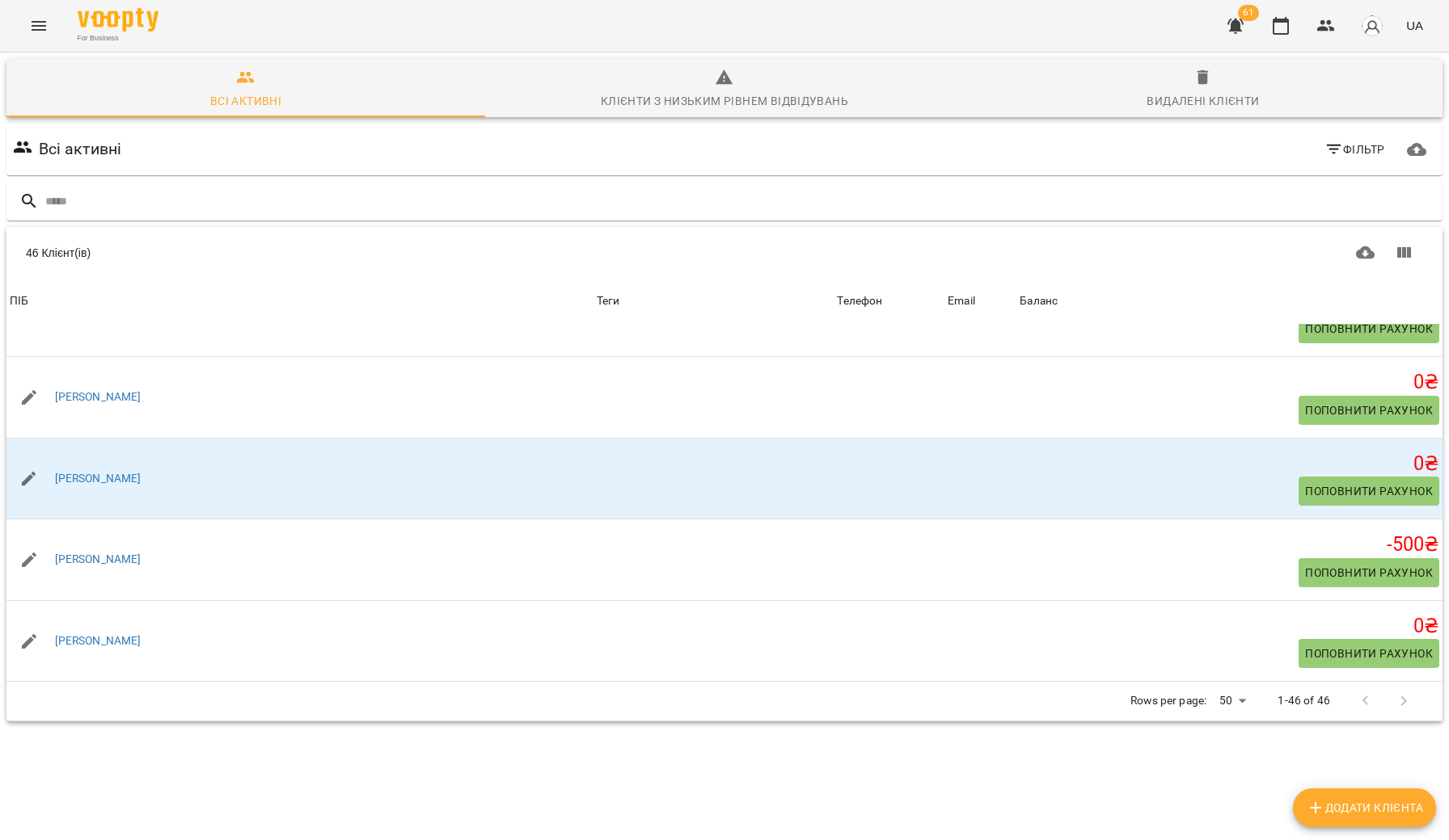
scroll to position [3396, 0]
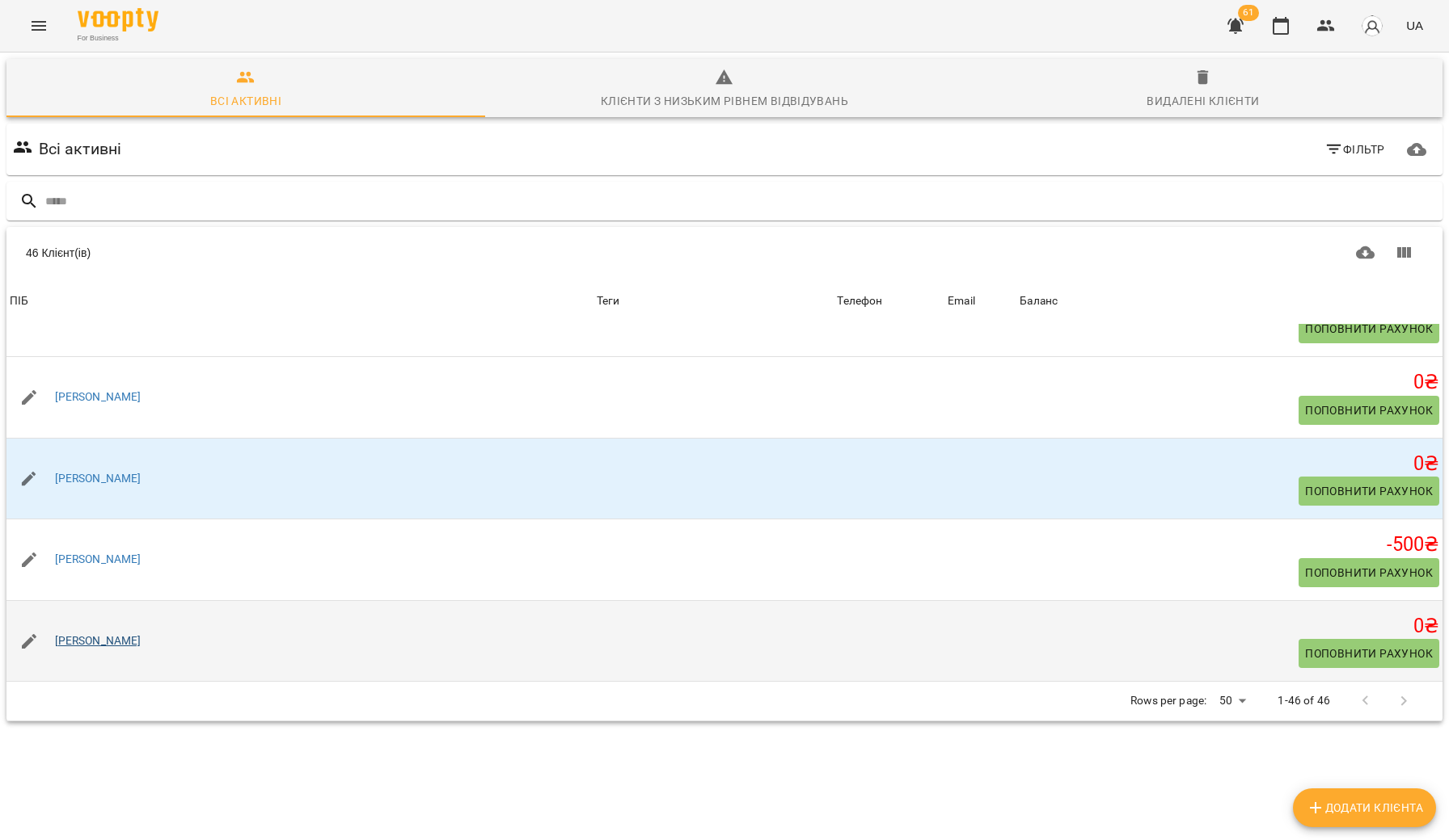
click at [97, 641] on link "[PERSON_NAME]" at bounding box center [99, 641] width 87 height 17
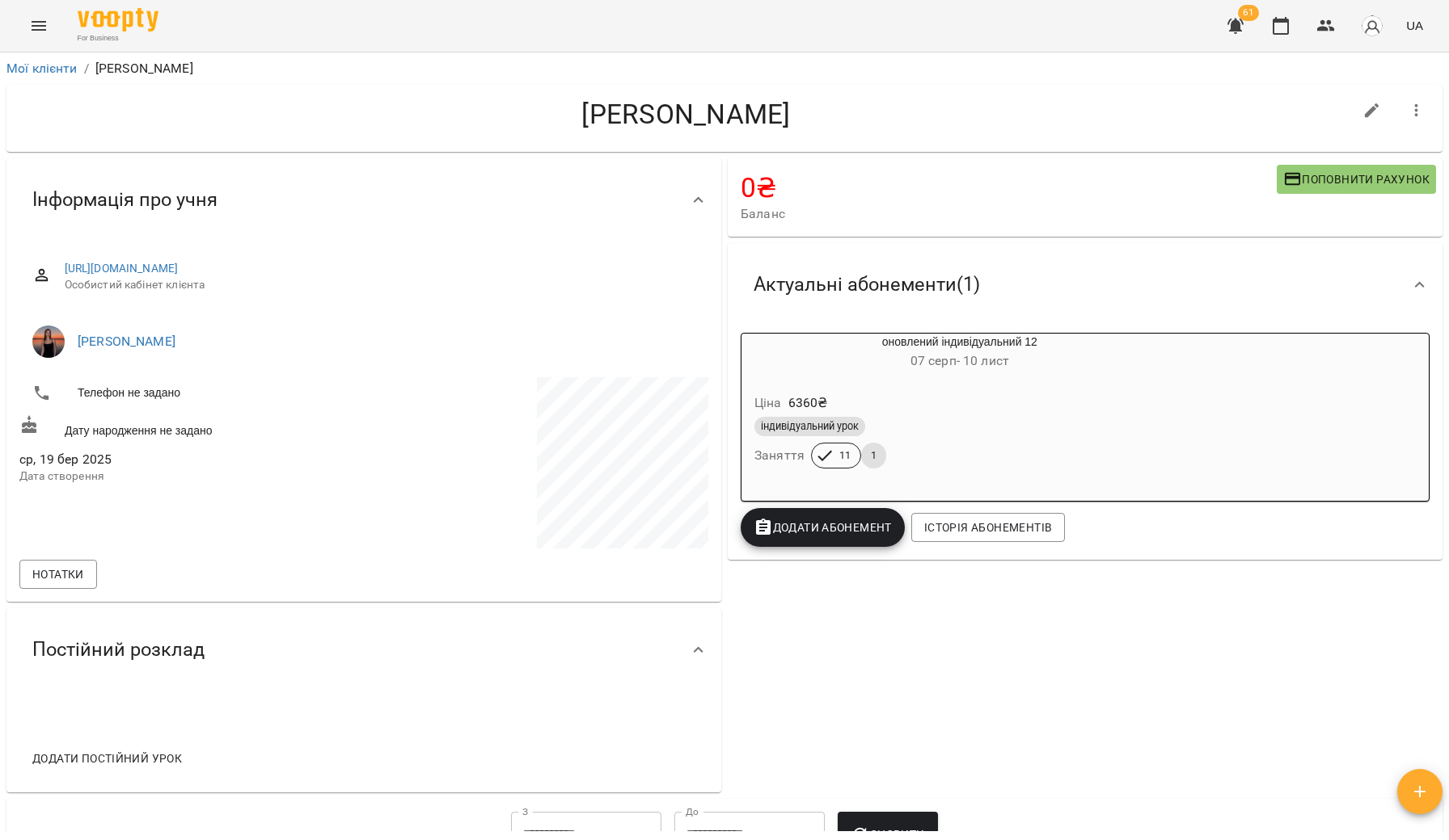
click at [1364, 116] on icon "button" at bounding box center [1372, 110] width 15 height 15
select select "**"
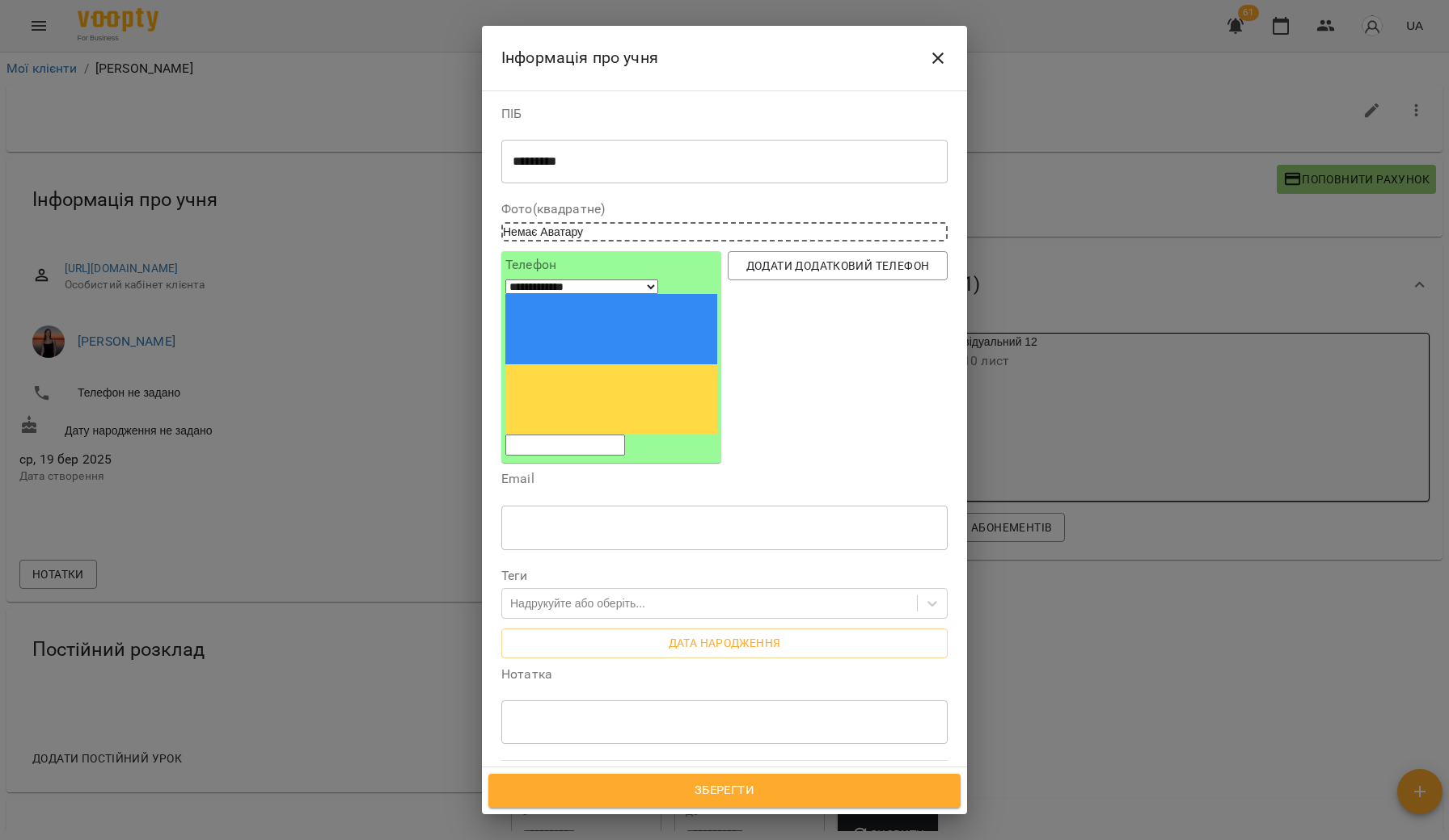
click at [754, 176] on div "********* * ​" at bounding box center [724, 161] width 446 height 44
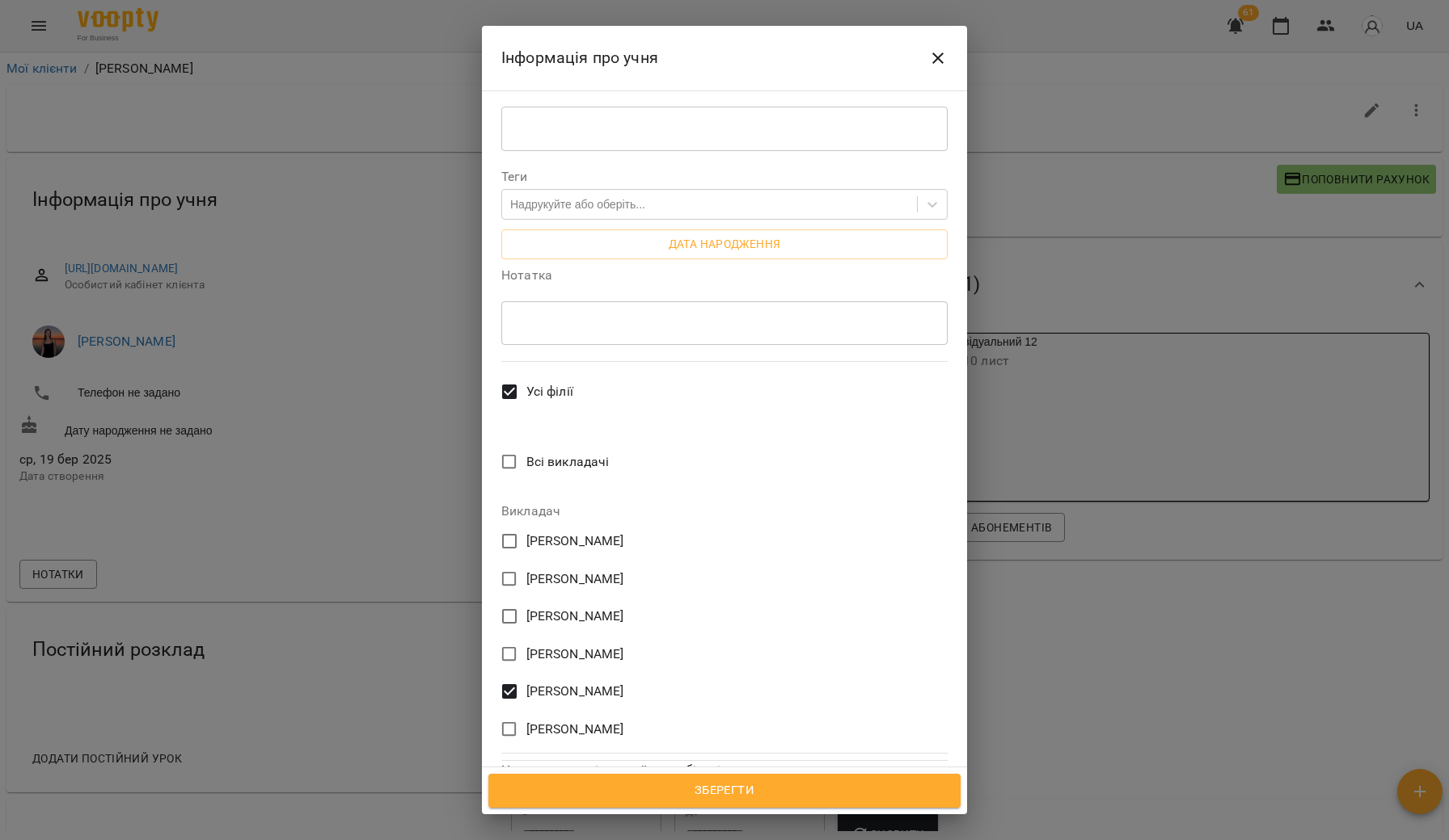
scroll to position [398, 0]
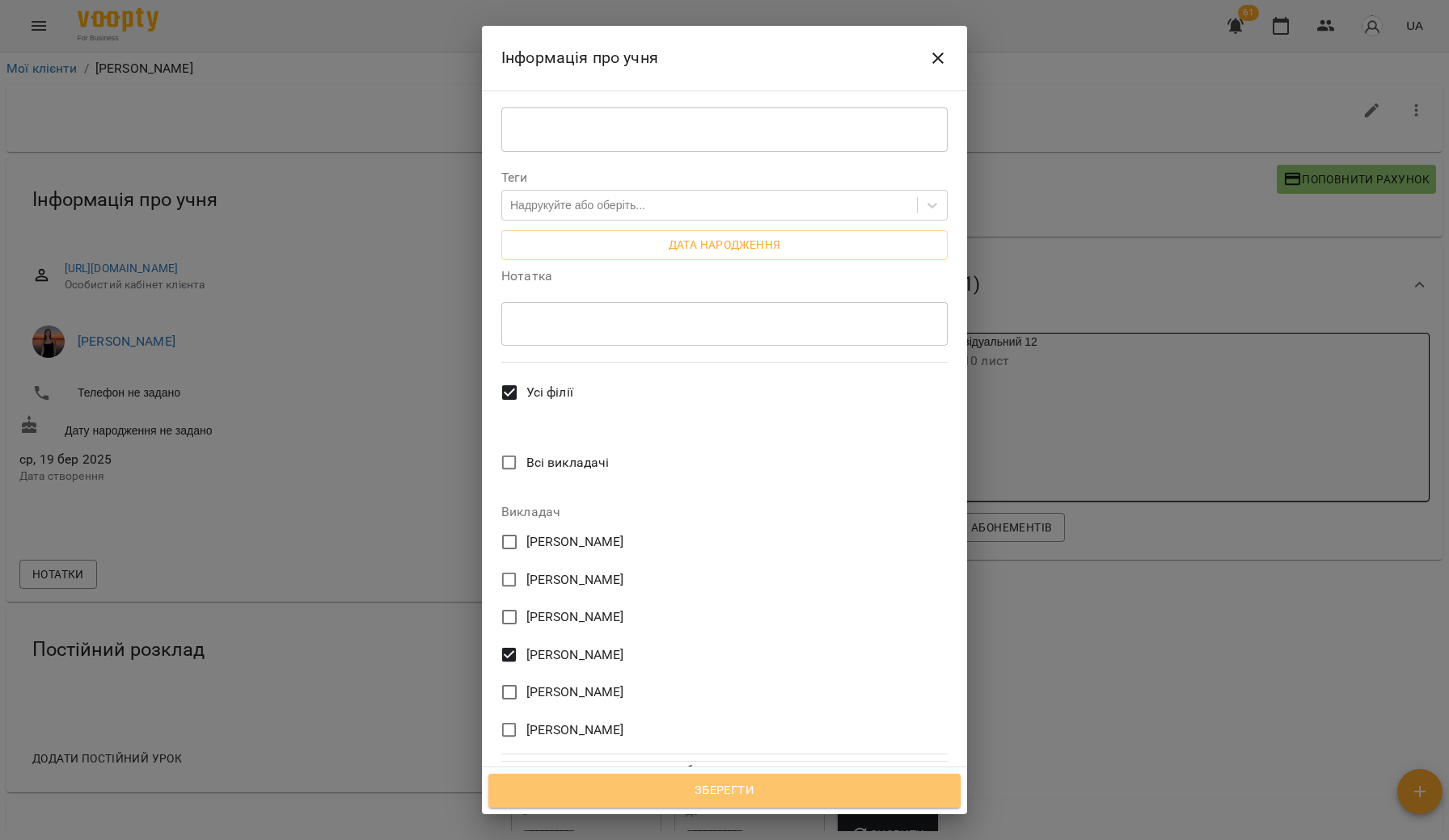
click at [574, 788] on span "Зберегти" at bounding box center [724, 790] width 436 height 21
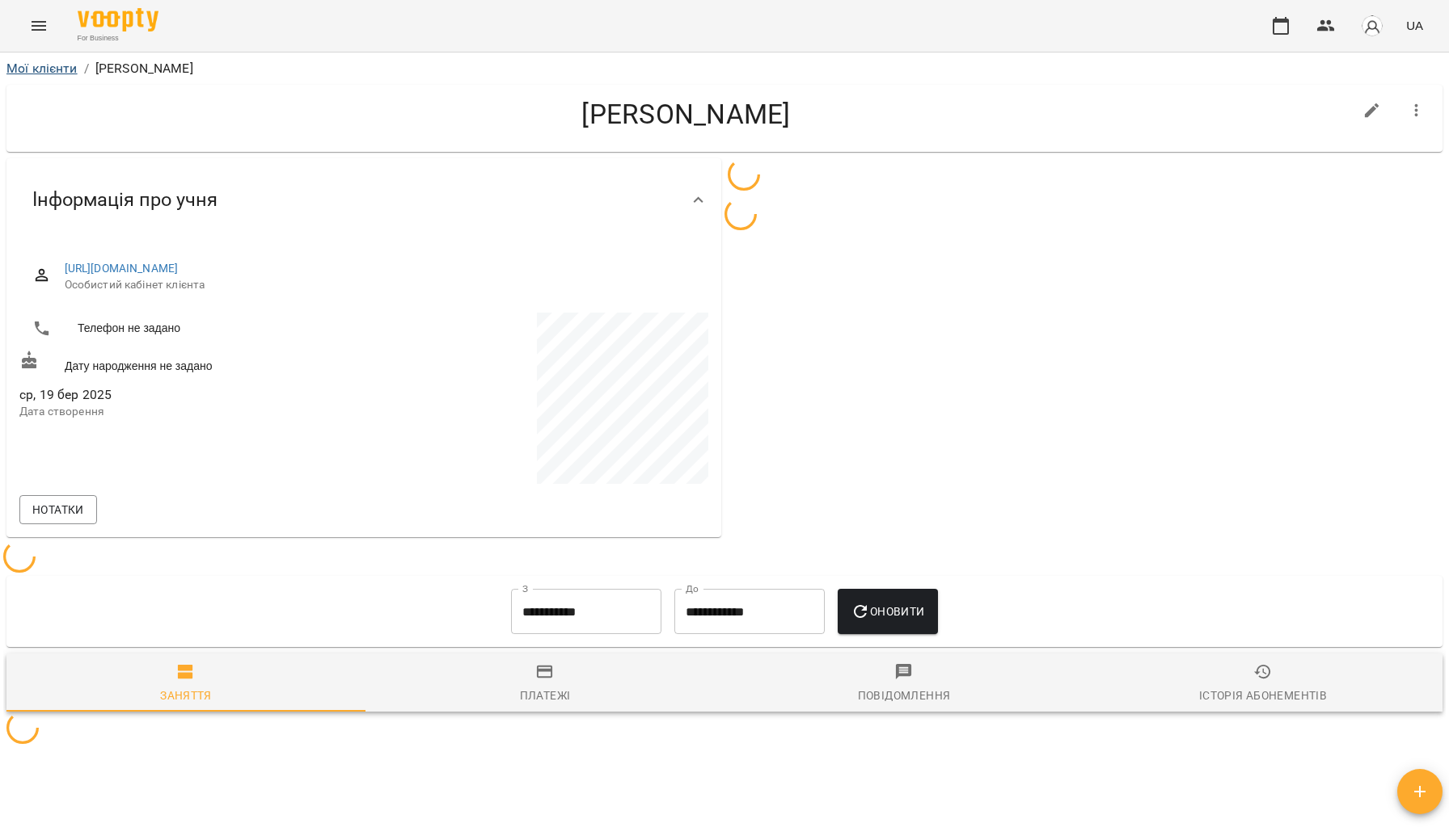
click at [60, 69] on link "Мої клієнти" at bounding box center [41, 68] width 71 height 16
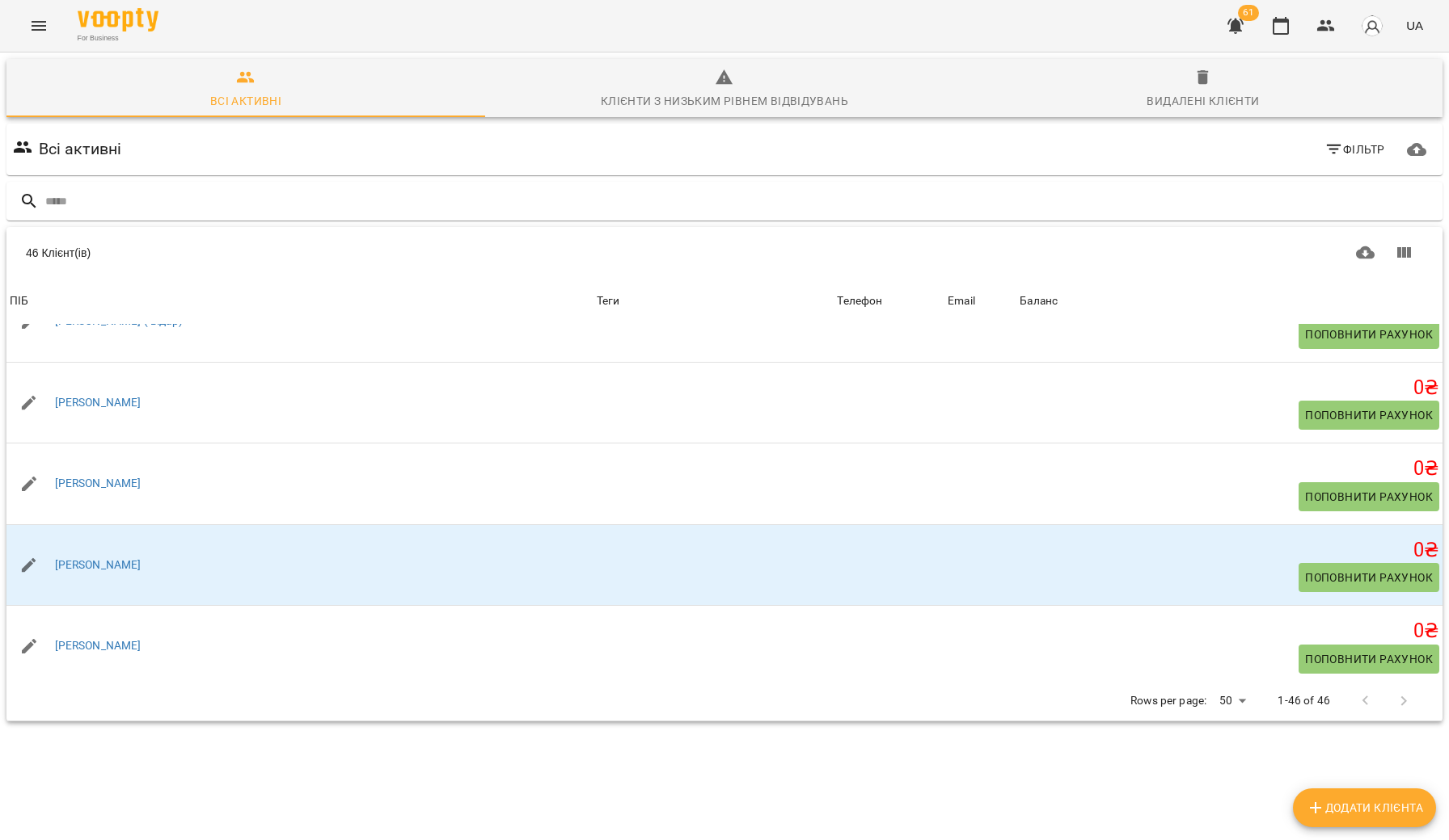
scroll to position [3271, 0]
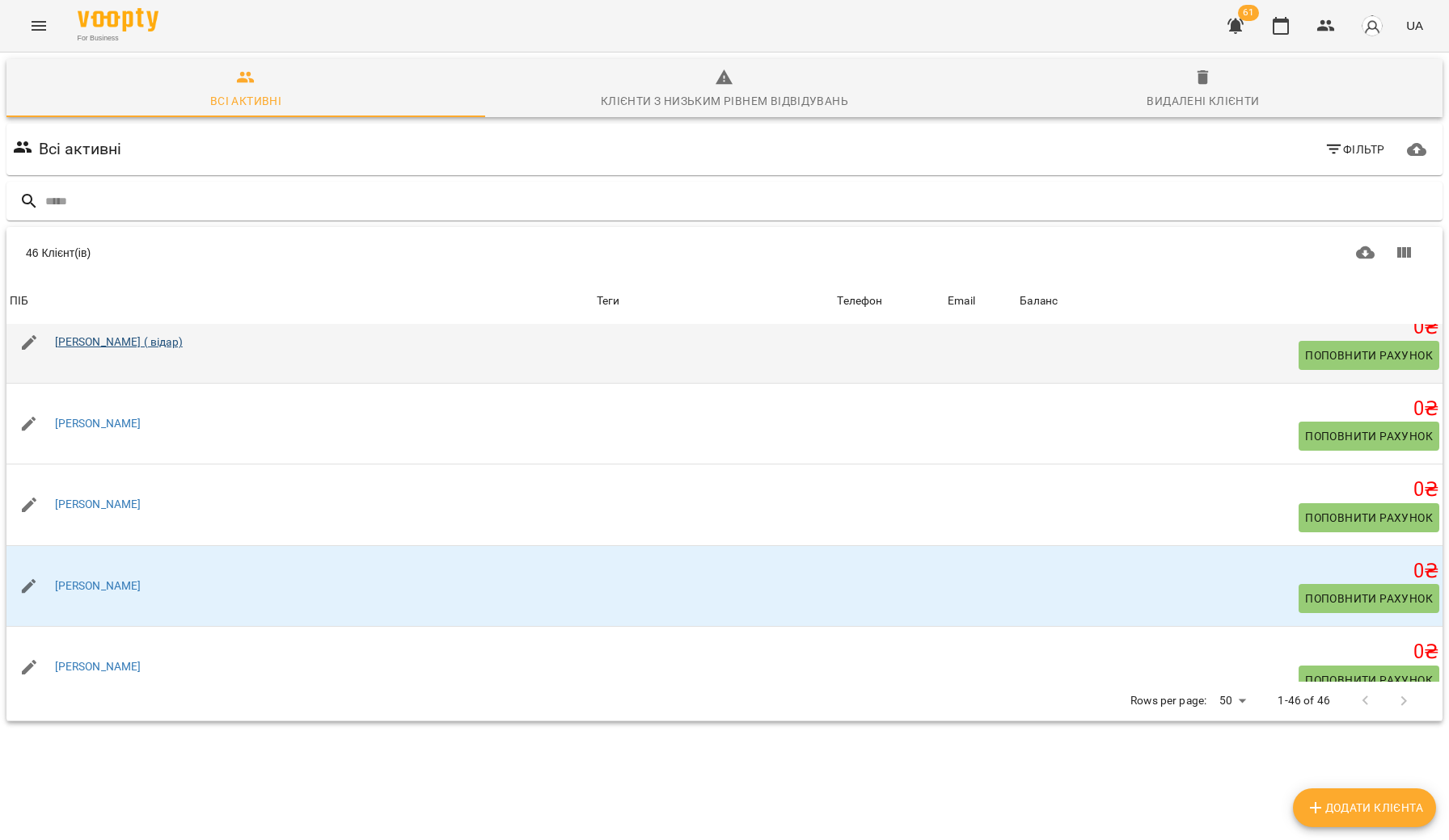
click at [116, 351] on link "[PERSON_NAME] ( відaр)" at bounding box center [119, 343] width 128 height 17
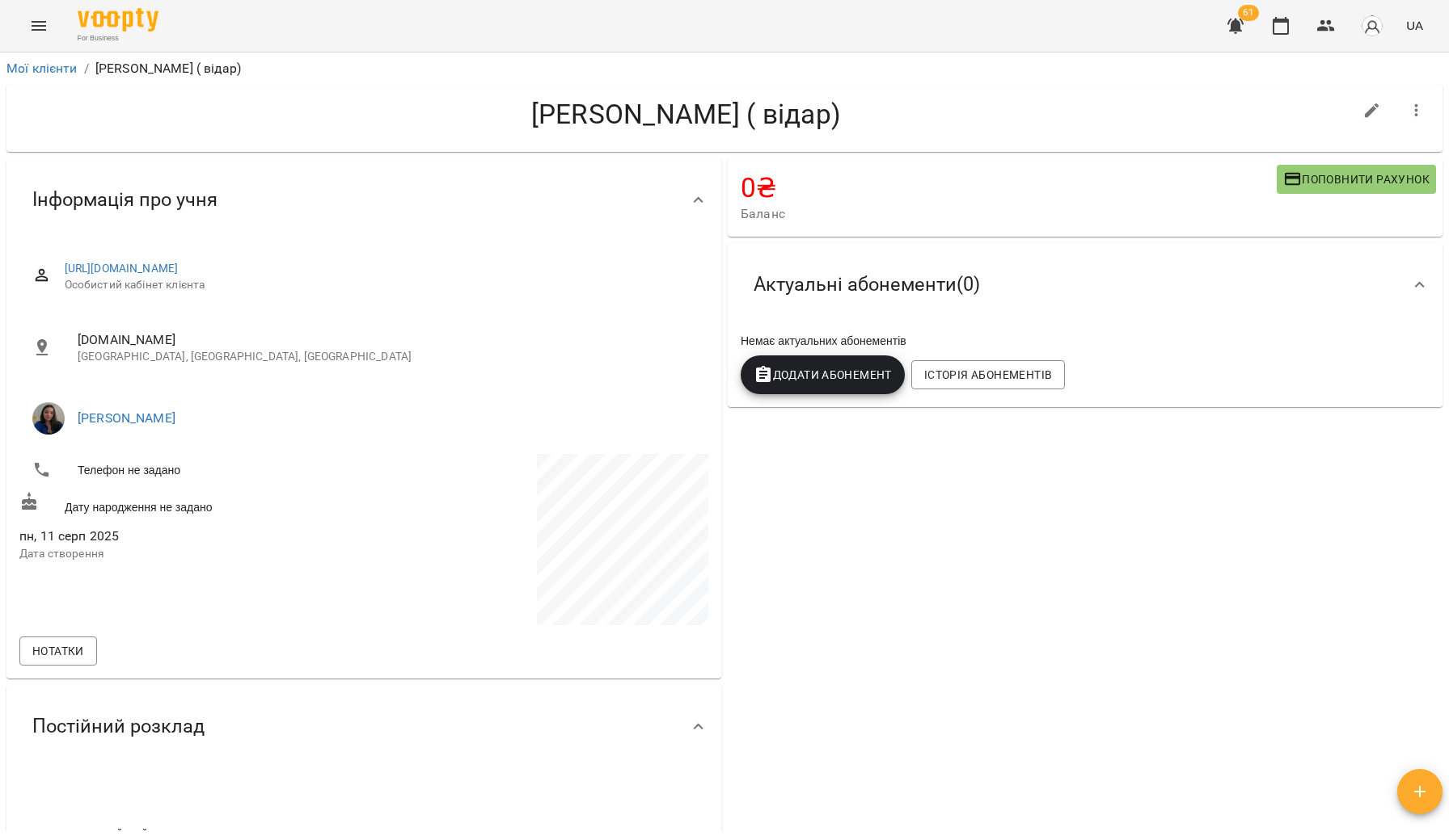
click at [1370, 109] on icon "button" at bounding box center [1372, 110] width 19 height 19
select select "**"
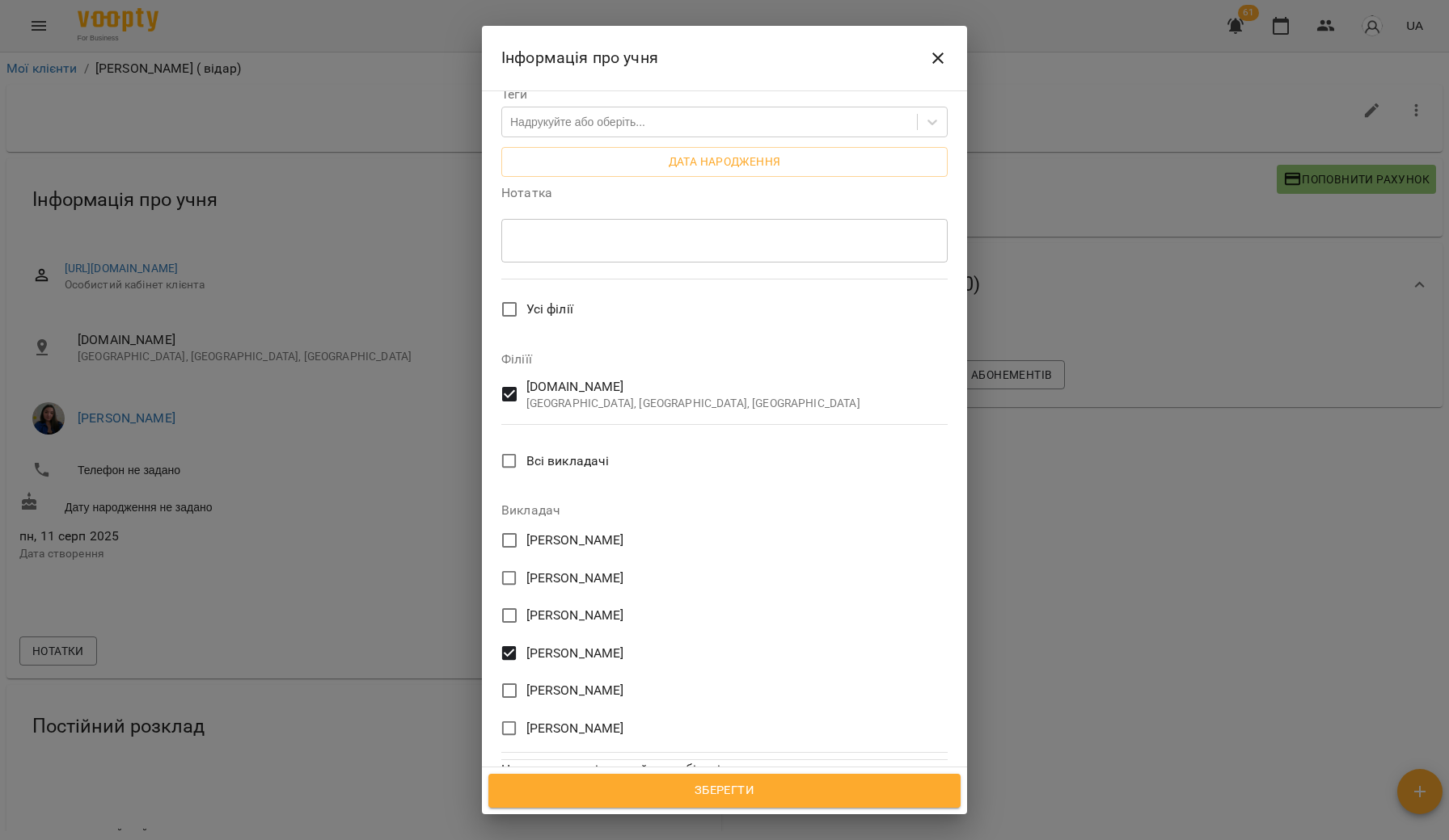
scroll to position [480, 0]
click at [654, 792] on span "Зберегти" at bounding box center [724, 790] width 436 height 21
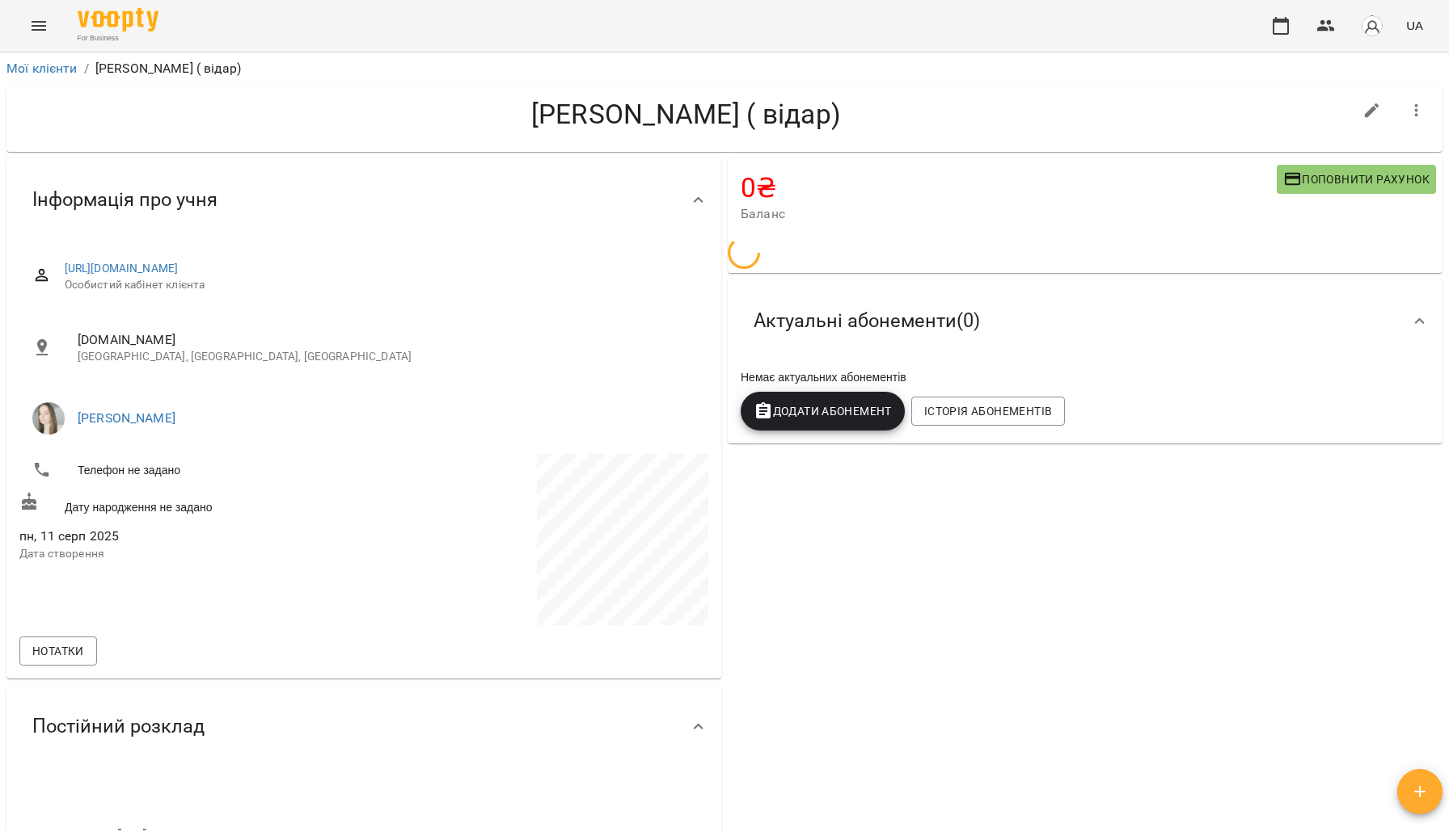
click at [44, 72] on link "Мої клієнти" at bounding box center [41, 68] width 71 height 16
